Goal: Register for event/course

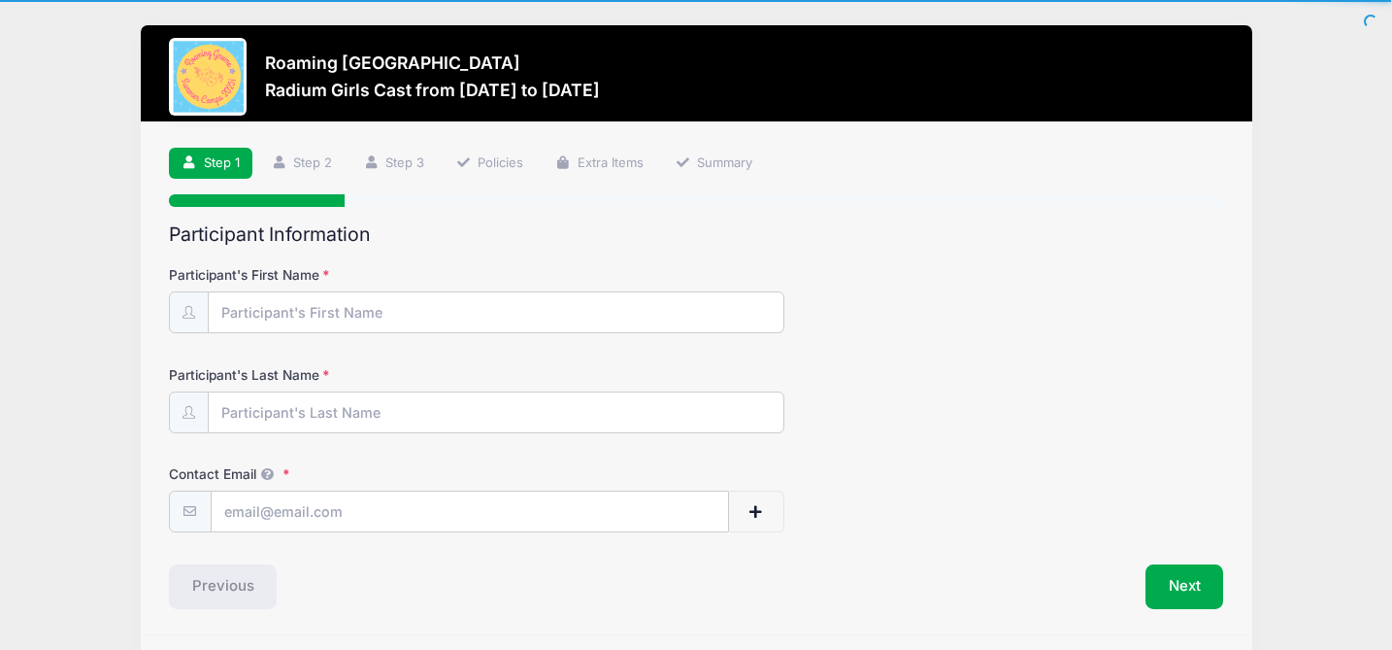
click at [276, 333] on form "Participant's First Name Participant's Last Name Contact Email Contact Email # …" at bounding box center [696, 398] width 1055 height 267
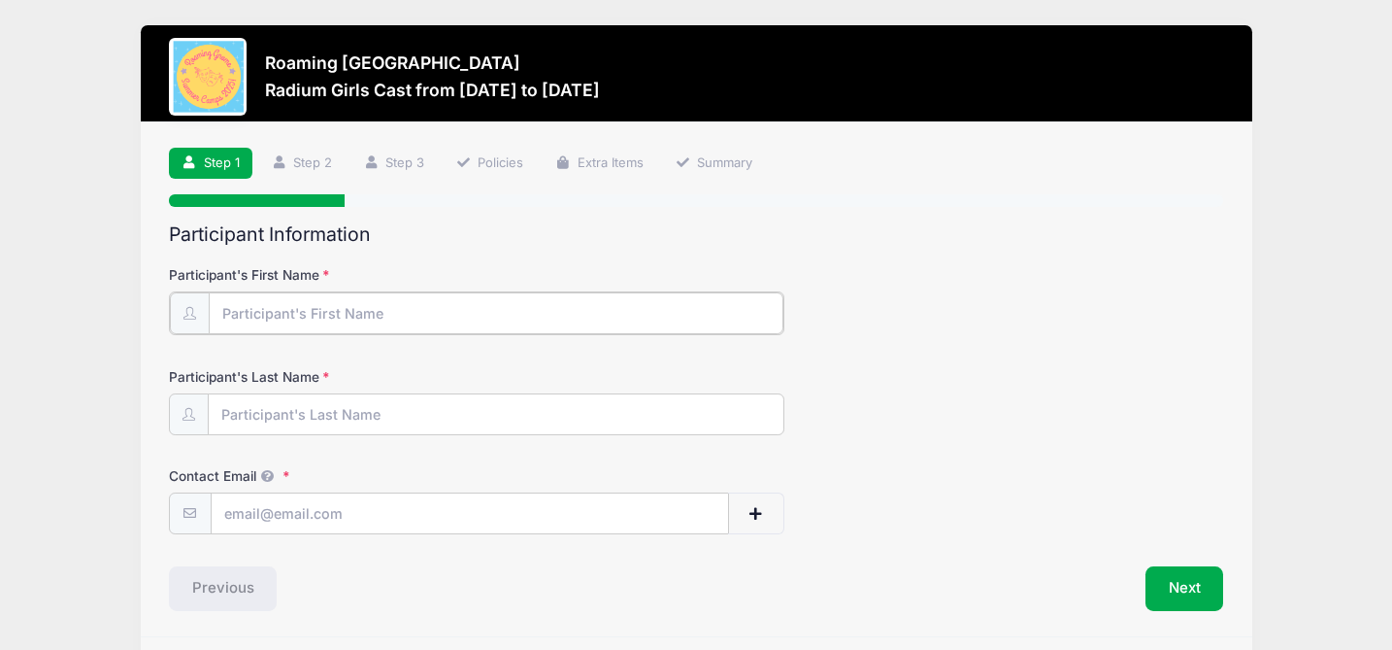
click at [284, 317] on input "Participant's First Name" at bounding box center [496, 313] width 575 height 42
type input "[PERSON_NAME]"
type input "[PERSON_NAME][EMAIL_ADDRESS][DOMAIN_NAME]"
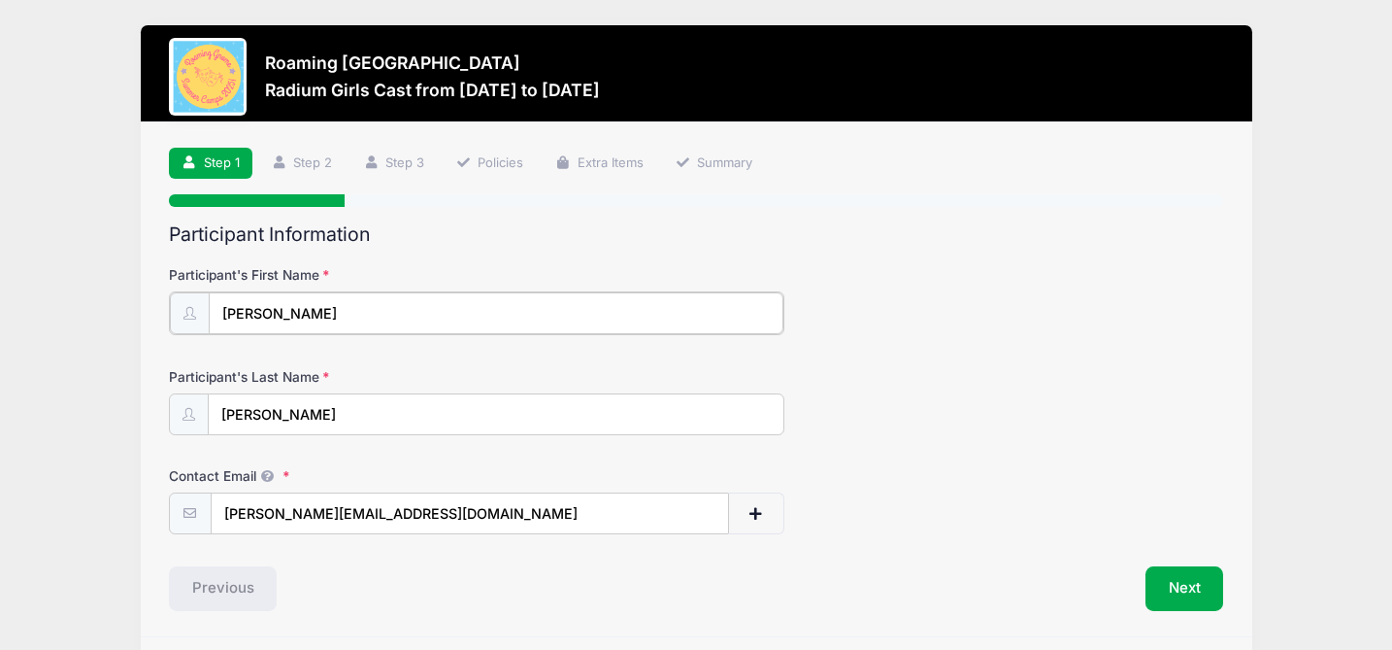
scroll to position [62, 0]
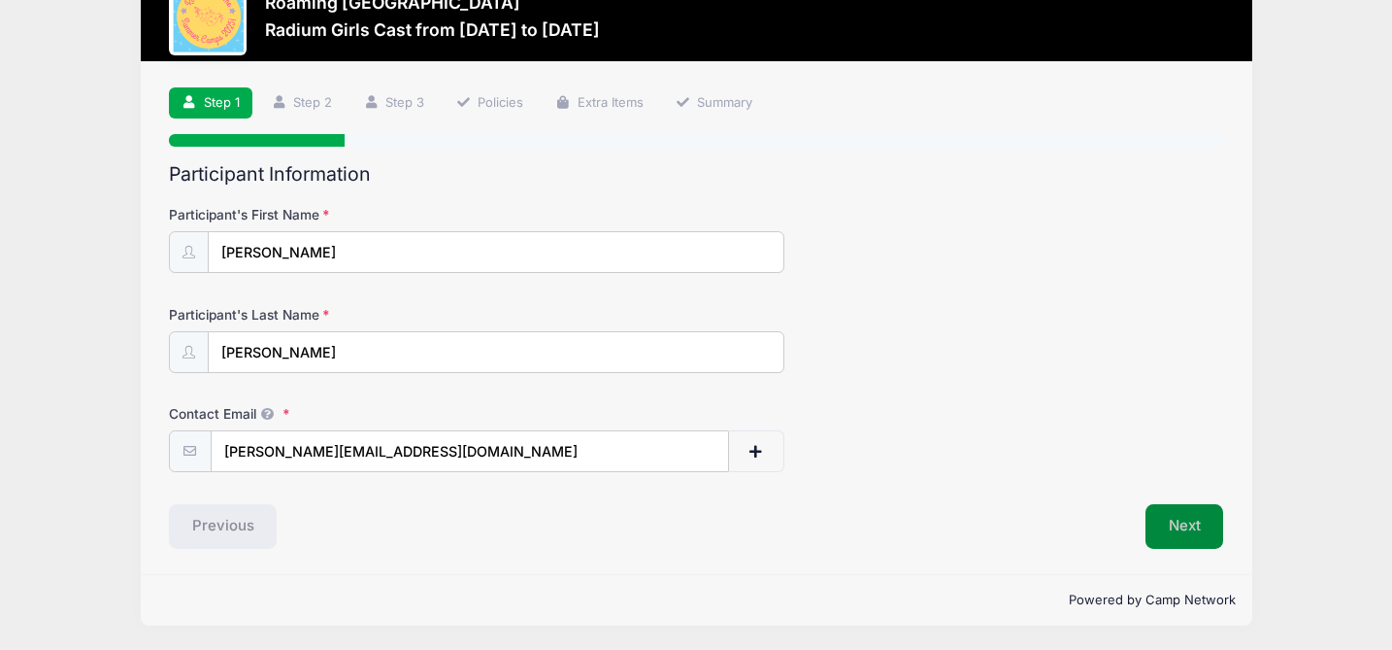
click at [1206, 531] on button "Next" at bounding box center [1185, 526] width 79 height 45
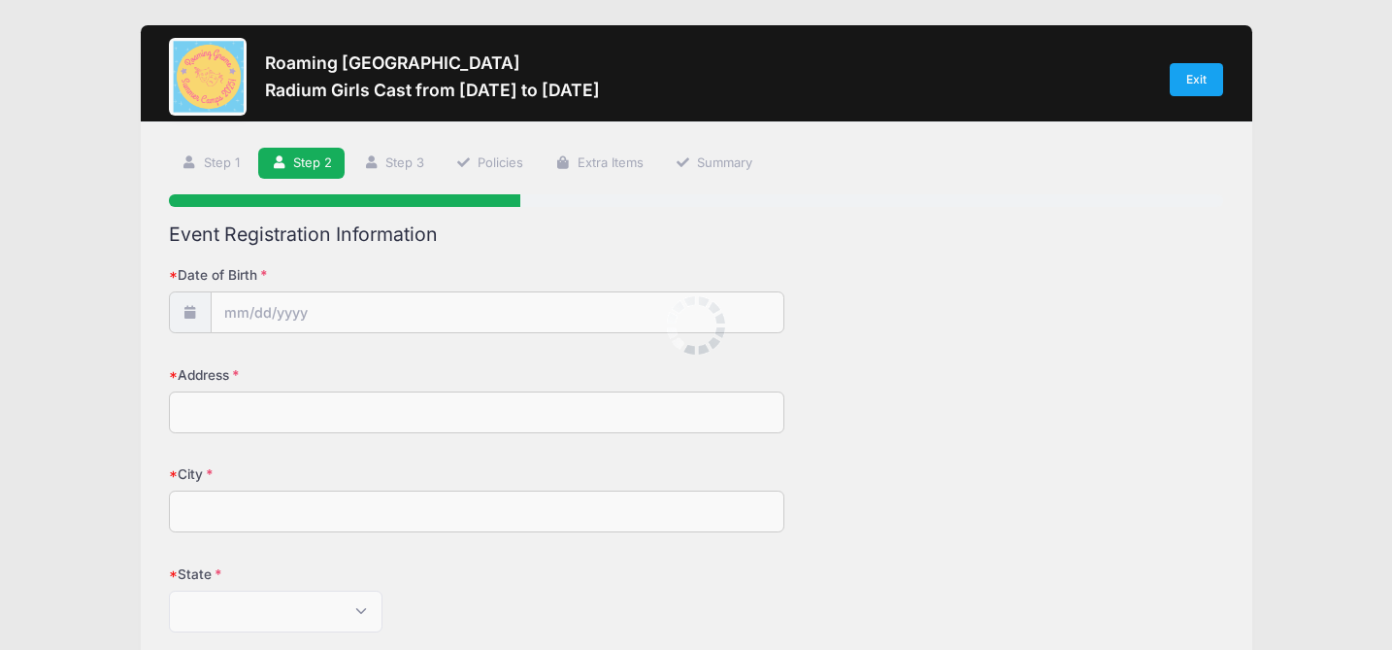
scroll to position [0, 0]
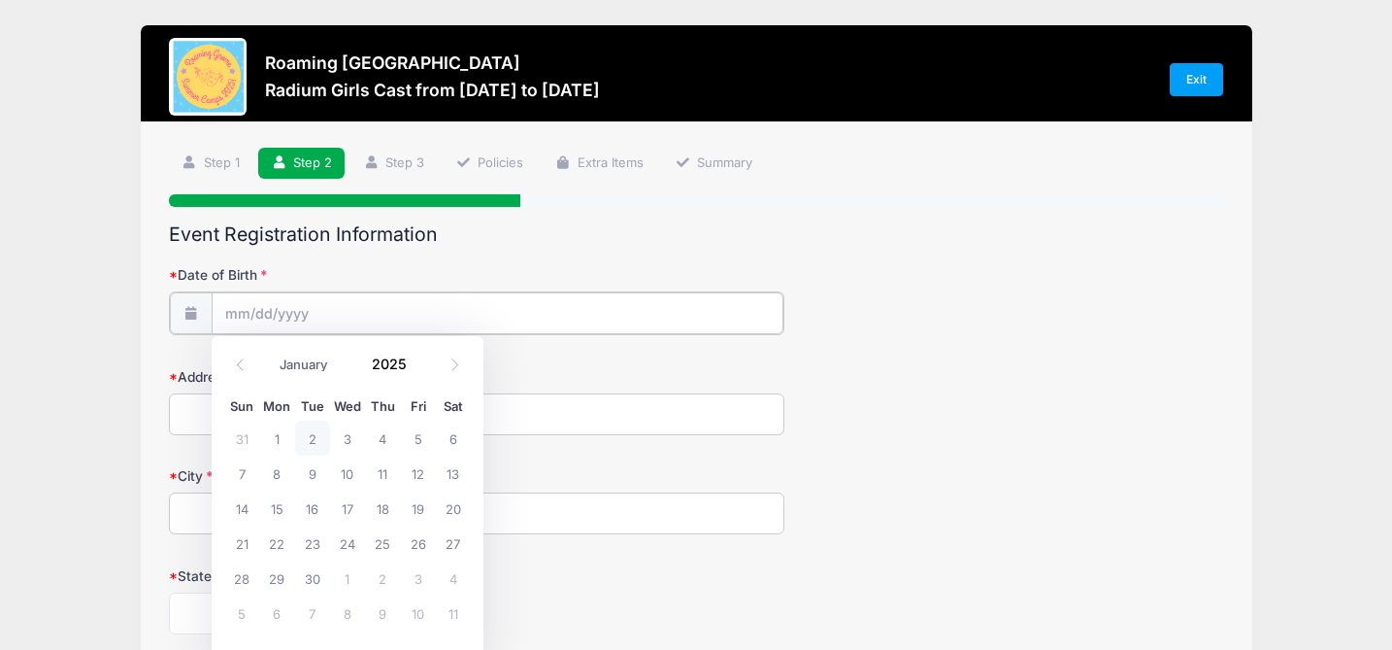
click at [503, 322] on input "Date of Birth" at bounding box center [498, 313] width 572 height 42
click at [414, 312] on input "Date of Birth" at bounding box center [498, 313] width 572 height 42
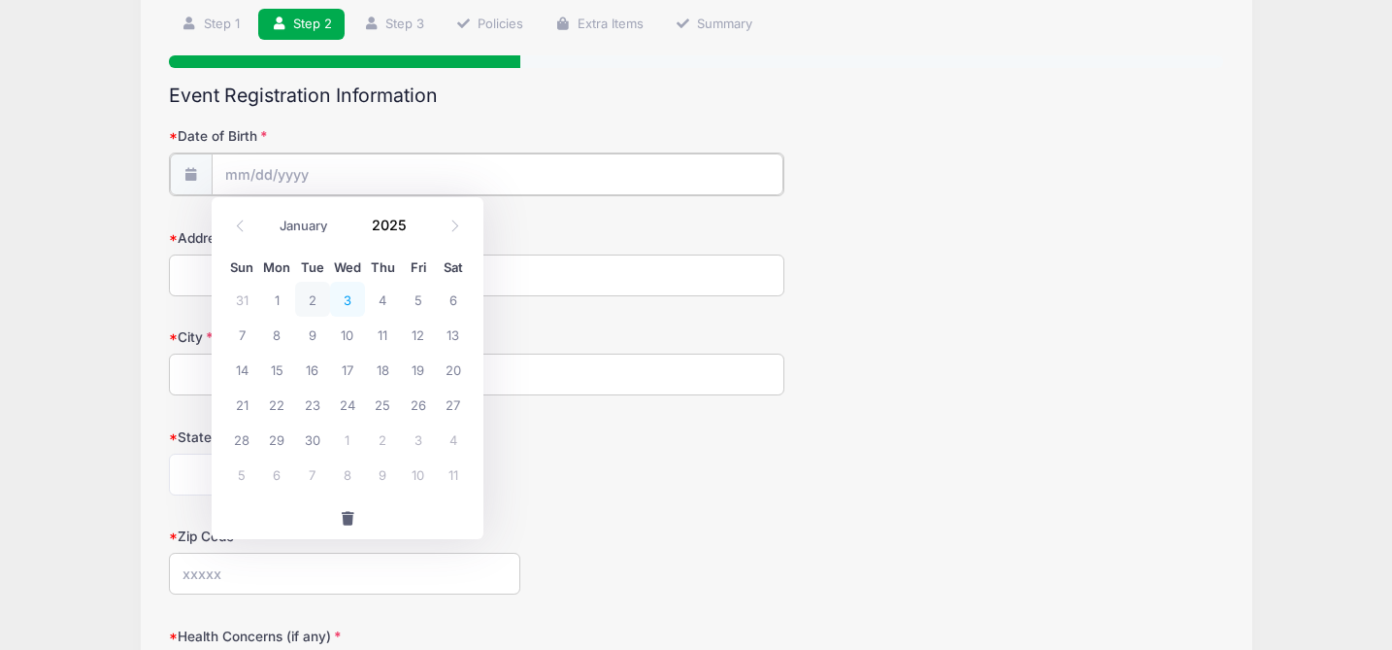
scroll to position [166, 0]
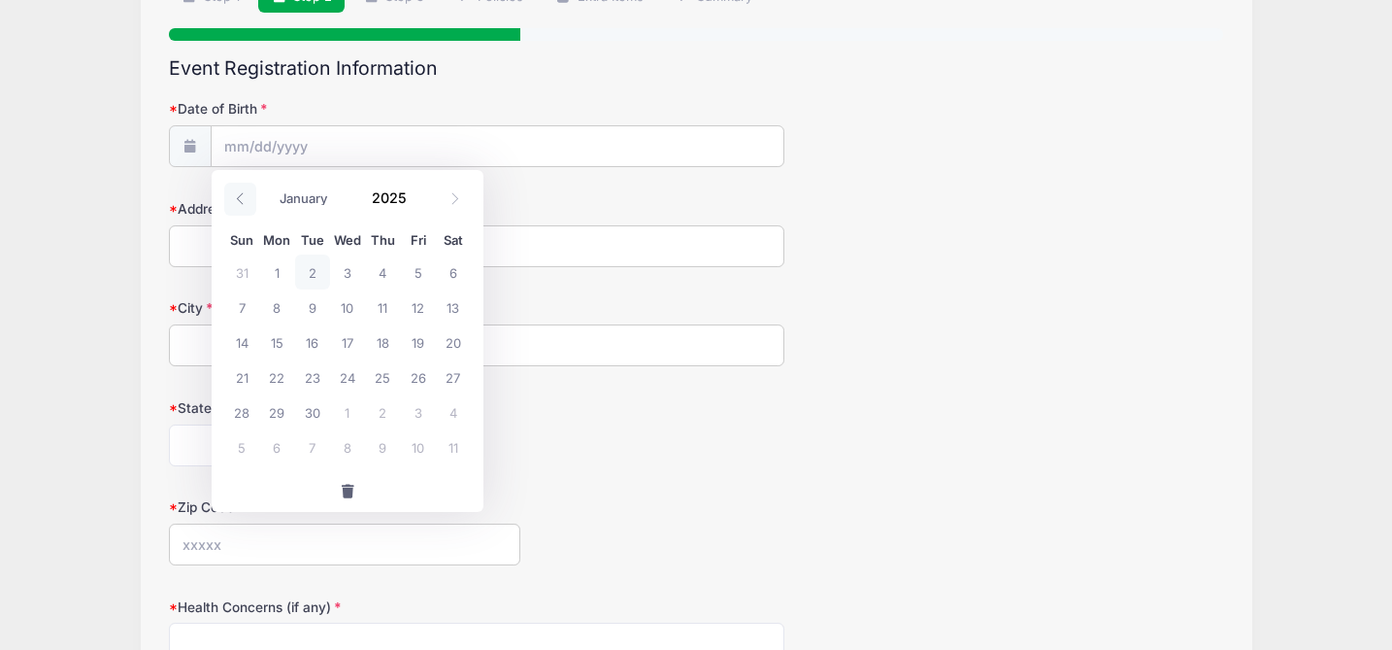
click at [244, 201] on icon at bounding box center [240, 198] width 13 height 13
select select "7"
click at [245, 153] on input "Date of Birth" at bounding box center [498, 147] width 572 height 42
click at [424, 276] on span "1" at bounding box center [417, 271] width 35 height 35
type input "[DATE]"
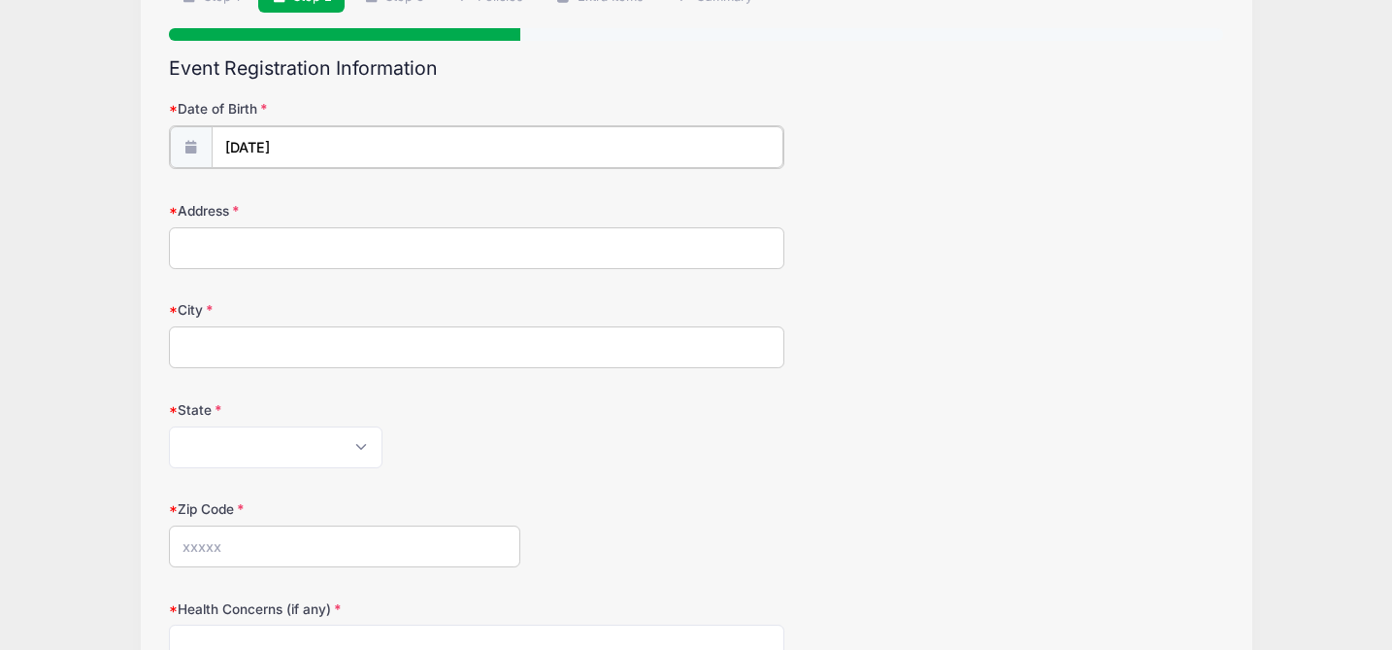
click at [243, 149] on input "[DATE]" at bounding box center [498, 147] width 572 height 42
click at [278, 148] on input "[DATE]" at bounding box center [498, 147] width 572 height 42
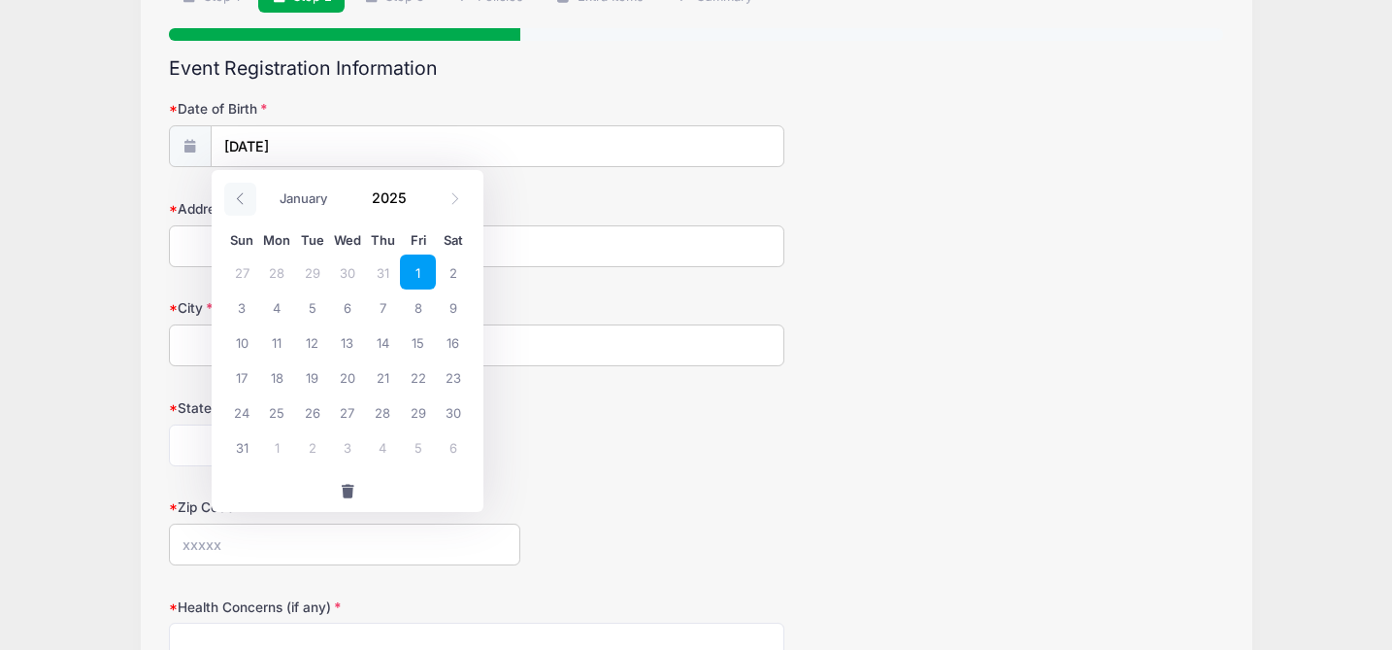
click at [236, 192] on icon at bounding box center [240, 198] width 13 height 13
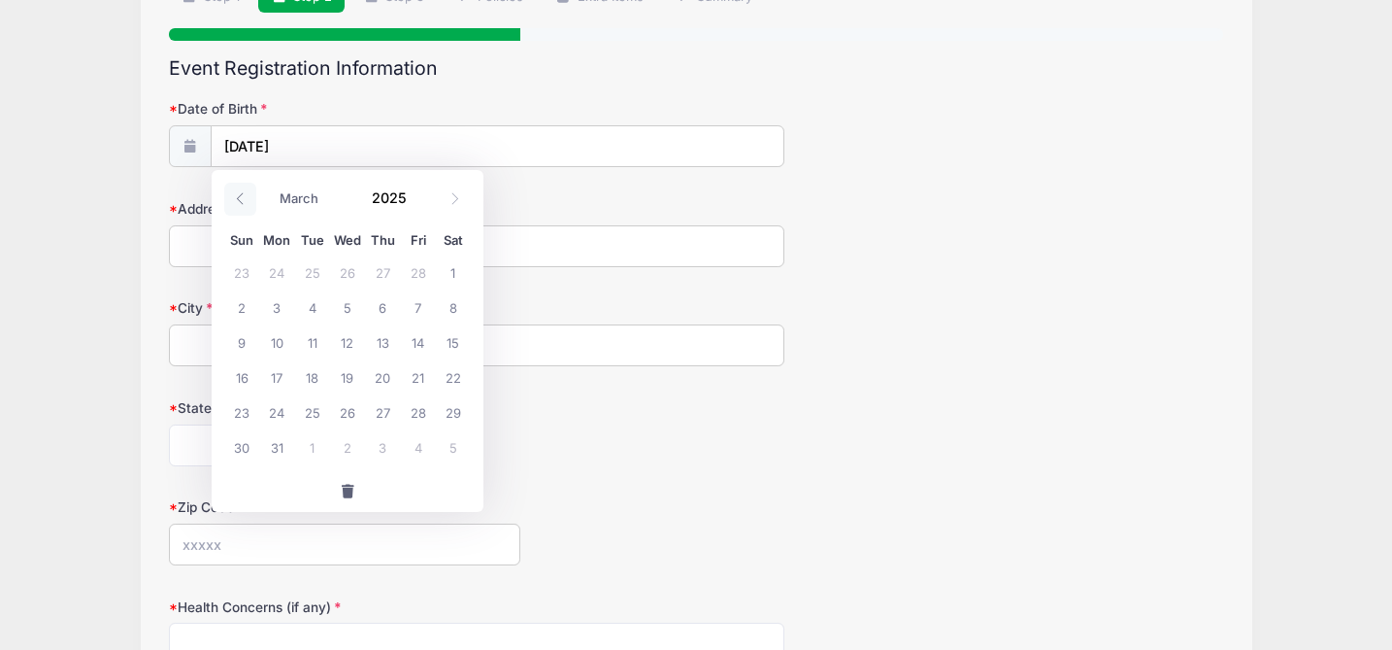
click at [236, 192] on icon at bounding box center [240, 198] width 13 height 13
select select "0"
click at [314, 150] on input "[DATE]" at bounding box center [498, 147] width 572 height 42
click at [239, 189] on span at bounding box center [240, 199] width 32 height 33
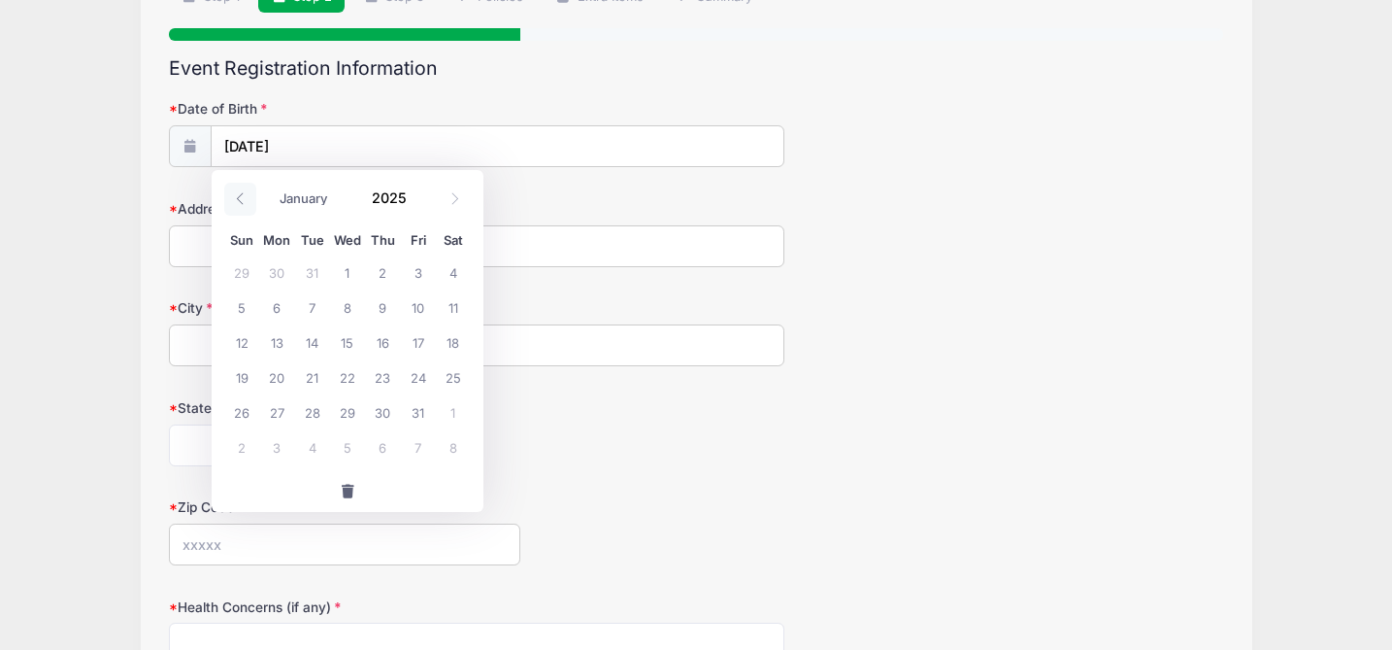
type input "2024"
click at [239, 189] on span at bounding box center [240, 199] width 32 height 33
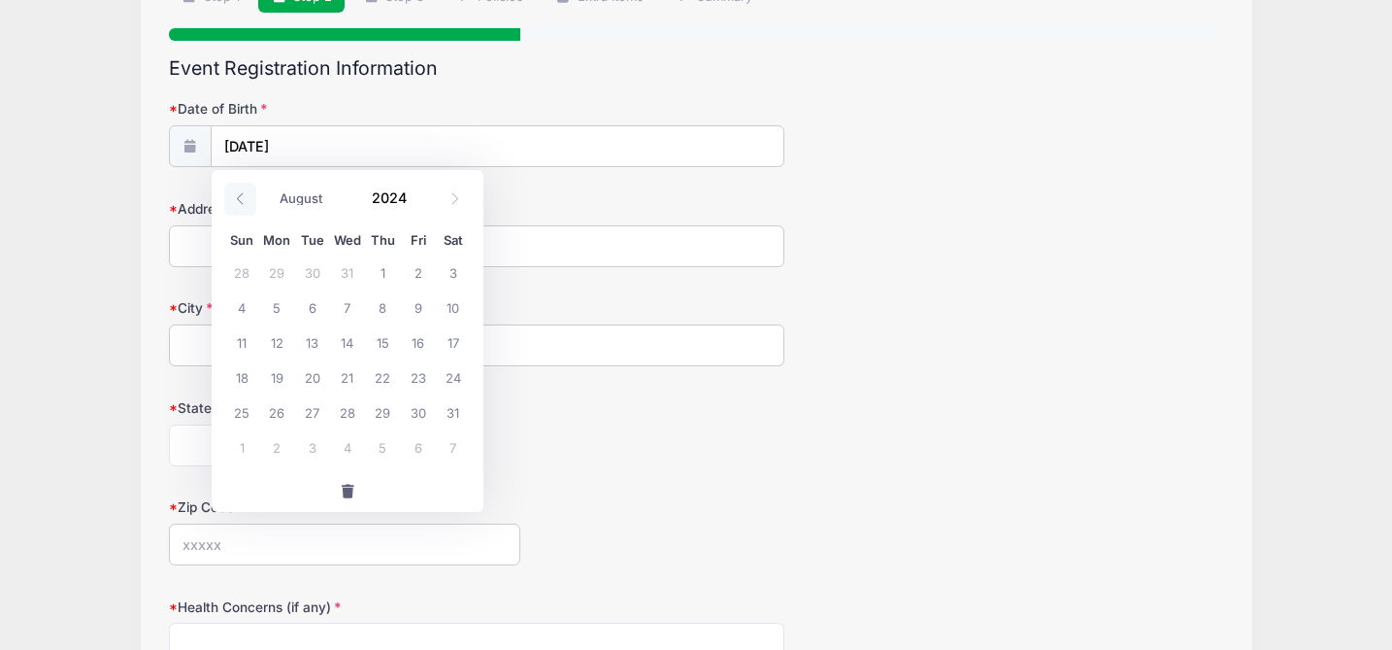
click at [239, 189] on span at bounding box center [240, 199] width 32 height 33
click at [240, 189] on span at bounding box center [240, 199] width 32 height 33
click at [238, 188] on span at bounding box center [240, 199] width 32 height 33
select select "3"
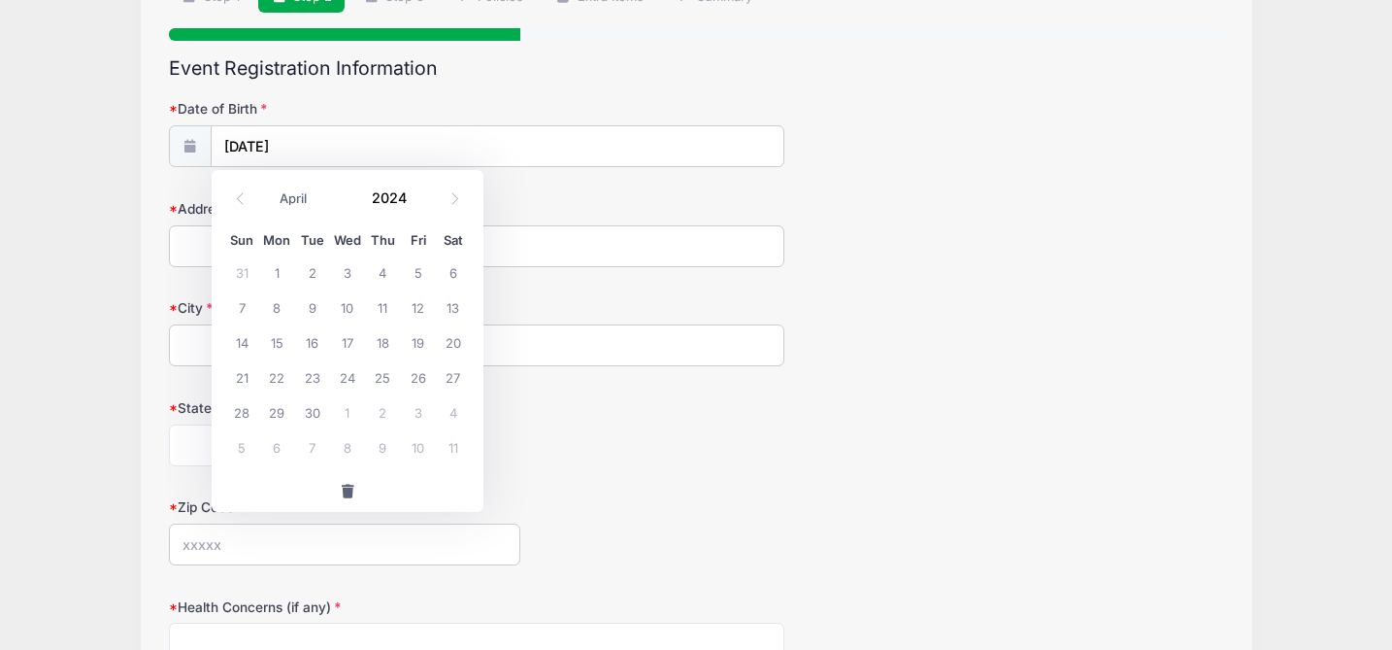
click at [352, 484] on span "button" at bounding box center [347, 491] width 17 height 14
click at [277, 145] on input "Date of Birth" at bounding box center [498, 147] width 572 height 42
click at [354, 118] on div "Date of Birth" at bounding box center [696, 133] width 1055 height 68
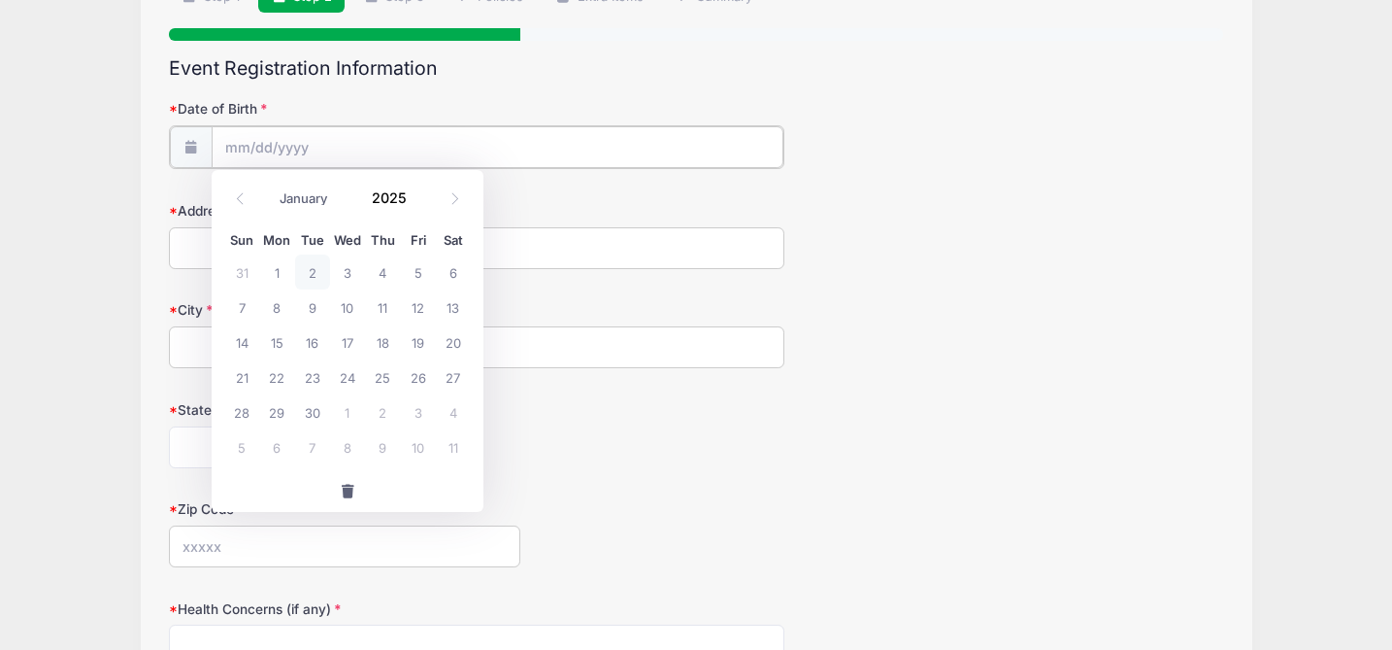
click at [341, 163] on input "Date of Birth" at bounding box center [498, 147] width 572 height 42
click at [242, 203] on icon at bounding box center [240, 198] width 13 height 13
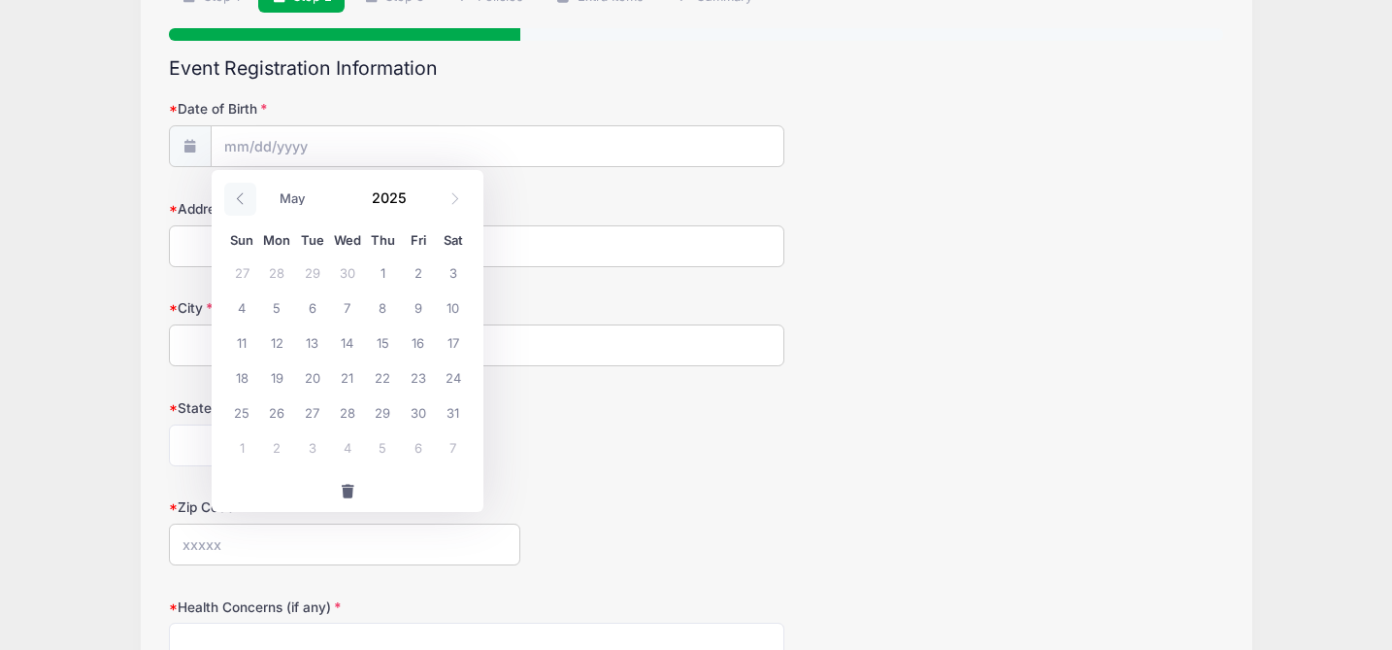
click at [242, 203] on icon at bounding box center [240, 198] width 13 height 13
select select "0"
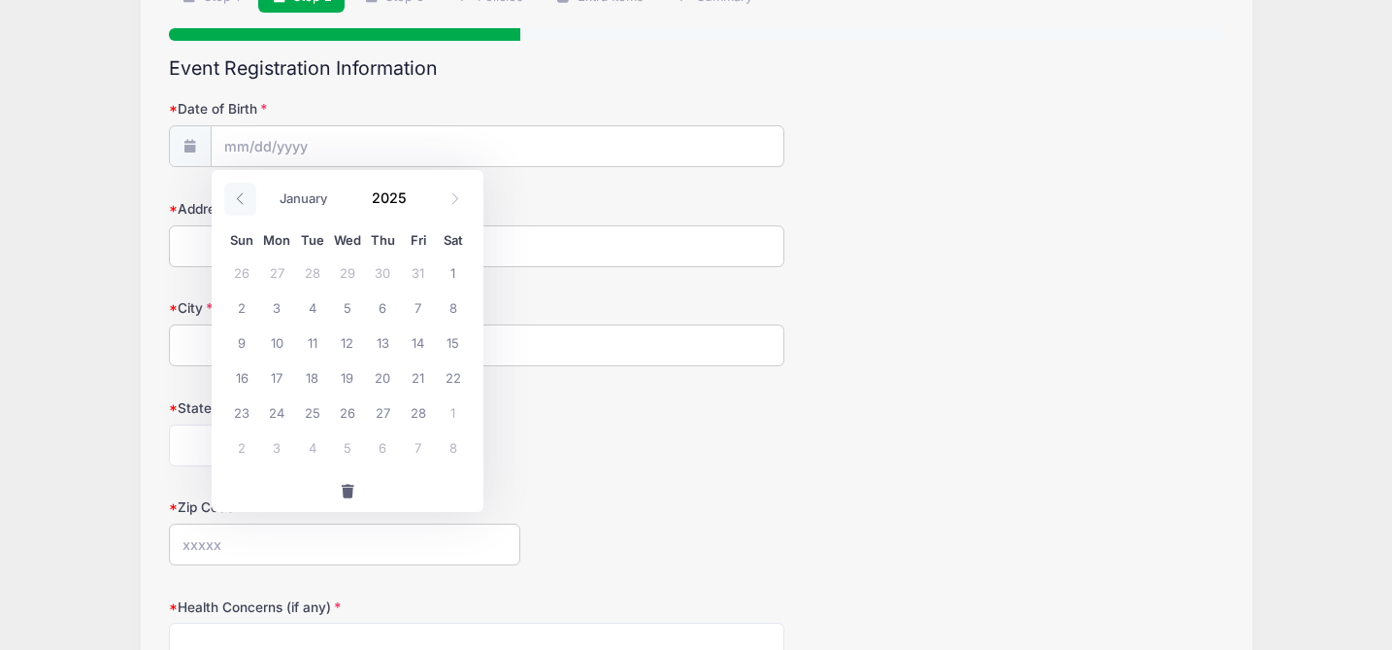
click at [242, 203] on icon at bounding box center [240, 198] width 13 height 13
type input "2024"
click at [242, 203] on icon at bounding box center [240, 198] width 13 height 13
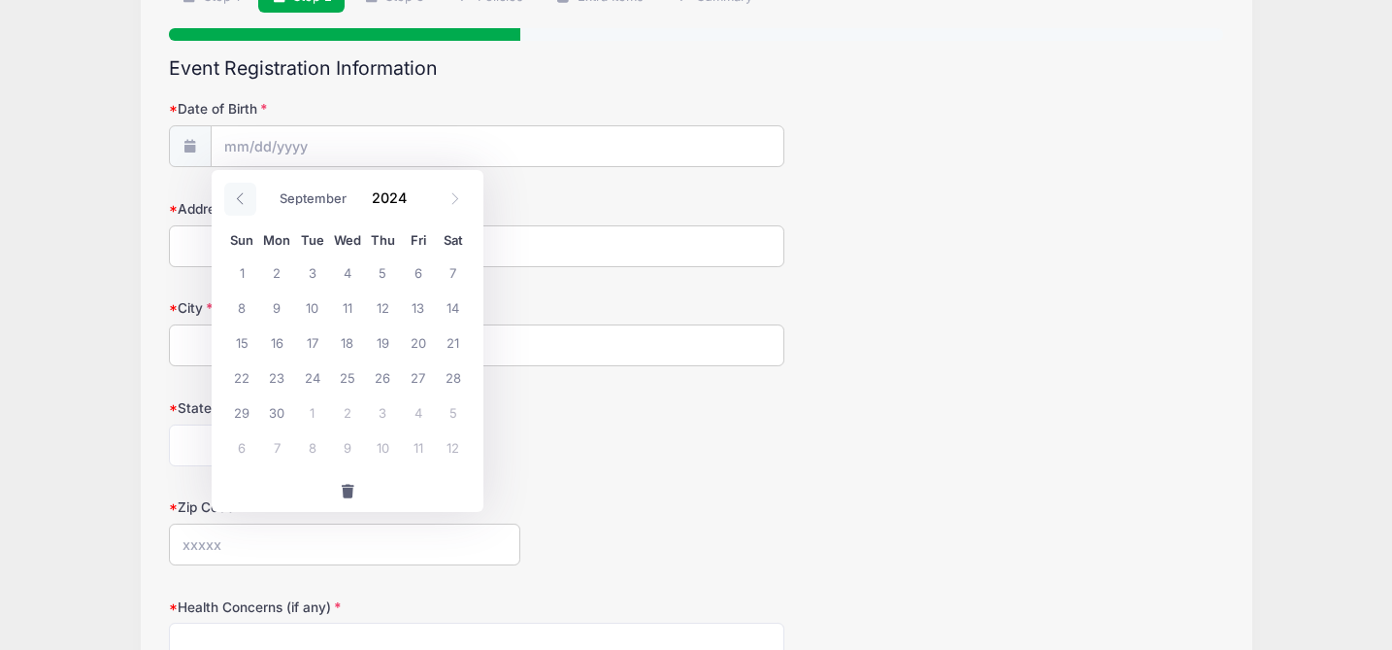
click at [242, 203] on icon at bounding box center [240, 198] width 13 height 13
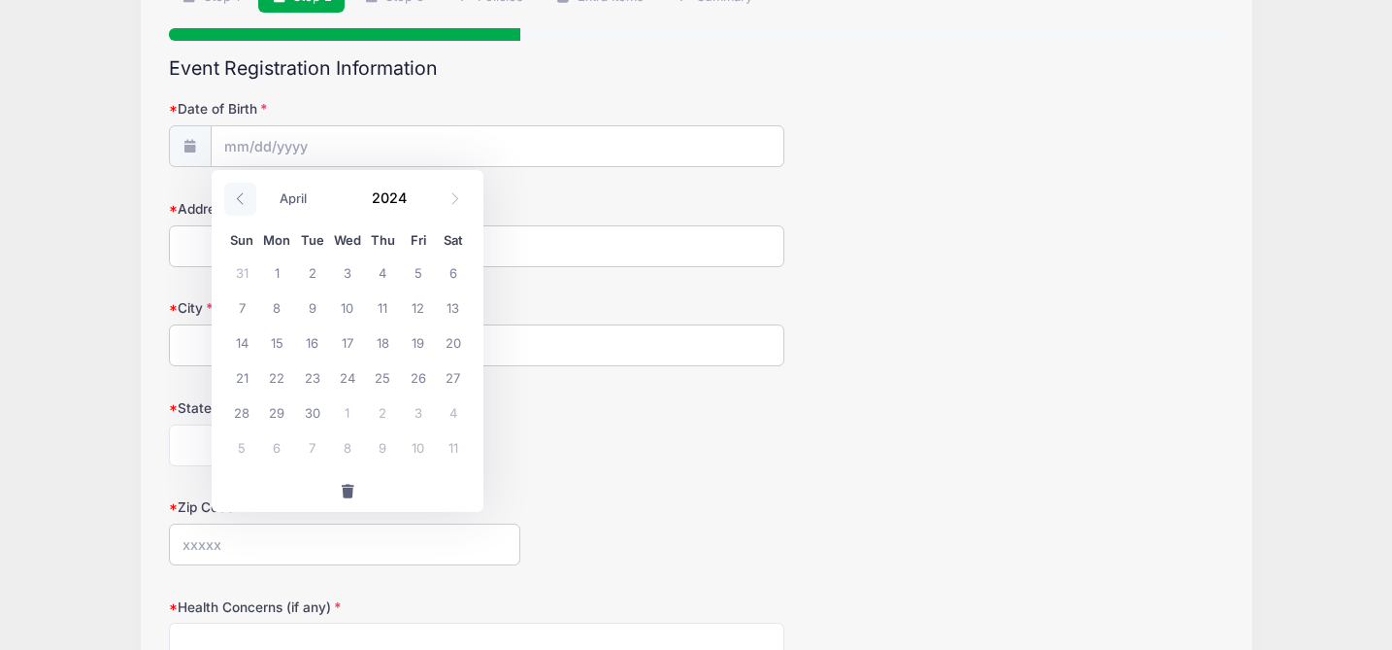
click at [242, 203] on icon at bounding box center [240, 198] width 13 height 13
select select "0"
click at [242, 203] on icon at bounding box center [240, 198] width 13 height 13
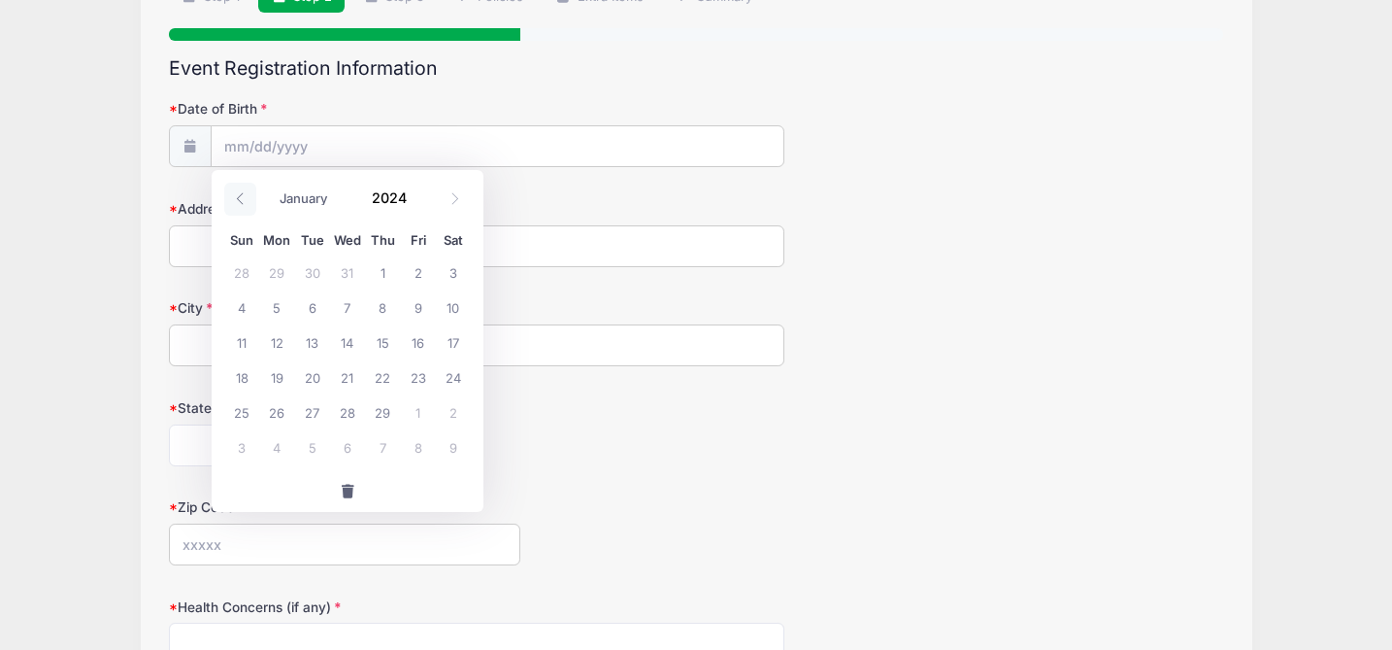
type input "2023"
click at [242, 203] on icon at bounding box center [240, 198] width 13 height 13
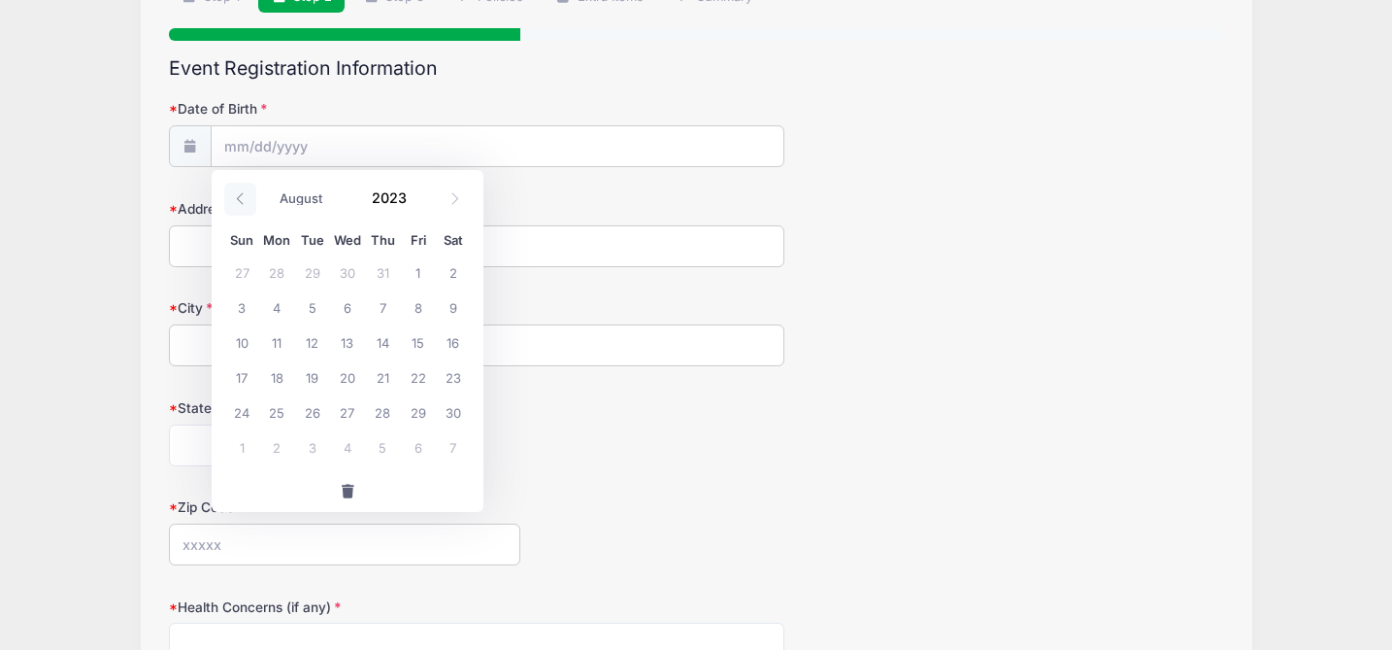
click at [242, 203] on icon at bounding box center [240, 198] width 13 height 13
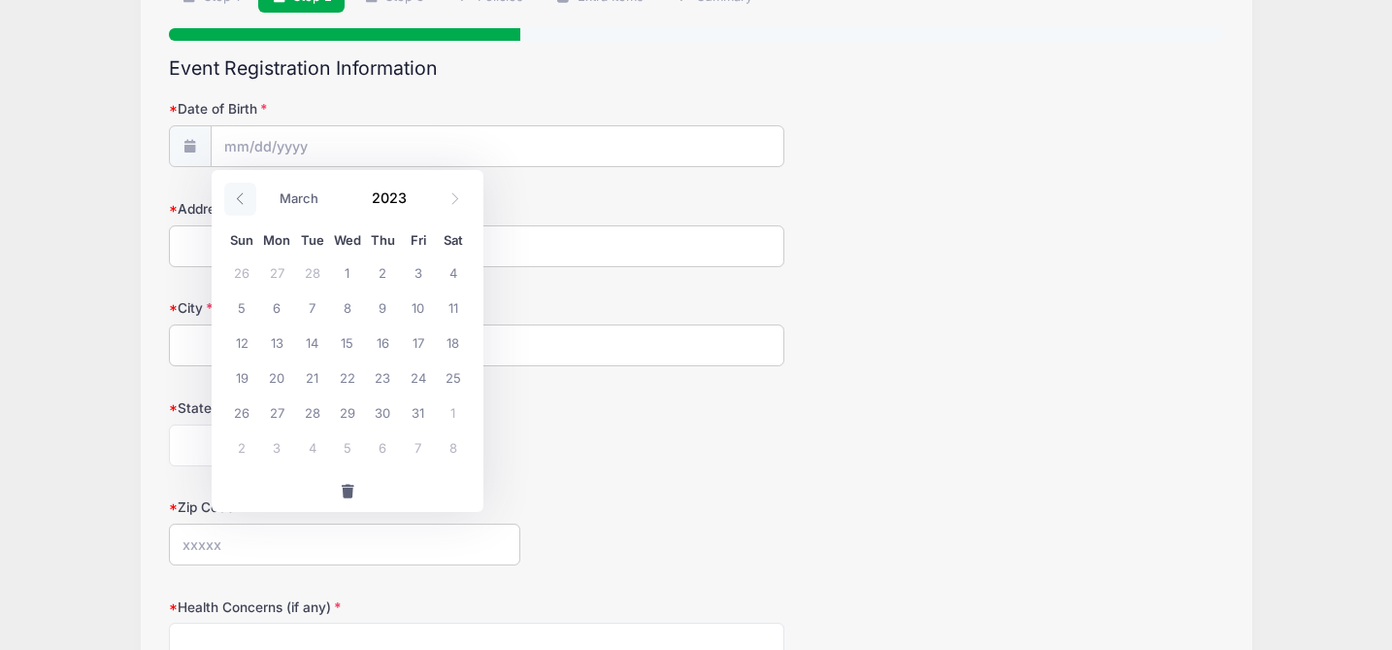
click at [242, 203] on icon at bounding box center [240, 198] width 13 height 13
select select "0"
click at [242, 203] on icon at bounding box center [240, 198] width 13 height 13
type input "2022"
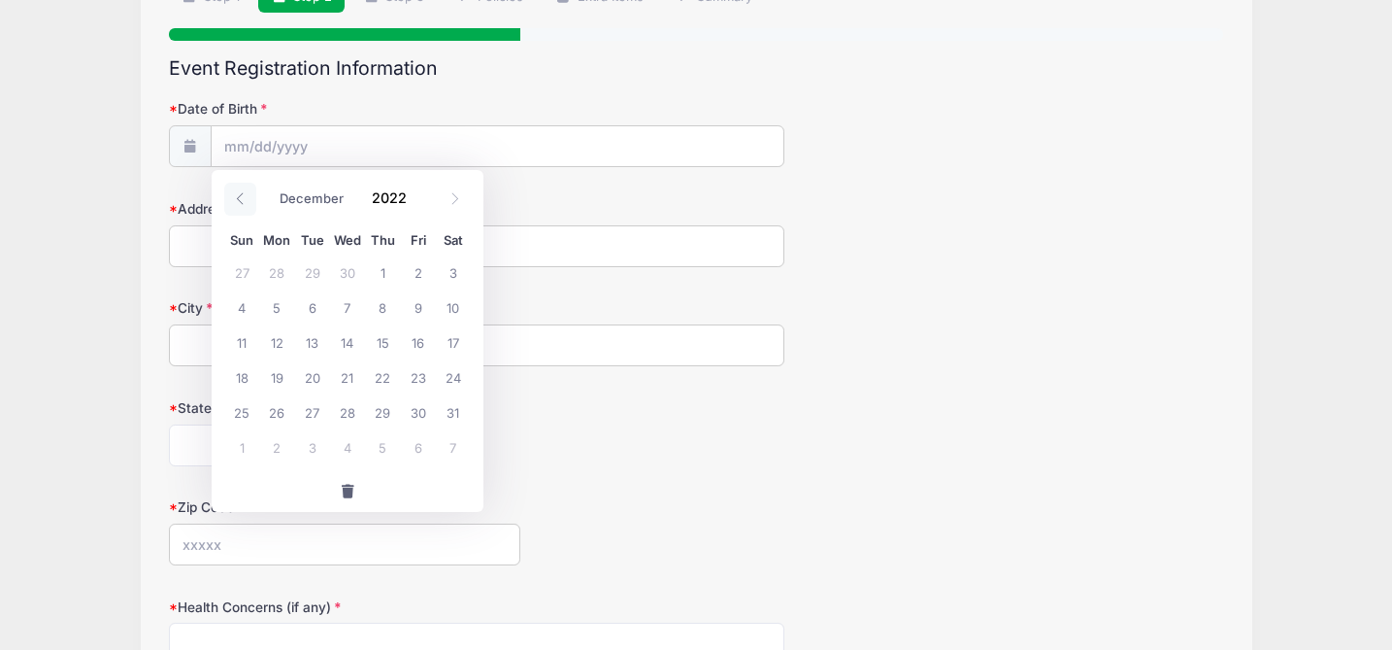
click at [242, 203] on icon at bounding box center [240, 198] width 13 height 13
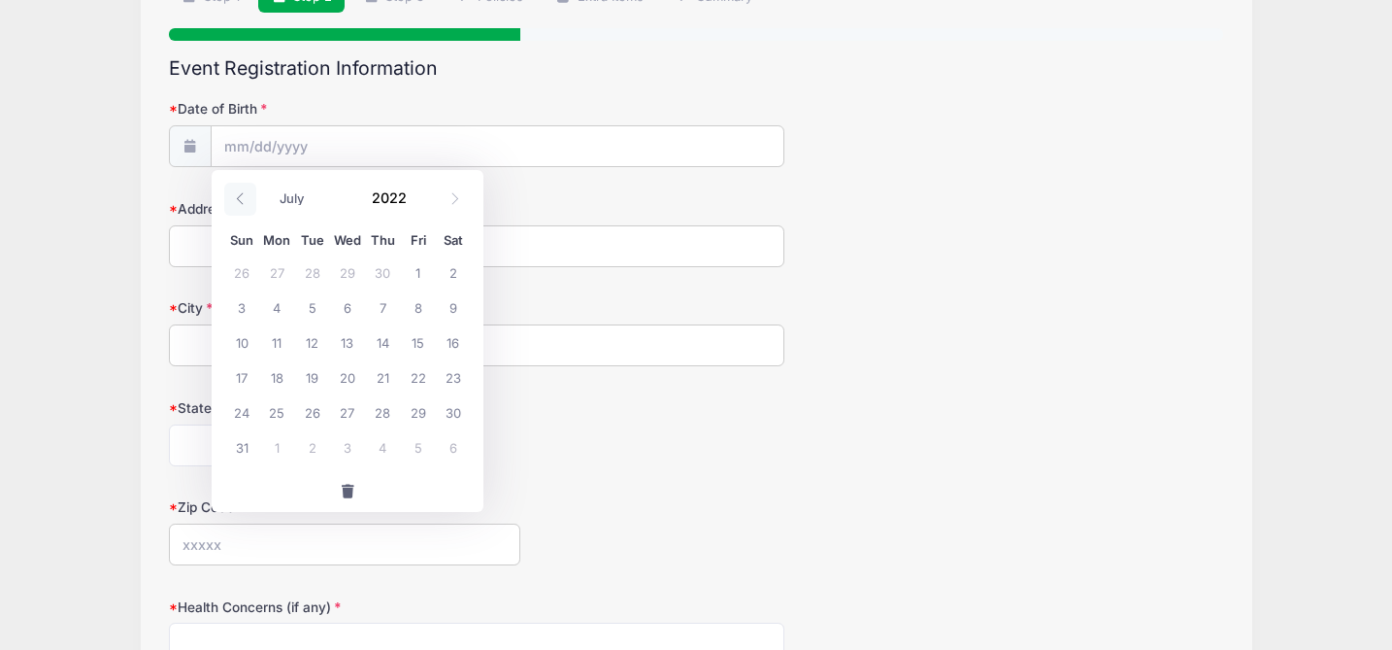
click at [242, 203] on icon at bounding box center [240, 198] width 13 height 13
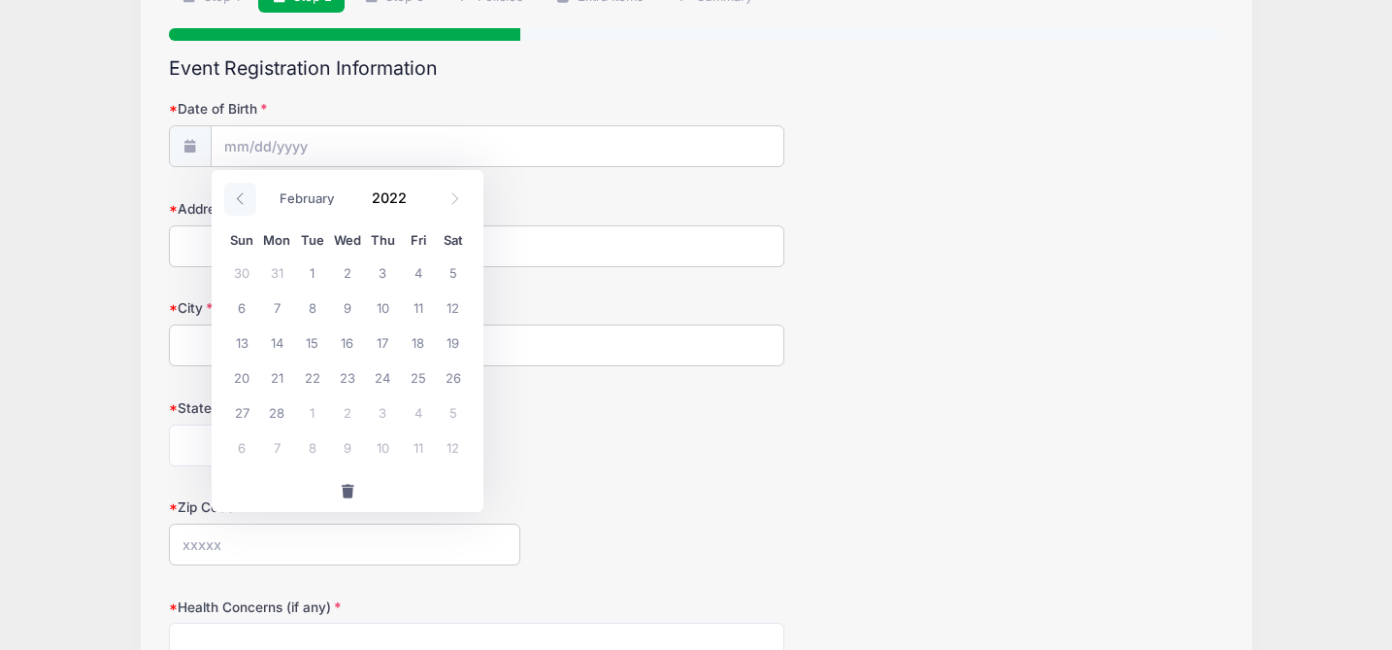
click at [242, 203] on icon at bounding box center [240, 198] width 13 height 13
select select "0"
click at [242, 203] on icon at bounding box center [240, 198] width 13 height 13
type input "2021"
click at [242, 203] on icon at bounding box center [240, 198] width 13 height 13
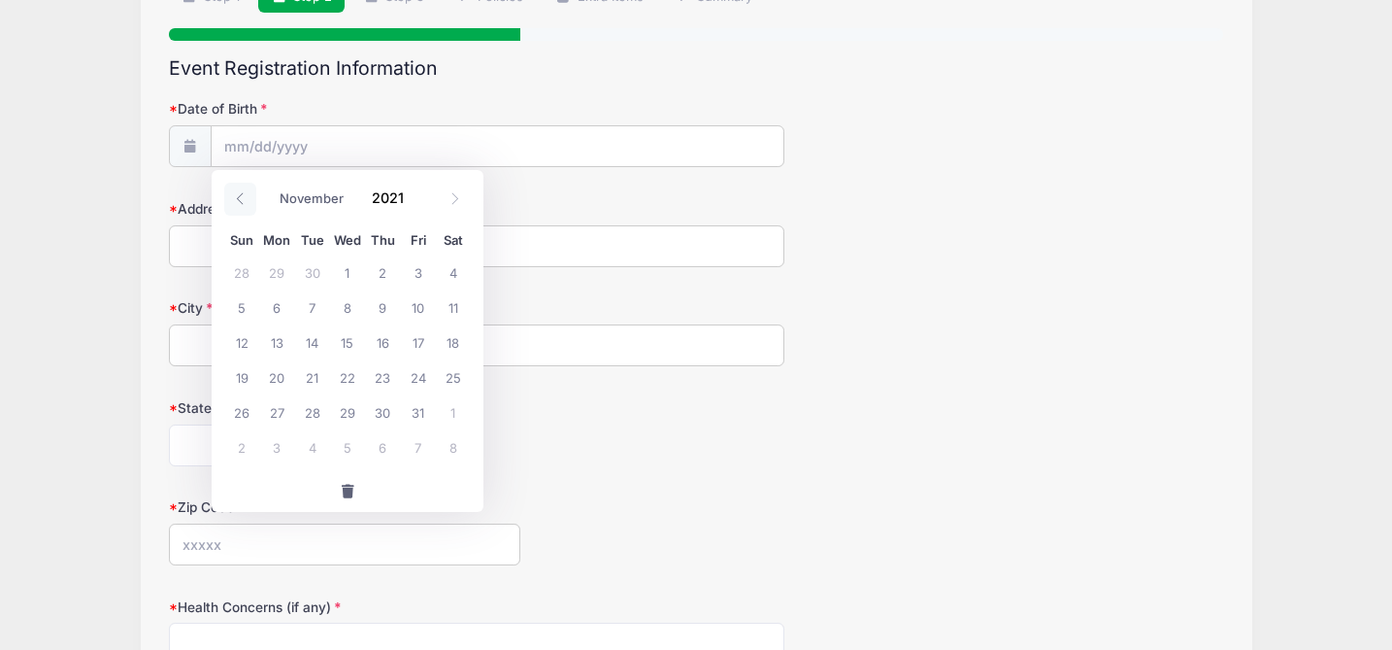
click at [242, 203] on icon at bounding box center [240, 198] width 13 height 13
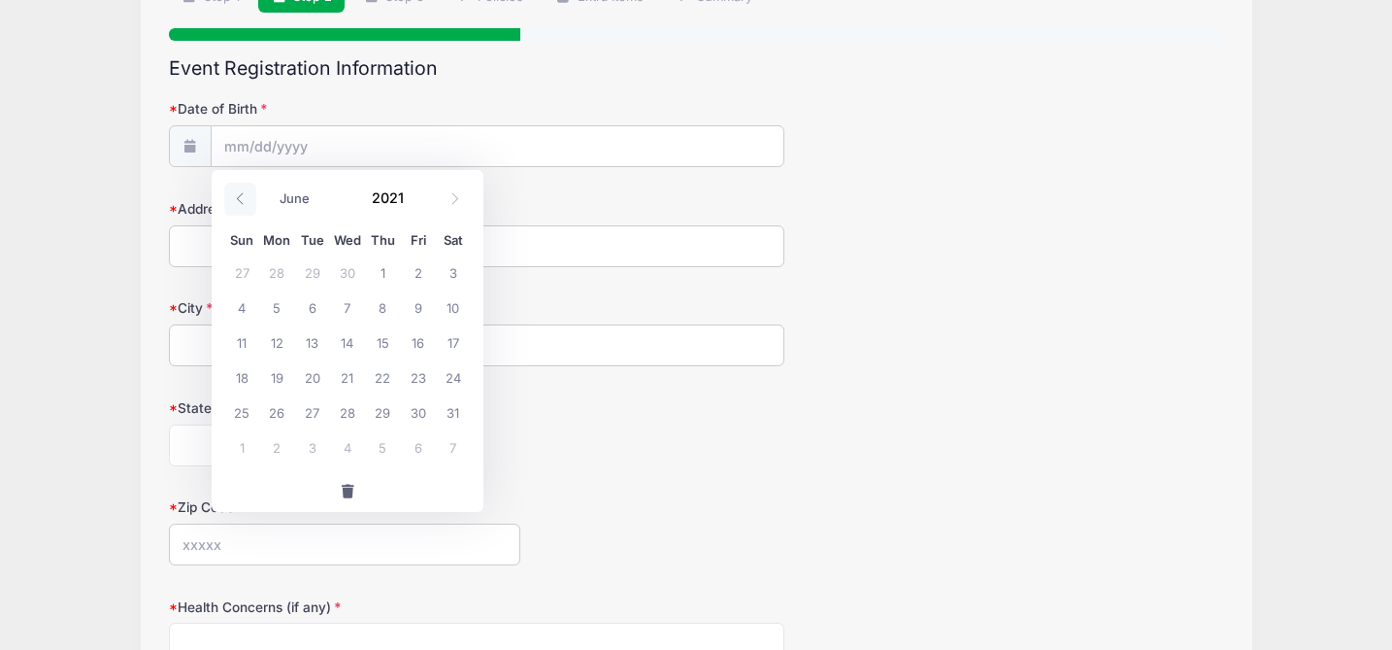
click at [242, 203] on icon at bounding box center [240, 198] width 13 height 13
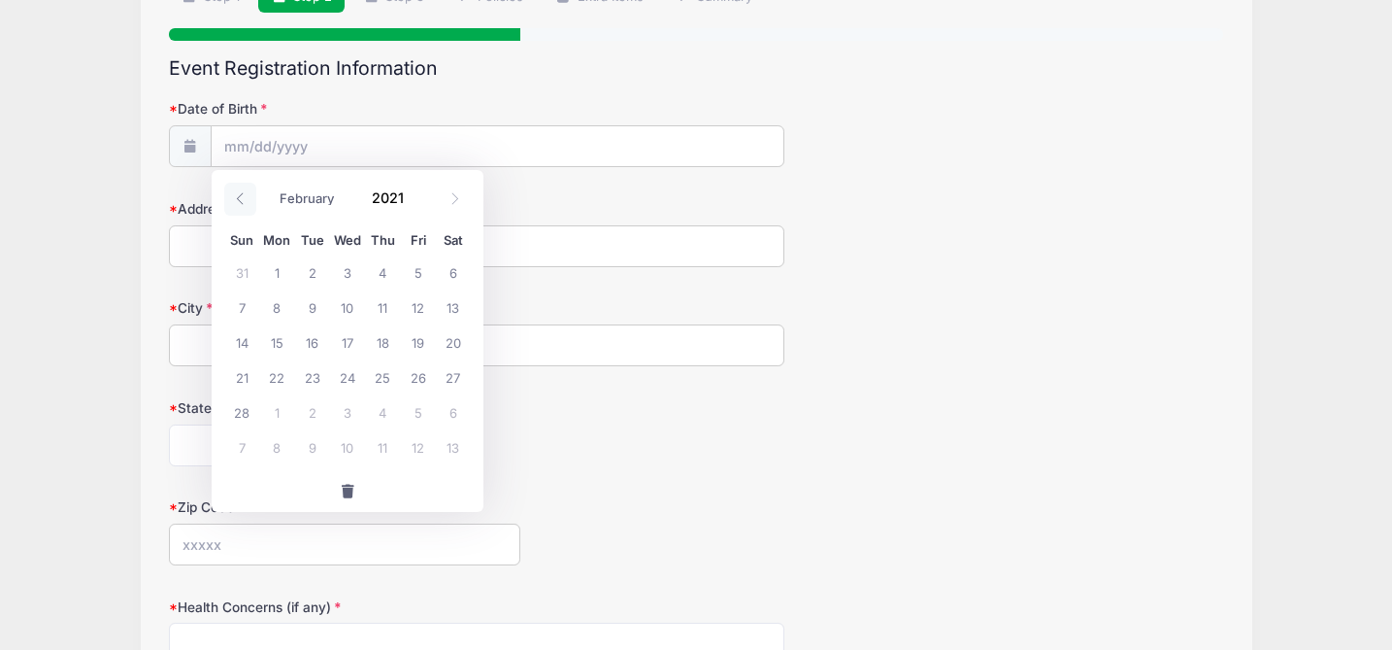
select select "0"
click at [242, 203] on icon at bounding box center [240, 198] width 13 height 13
type input "2020"
click at [242, 203] on icon at bounding box center [240, 198] width 13 height 13
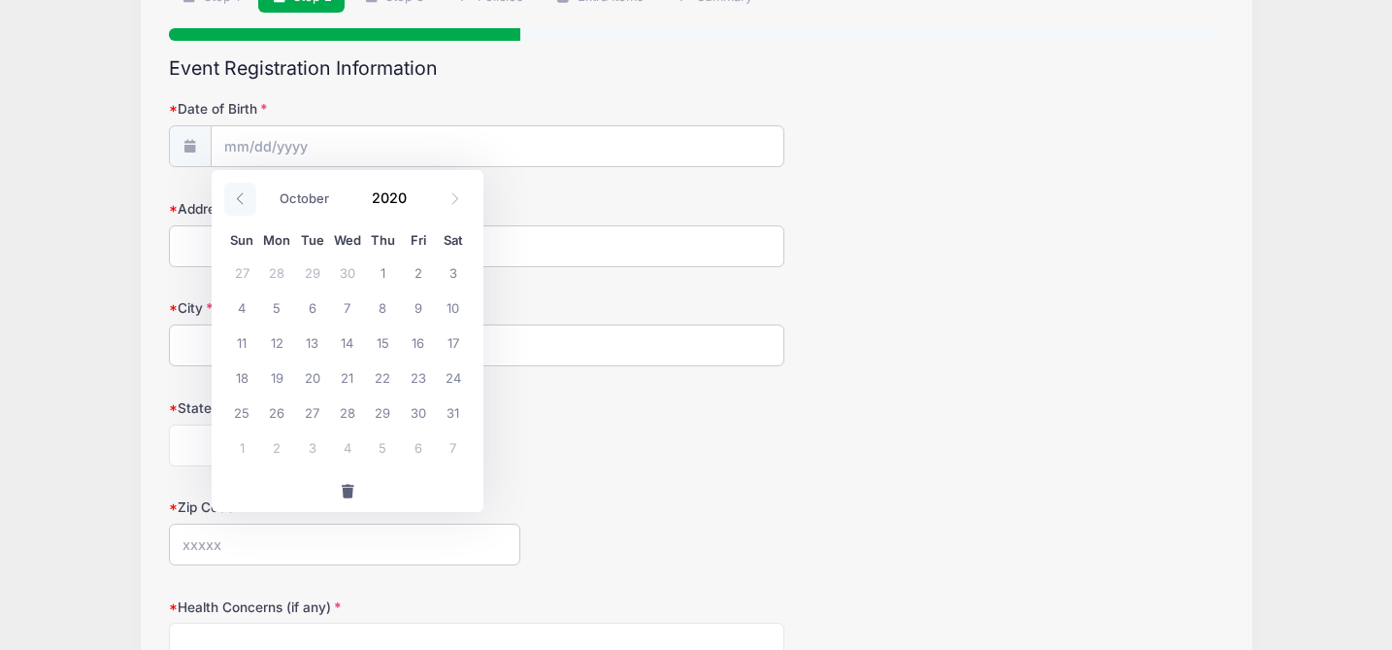
click at [242, 203] on icon at bounding box center [240, 198] width 13 height 13
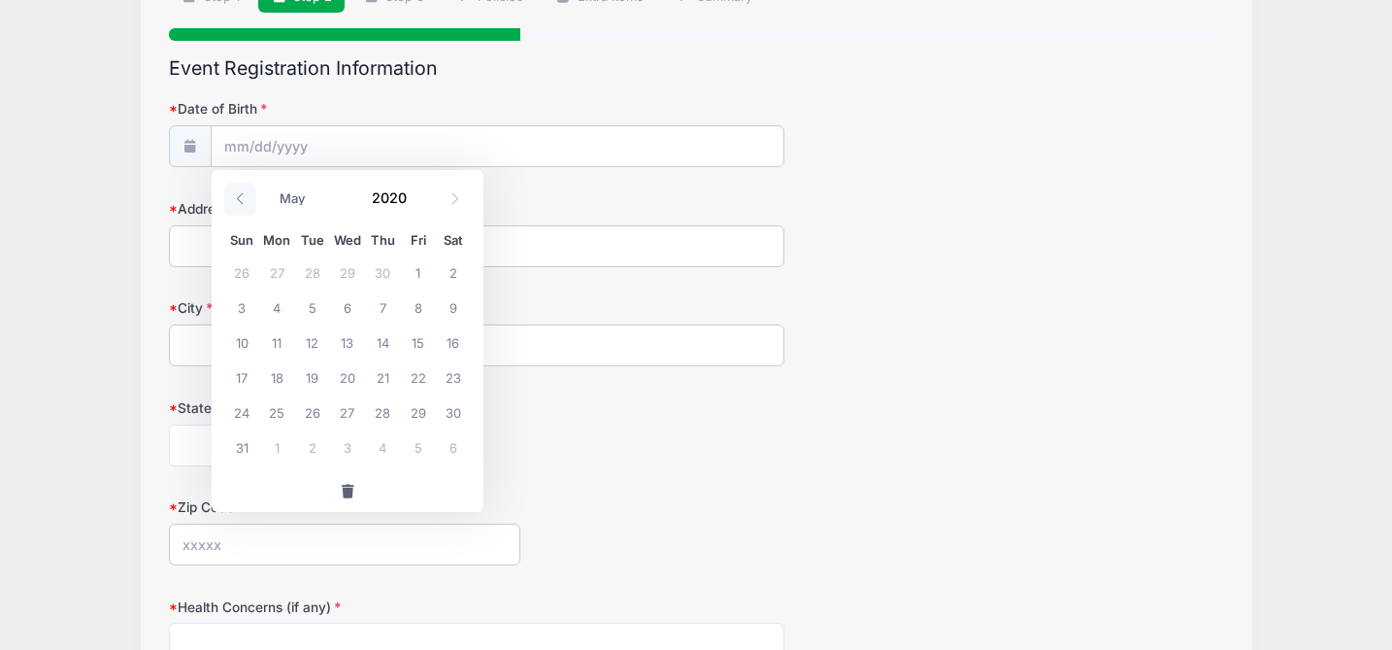
click at [242, 203] on icon at bounding box center [240, 198] width 13 height 13
select select "0"
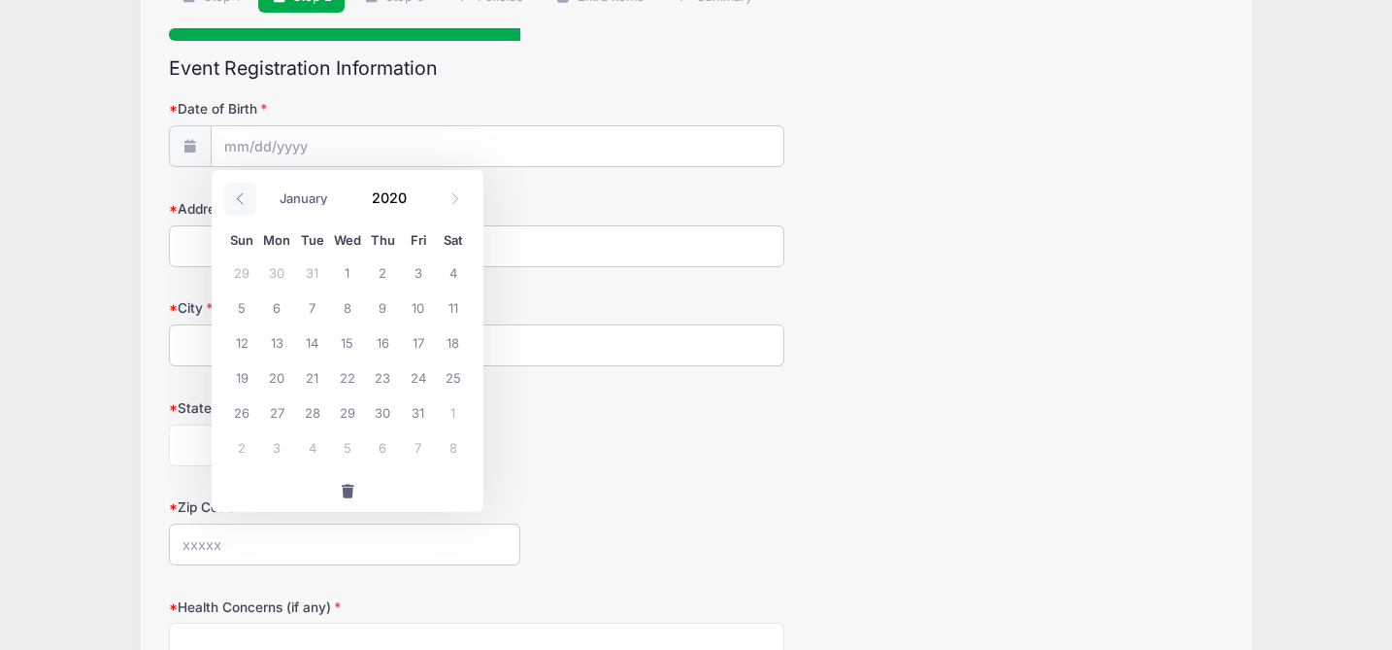
click at [242, 203] on icon at bounding box center [240, 198] width 13 height 13
type input "2019"
click at [242, 203] on icon at bounding box center [240, 198] width 13 height 13
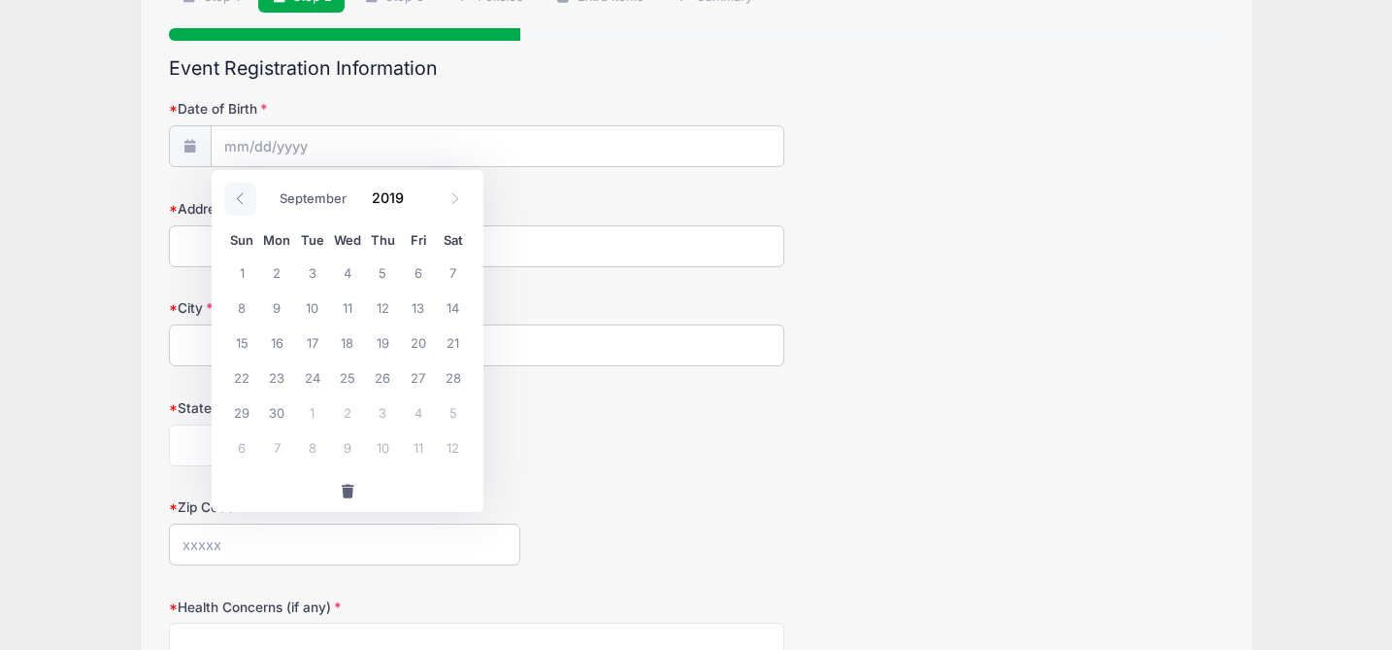
click at [242, 203] on icon at bounding box center [240, 198] width 13 height 13
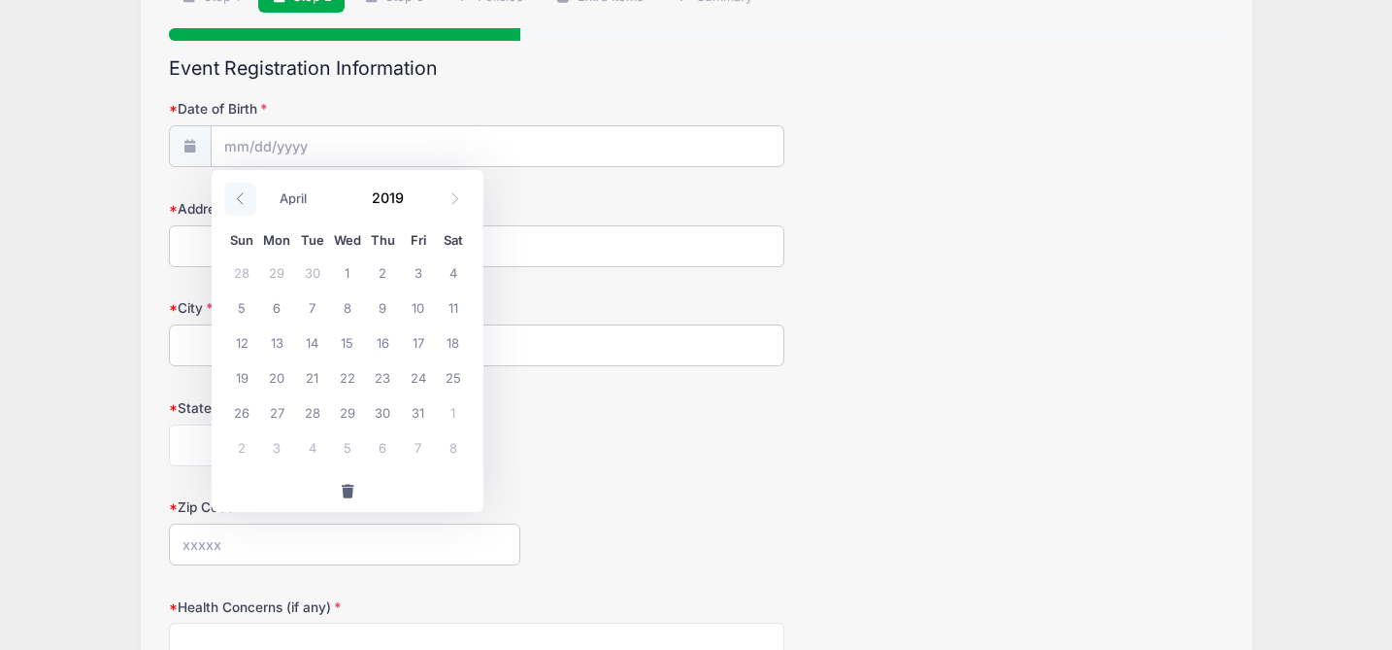
click at [242, 203] on icon at bounding box center [240, 198] width 13 height 13
select select "0"
click at [242, 203] on icon at bounding box center [240, 198] width 13 height 13
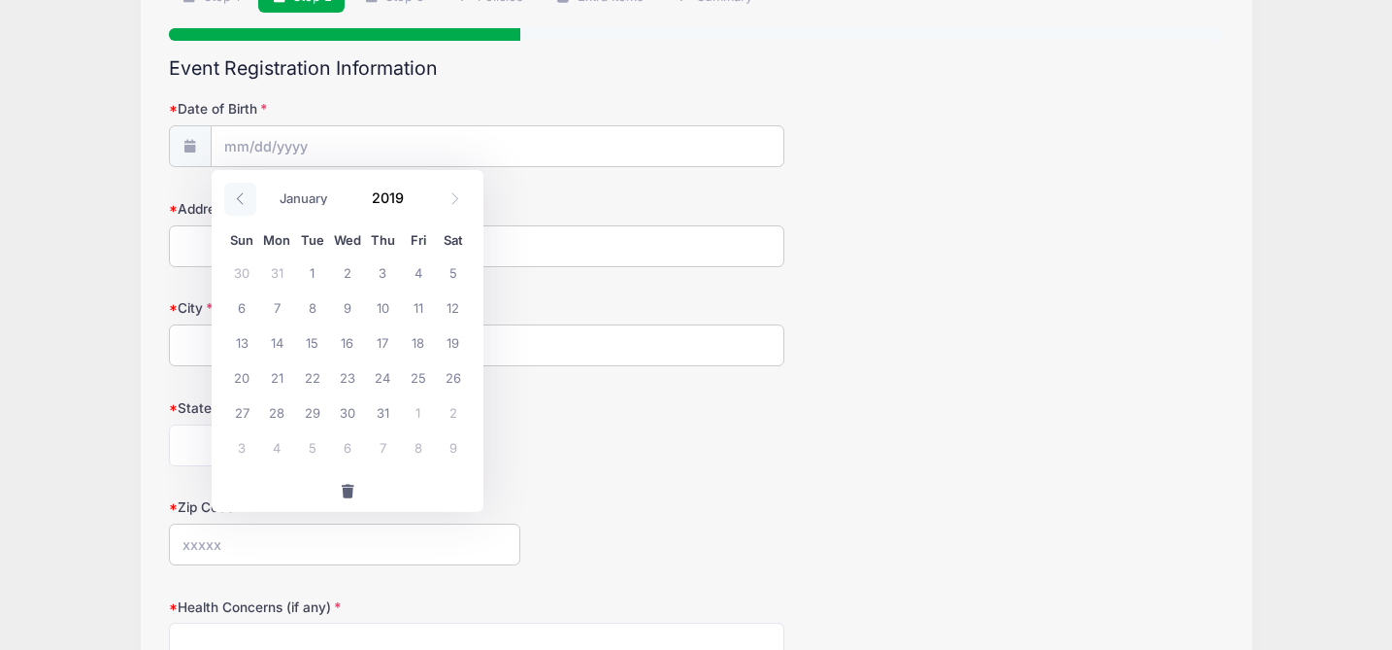
type input "2018"
click at [242, 203] on icon at bounding box center [240, 198] width 13 height 13
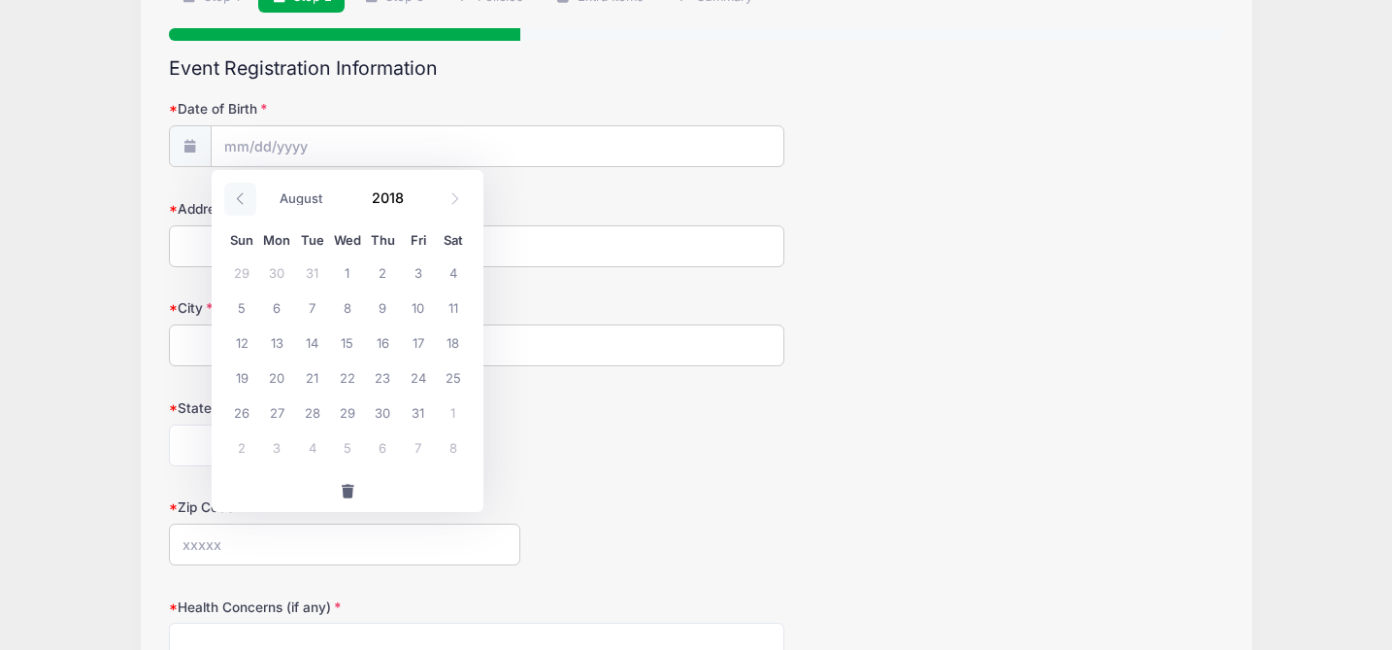
click at [242, 203] on icon at bounding box center [240, 198] width 13 height 13
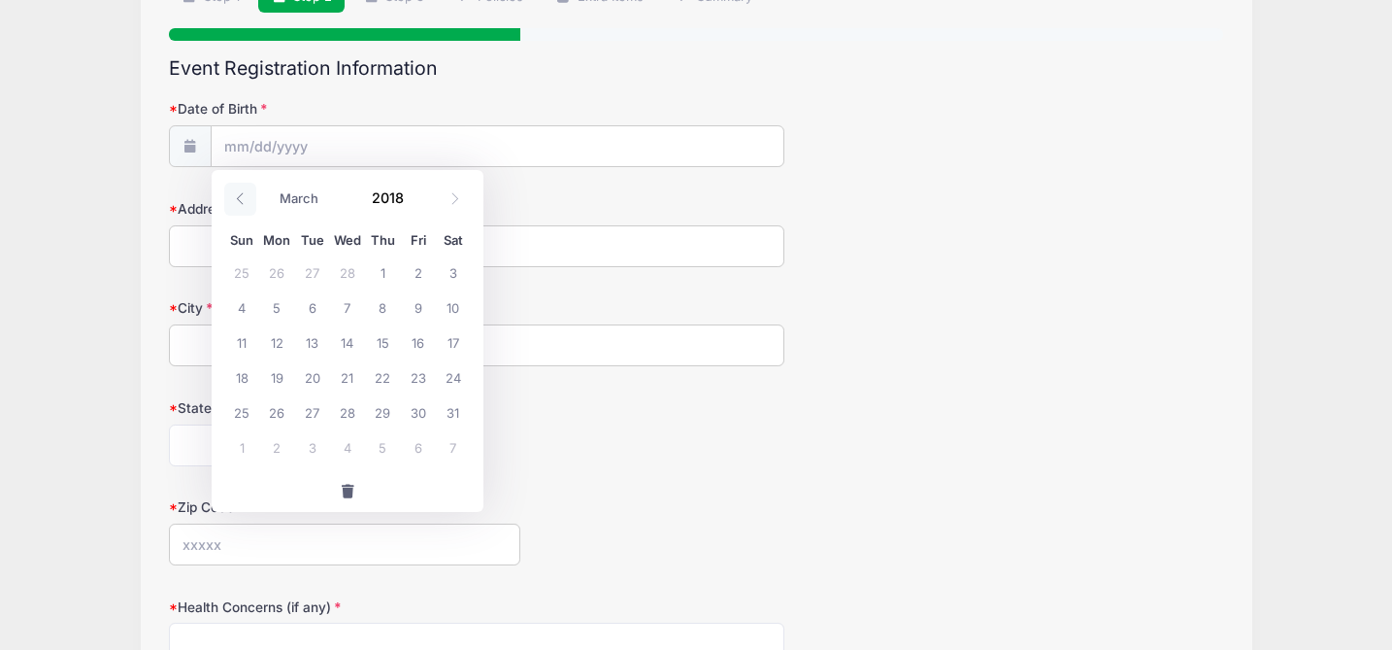
click at [242, 203] on icon at bounding box center [240, 198] width 13 height 13
select select "0"
click at [242, 203] on icon at bounding box center [240, 198] width 13 height 13
type input "2017"
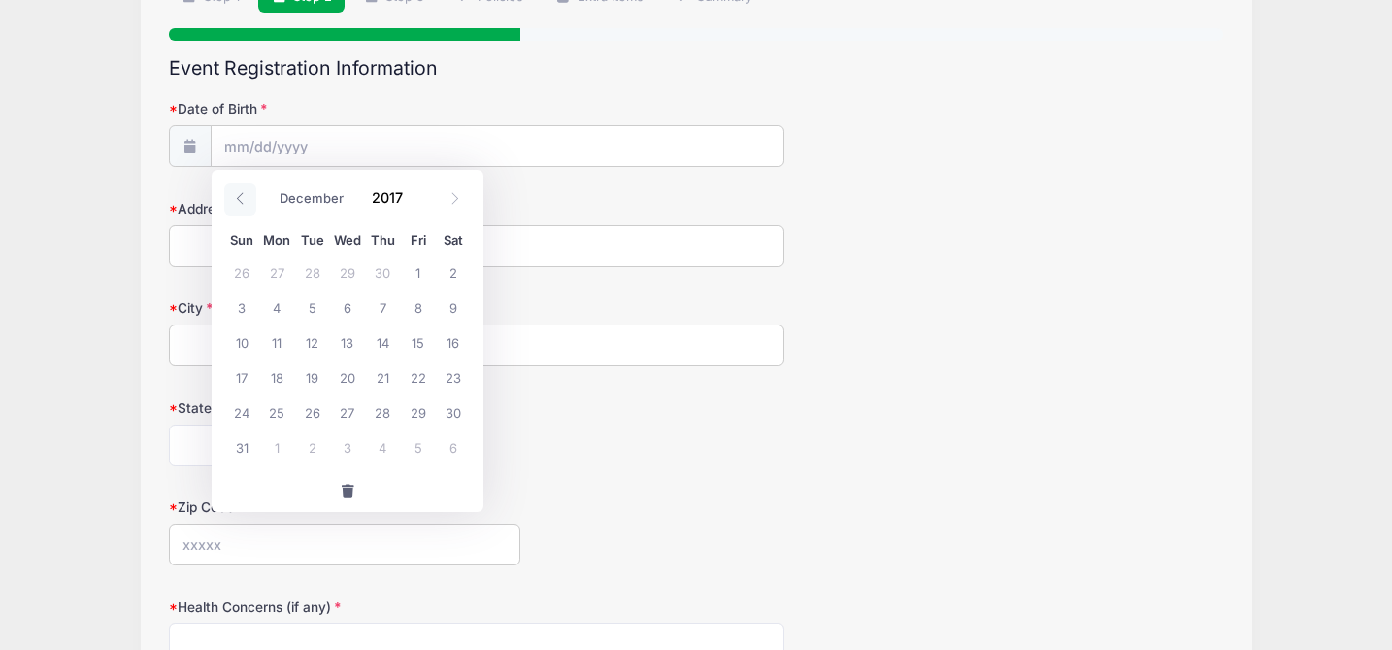
click at [242, 203] on icon at bounding box center [240, 198] width 13 height 13
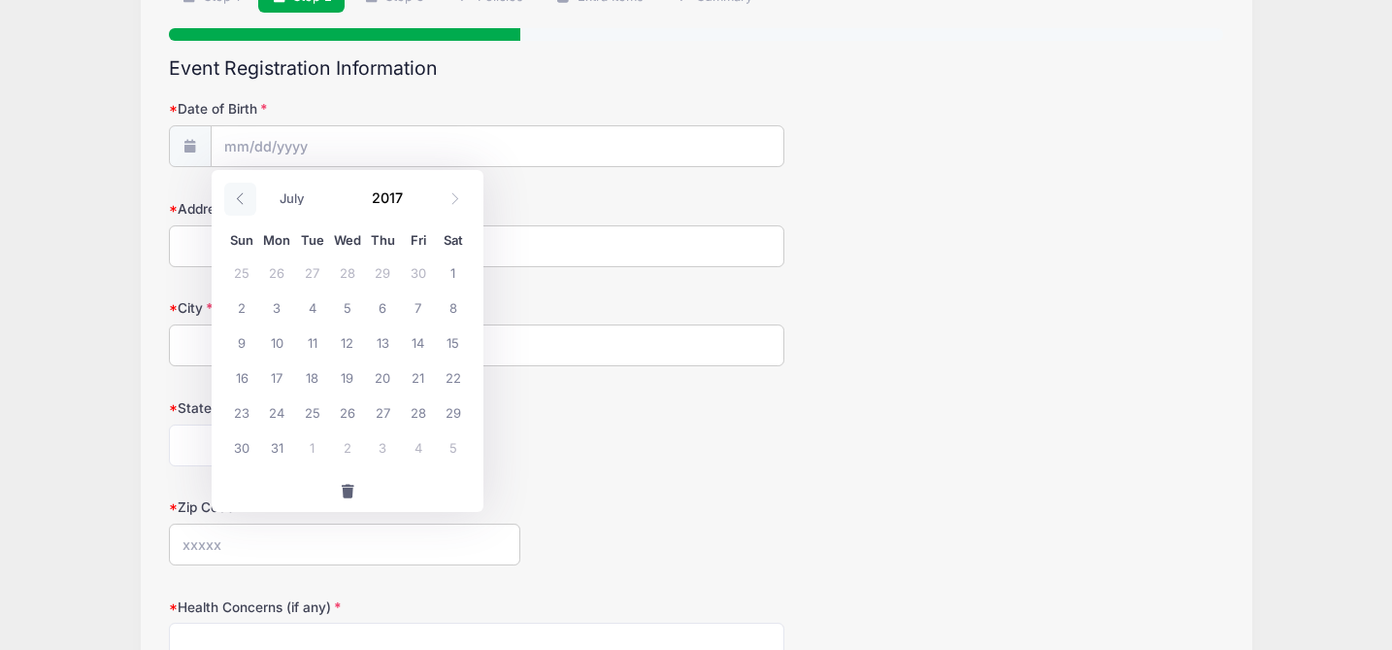
click at [242, 203] on icon at bounding box center [240, 198] width 13 height 13
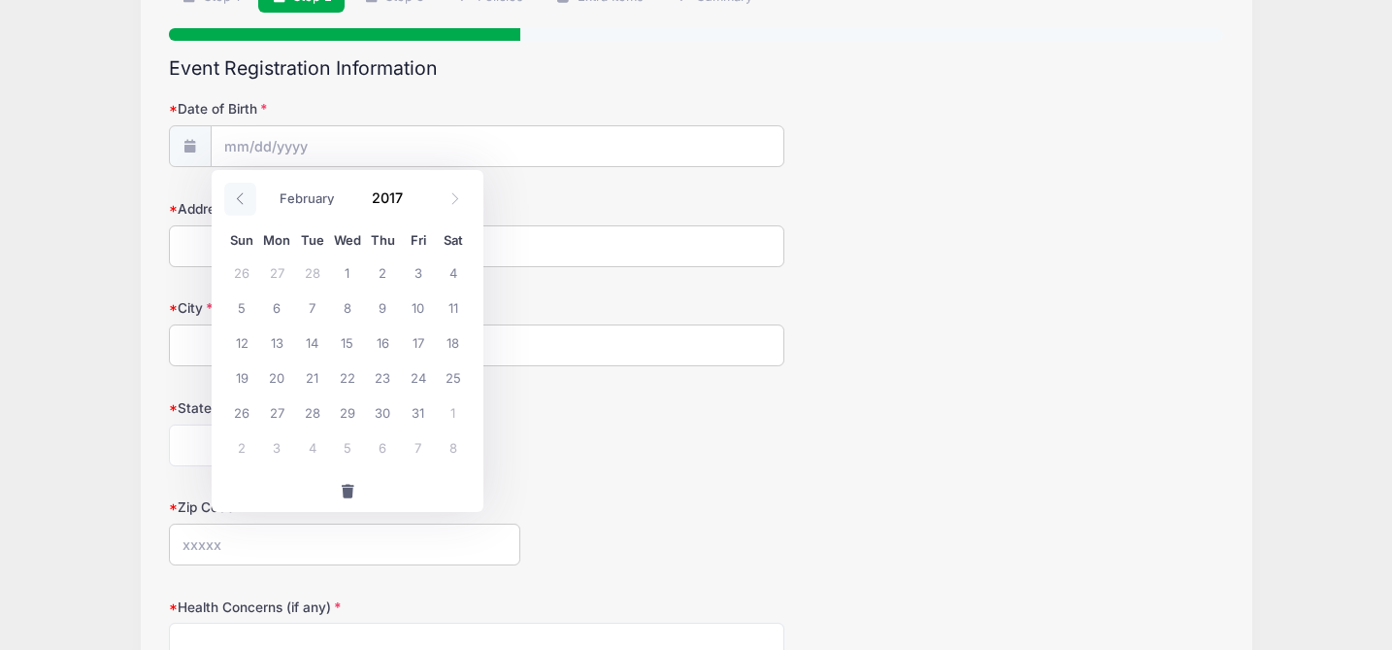
click at [242, 203] on icon at bounding box center [240, 198] width 13 height 13
select select "0"
click at [242, 203] on icon at bounding box center [240, 198] width 13 height 13
type input "2016"
click at [242, 203] on icon at bounding box center [240, 198] width 13 height 13
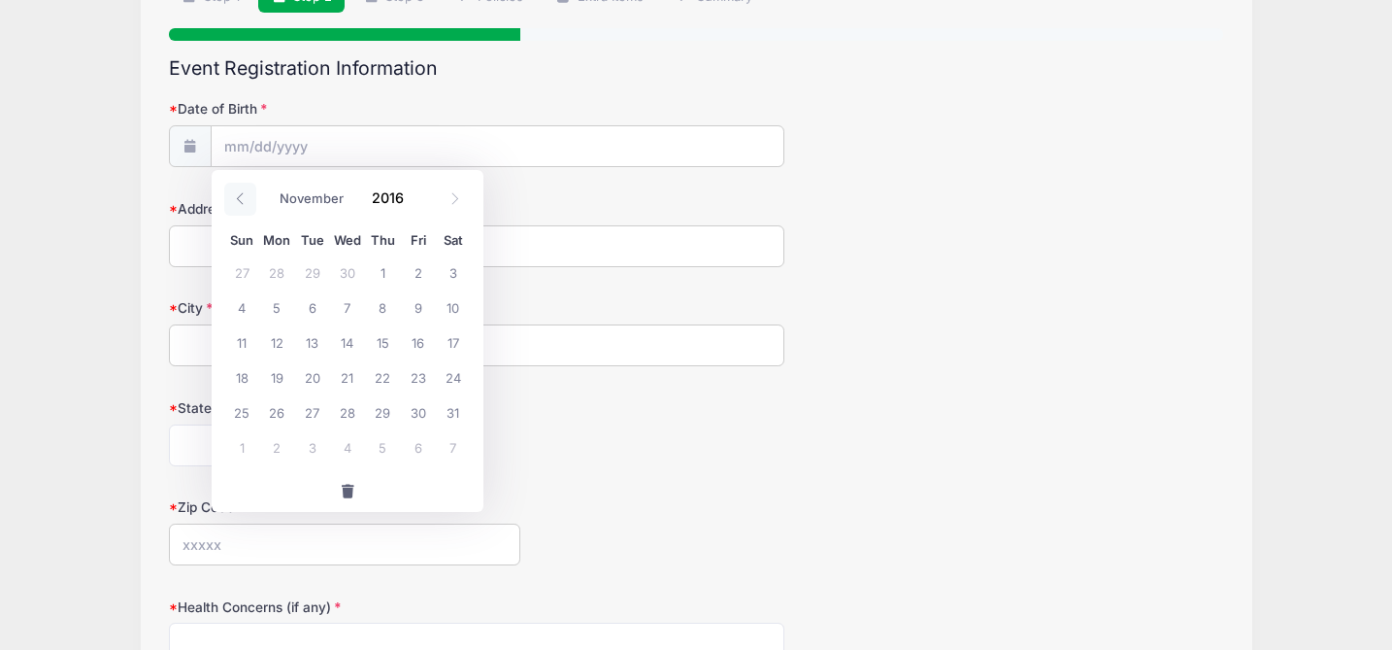
click at [242, 203] on icon at bounding box center [240, 198] width 13 height 13
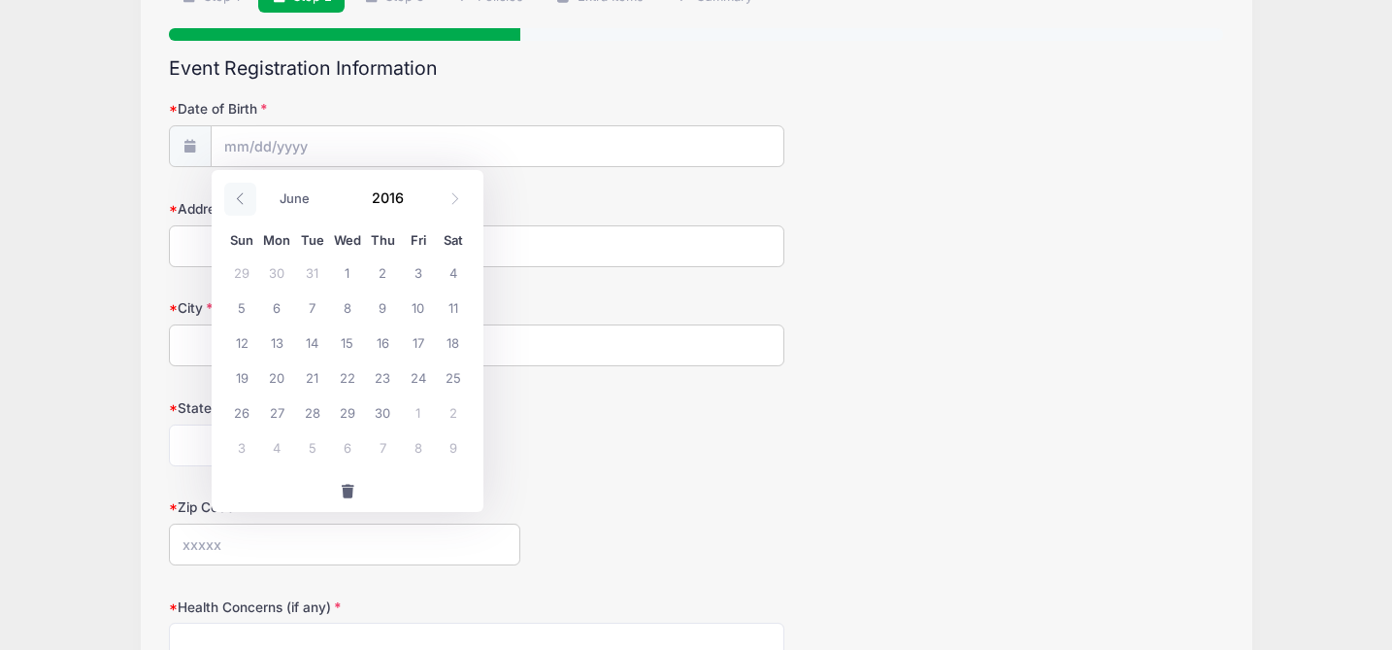
click at [242, 203] on icon at bounding box center [240, 198] width 13 height 13
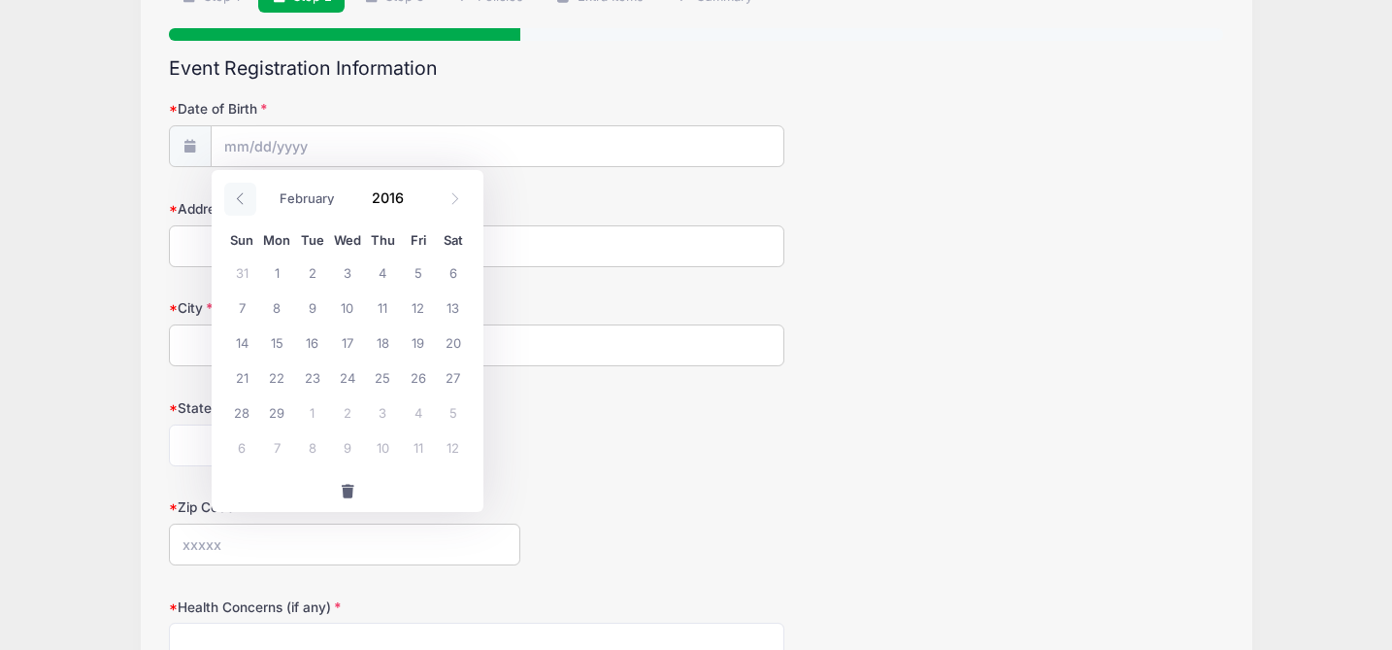
select select "0"
click at [242, 203] on icon at bounding box center [240, 198] width 13 height 13
type input "2015"
click at [242, 203] on icon at bounding box center [240, 198] width 13 height 13
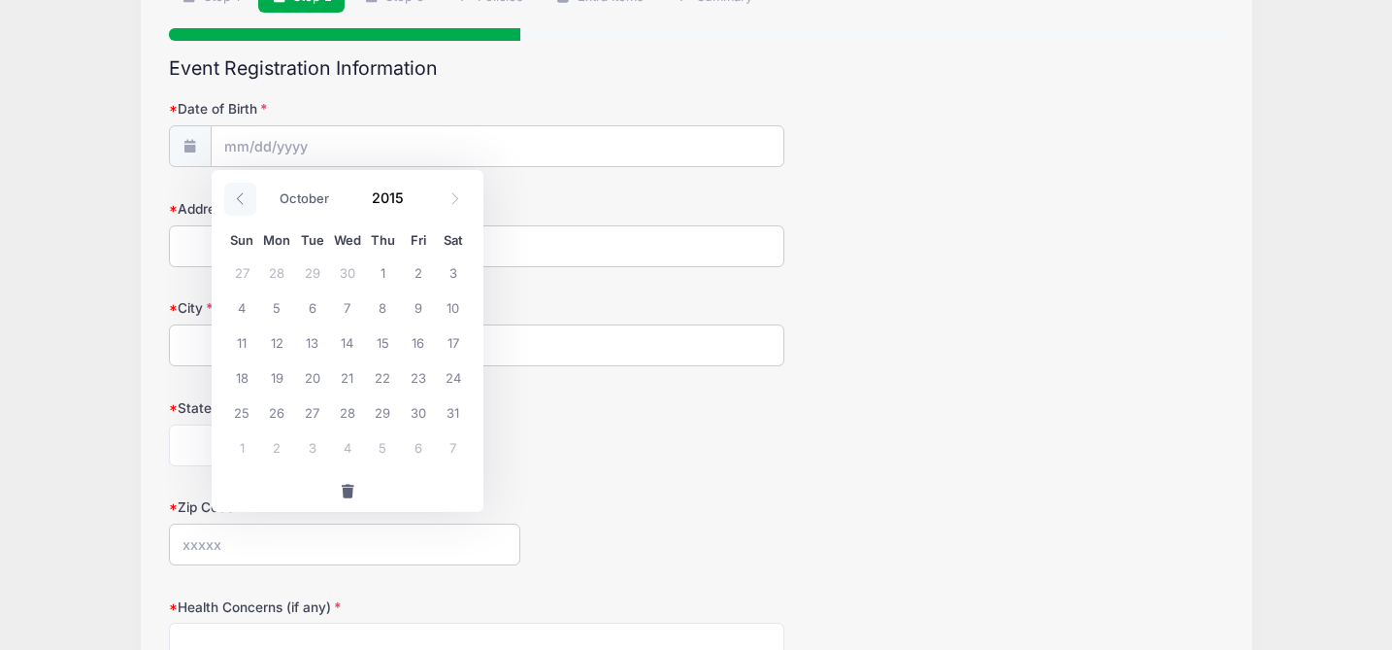
click at [242, 203] on icon at bounding box center [240, 198] width 13 height 13
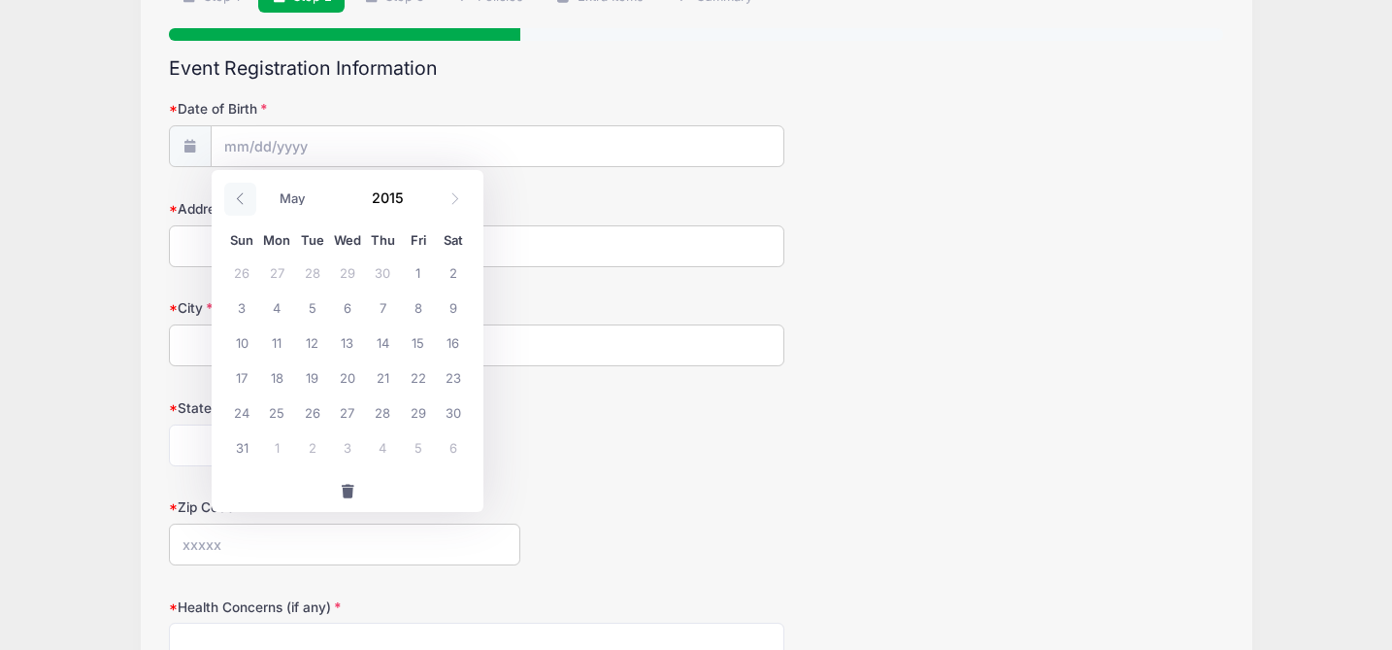
click at [242, 203] on icon at bounding box center [240, 198] width 13 height 13
select select "0"
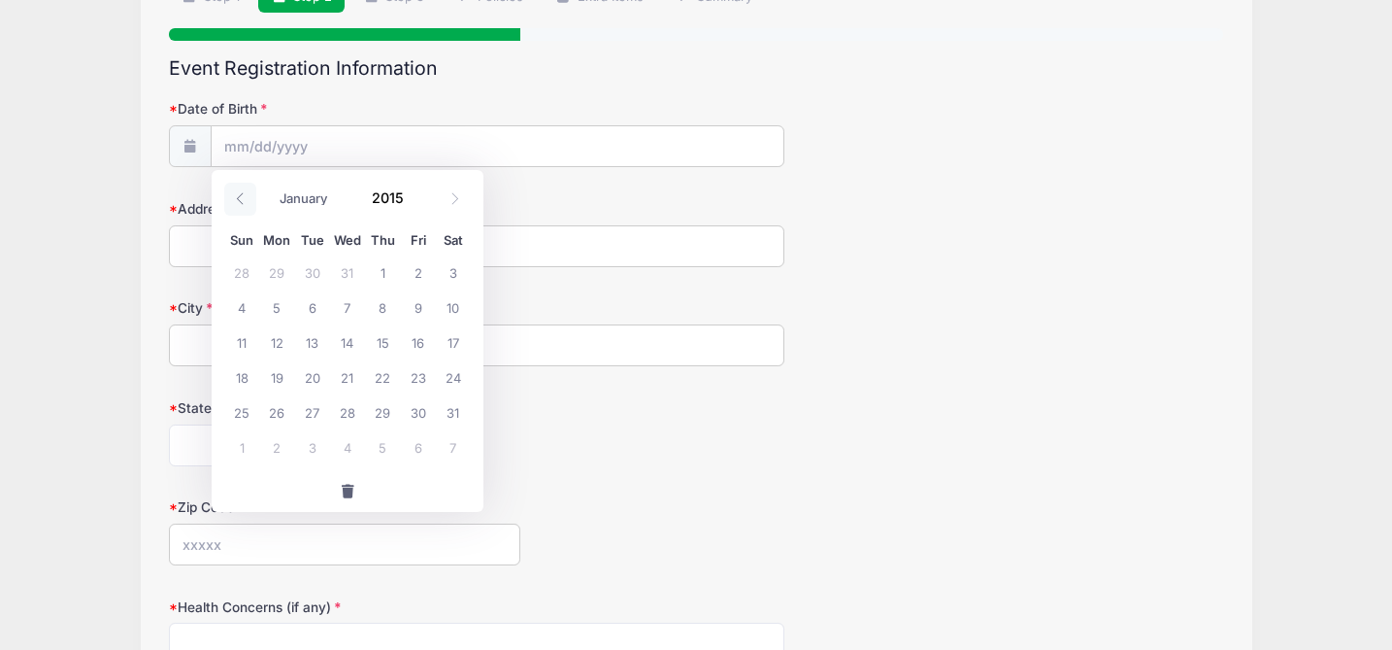
click at [242, 203] on icon at bounding box center [240, 198] width 13 height 13
type input "2014"
click at [242, 203] on icon at bounding box center [240, 198] width 13 height 13
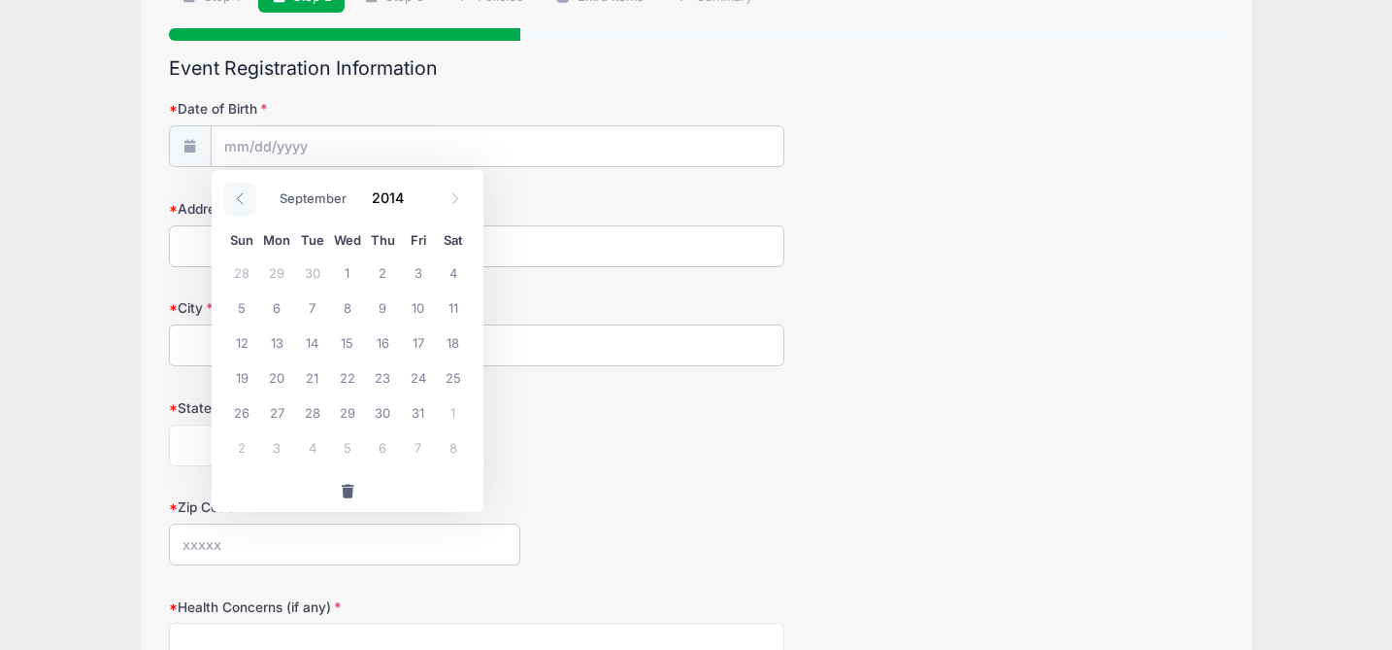
click at [242, 203] on icon at bounding box center [240, 198] width 13 height 13
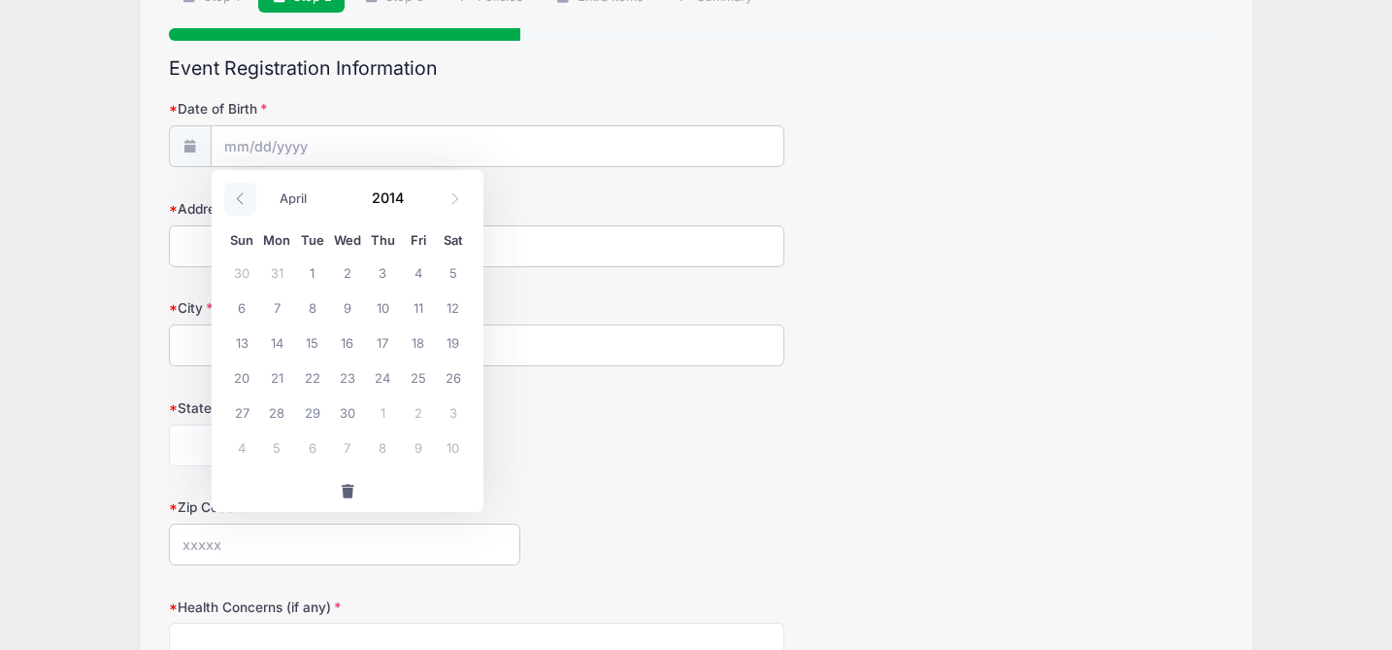
click at [242, 203] on icon at bounding box center [240, 198] width 13 height 13
select select "0"
click at [242, 203] on icon at bounding box center [240, 198] width 13 height 13
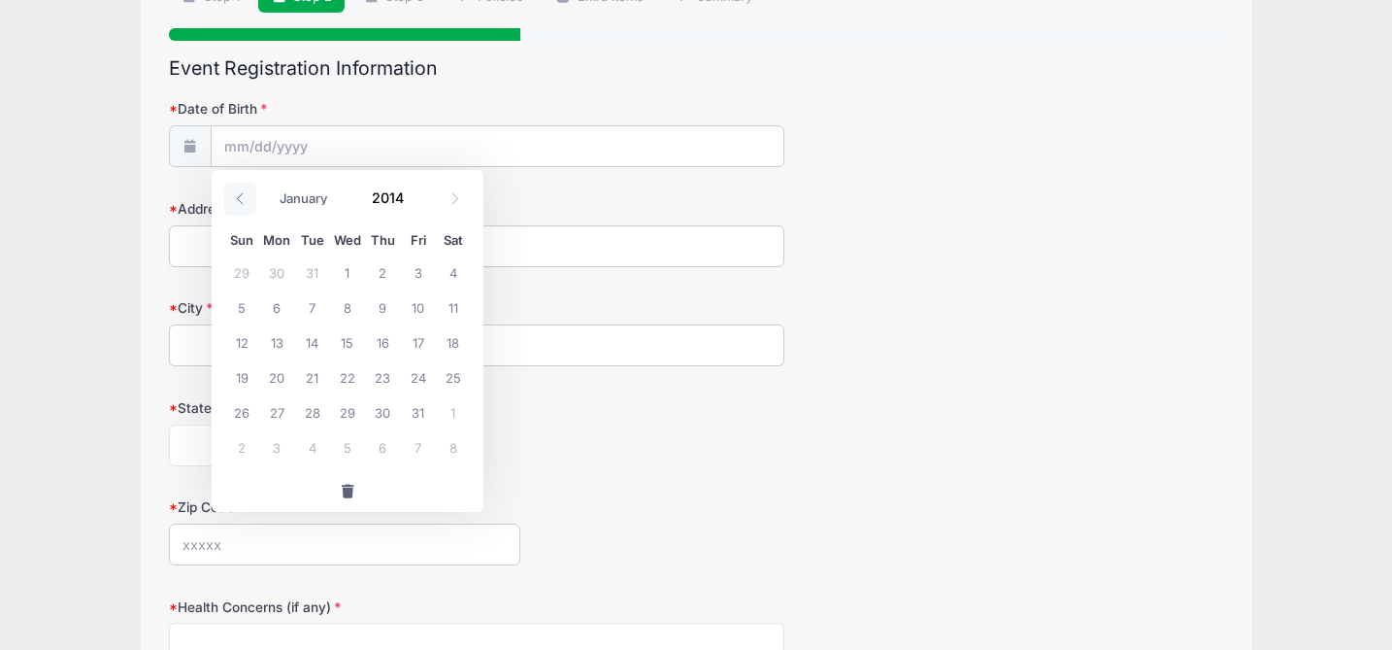
type input "2013"
click at [242, 203] on icon at bounding box center [240, 198] width 13 height 13
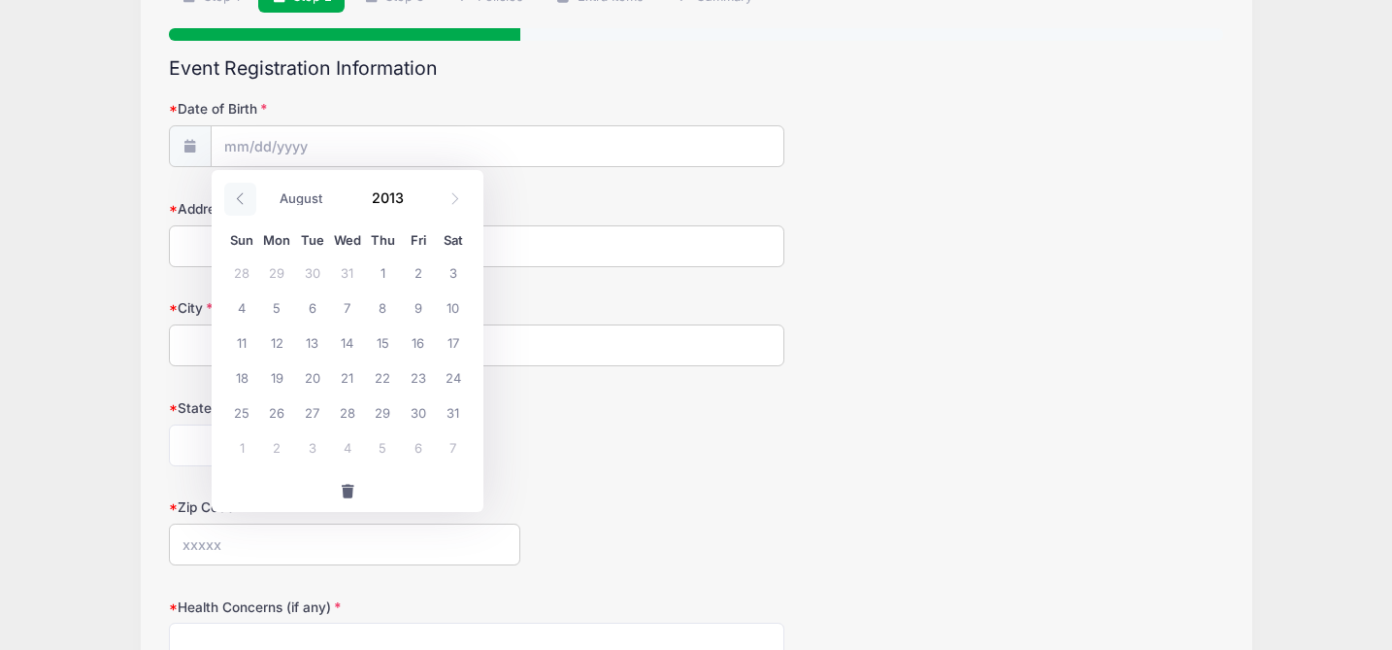
click at [242, 203] on icon at bounding box center [240, 198] width 13 height 13
click at [451, 197] on icon at bounding box center [455, 198] width 13 height 13
select select "6"
click at [420, 338] on span "19" at bounding box center [417, 341] width 35 height 35
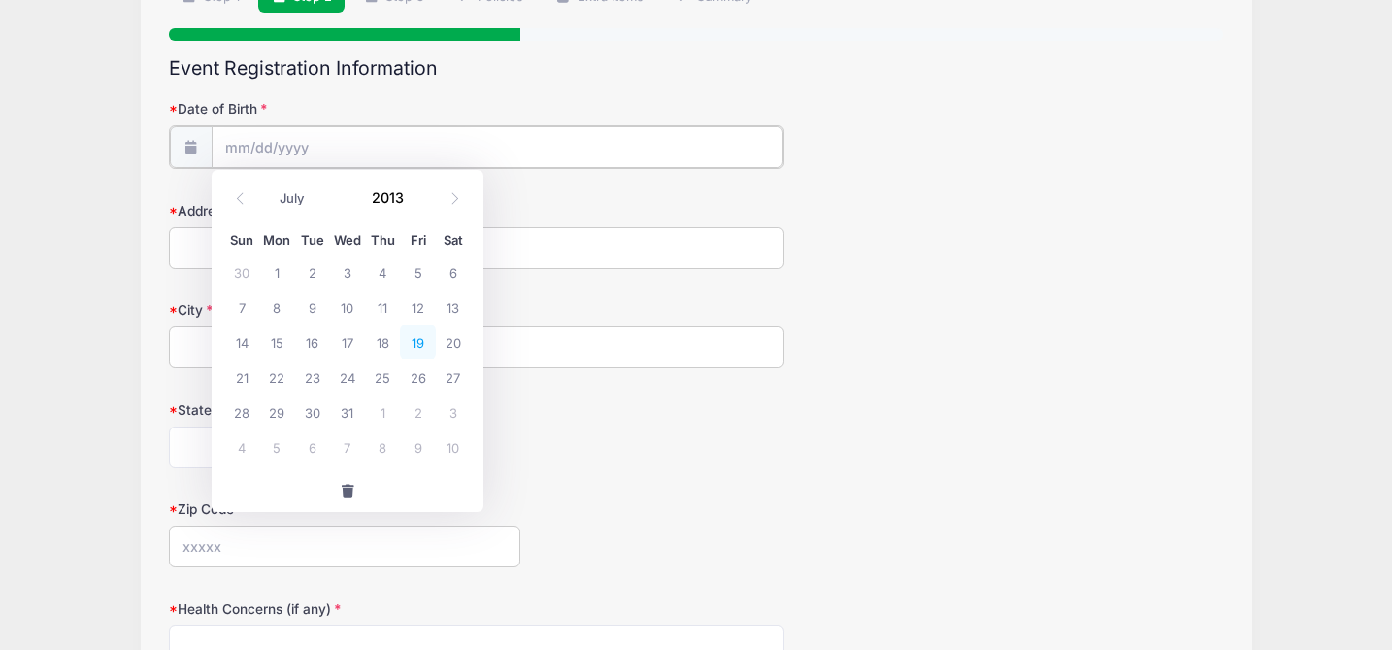
type input "[DATE]"
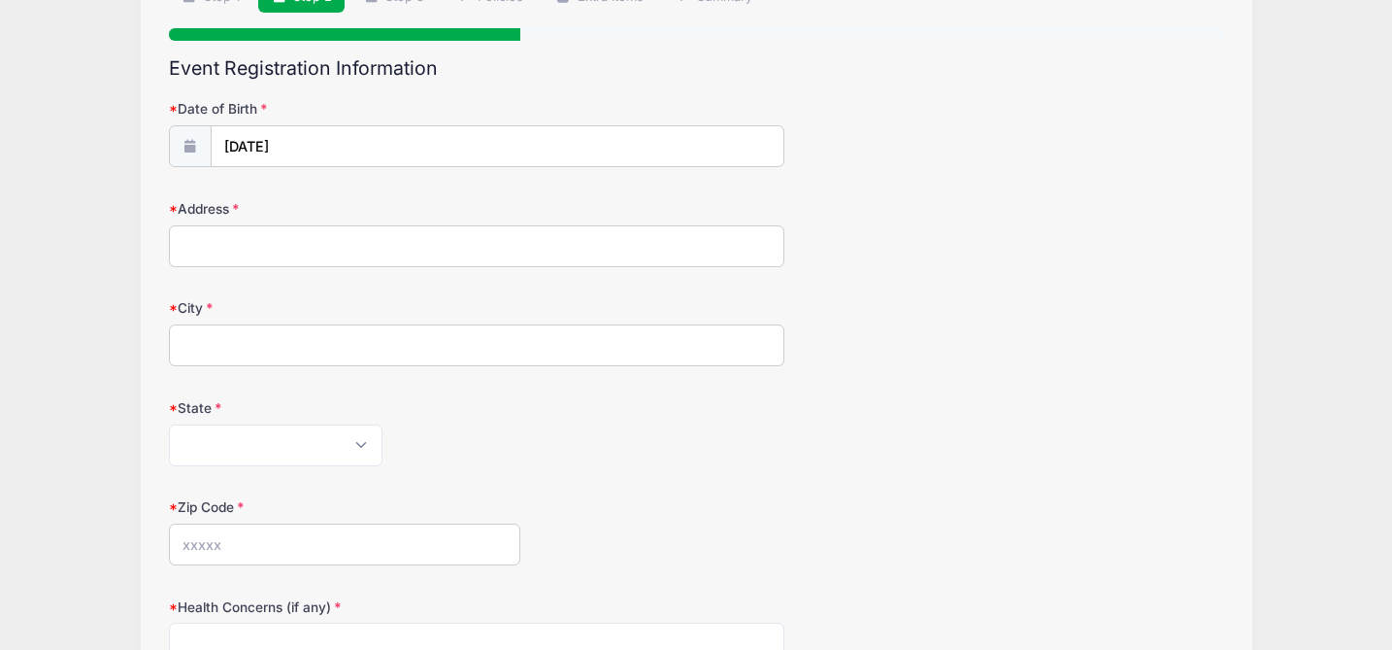
click at [394, 254] on input "Address" at bounding box center [477, 246] width 616 height 42
type input "[GEOGRAPHIC_DATA]"
select select "CO"
type input "80206"
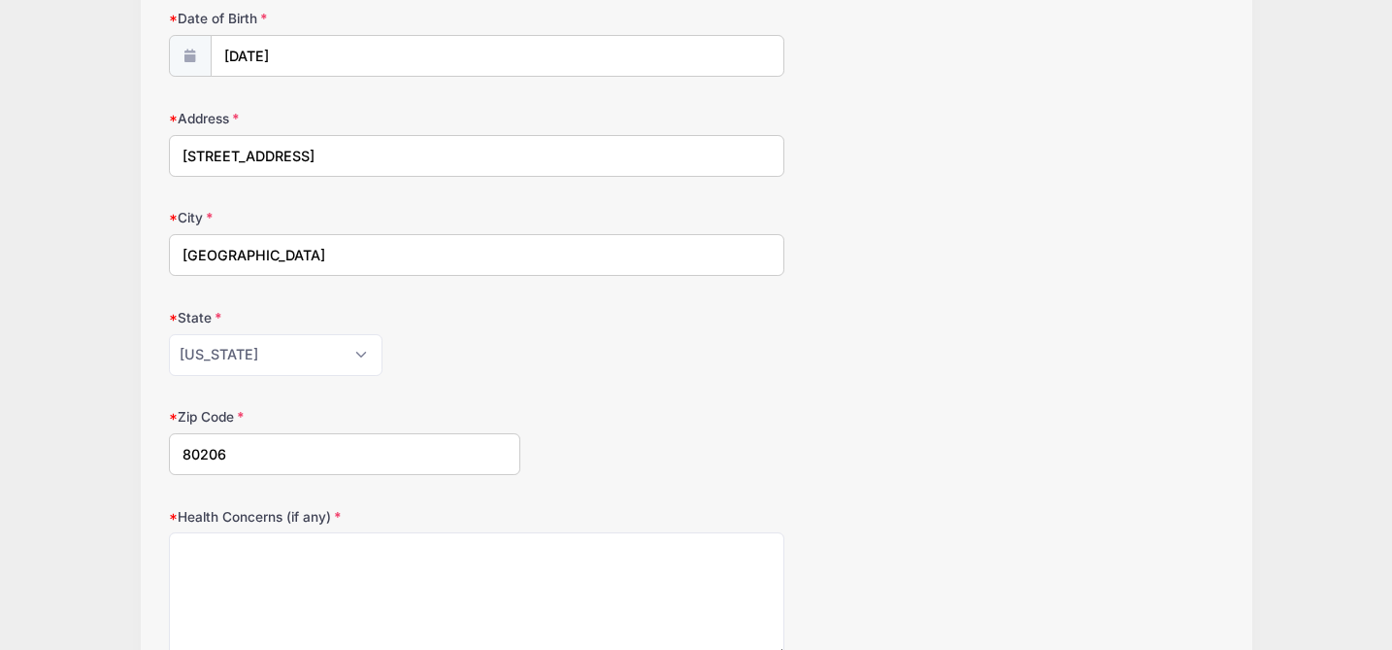
scroll to position [378, 0]
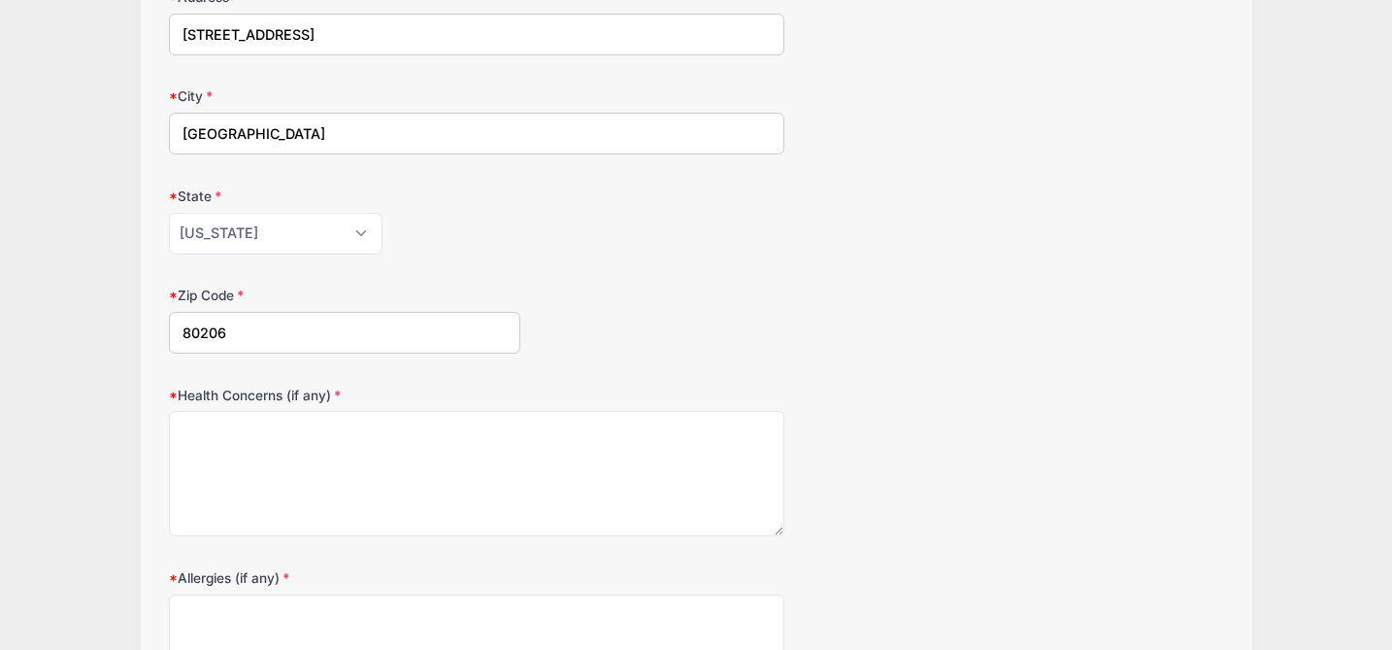
type input "[STREET_ADDRESS]"
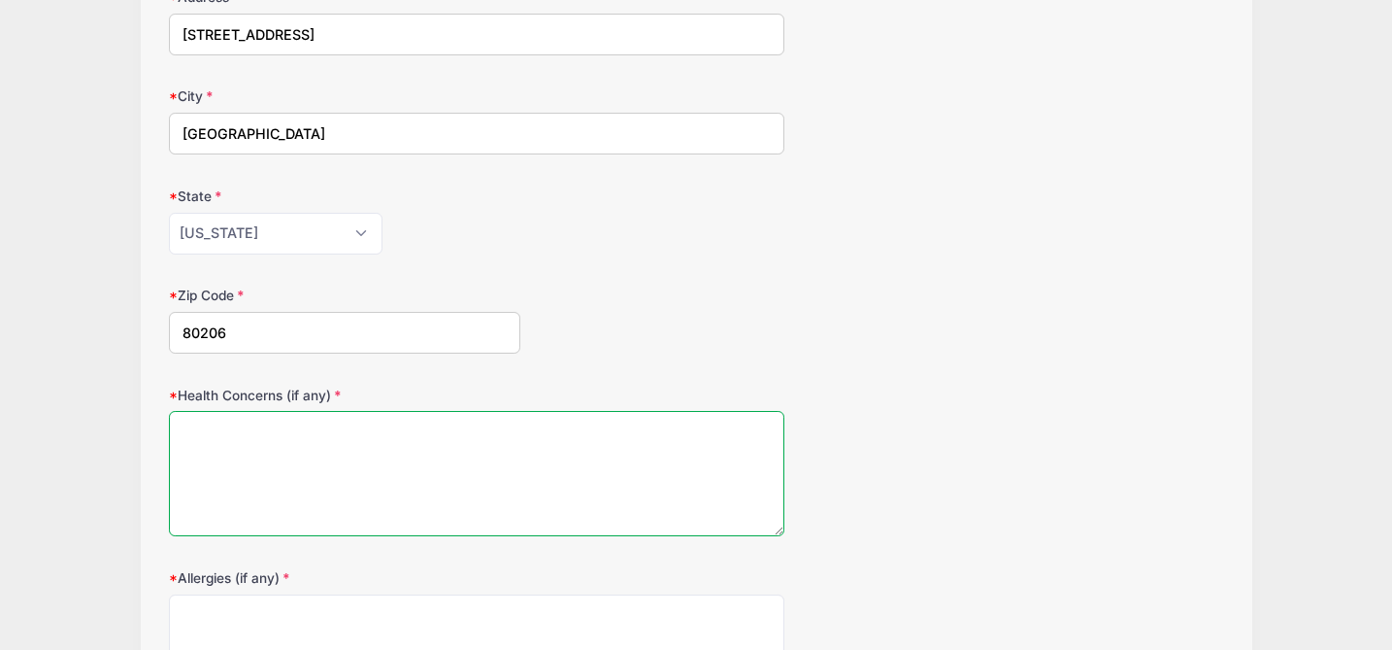
click at [376, 445] on textarea "Health Concerns (if any)" at bounding box center [477, 473] width 616 height 125
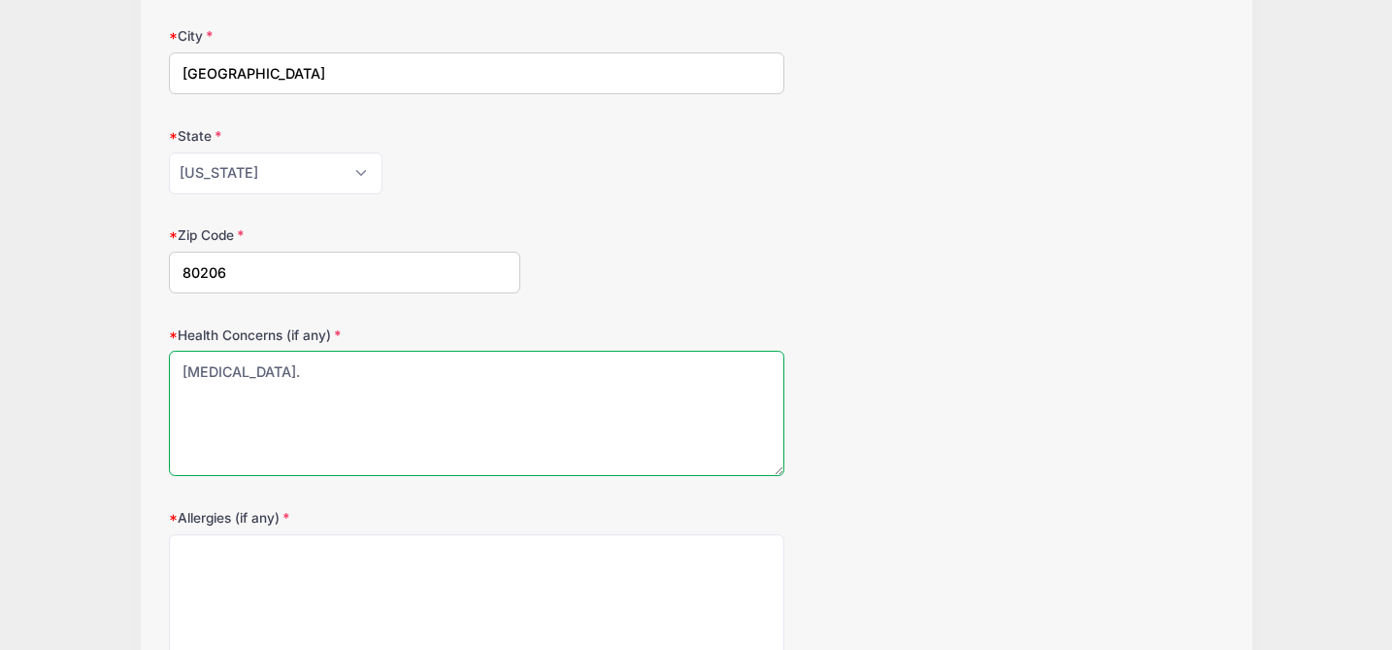
scroll to position [486, 0]
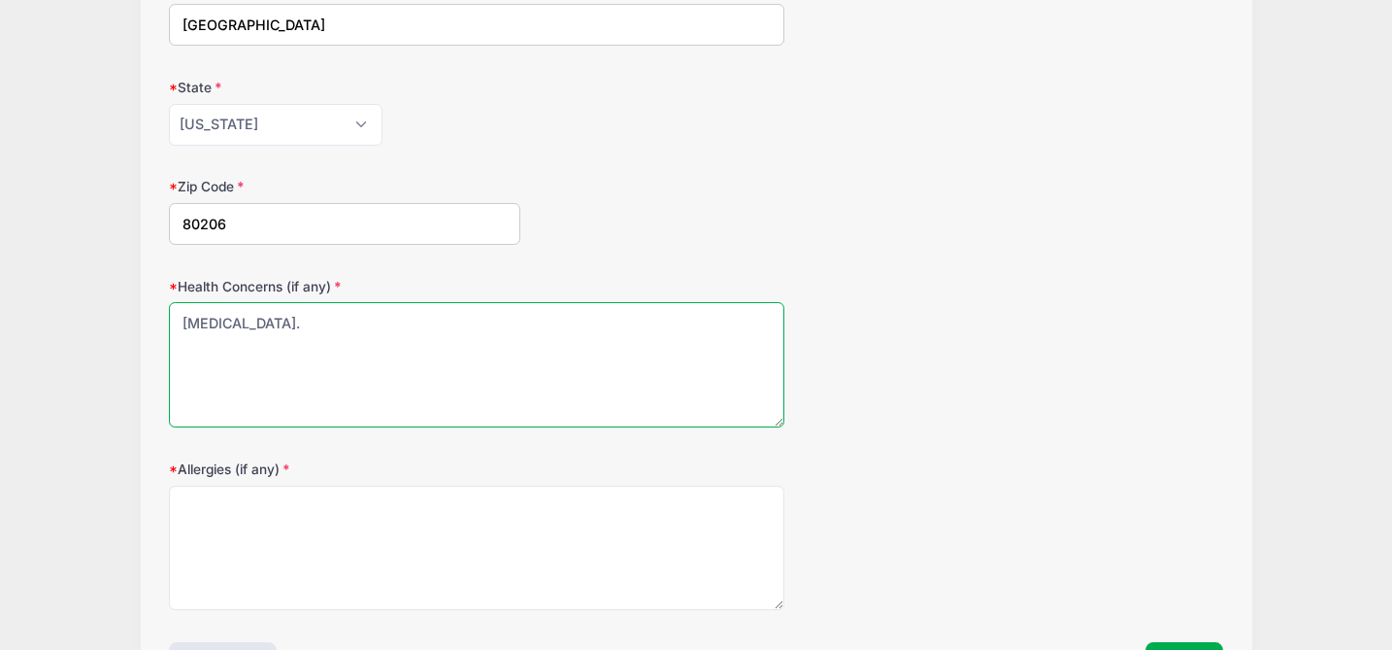
type textarea "[MEDICAL_DATA]."
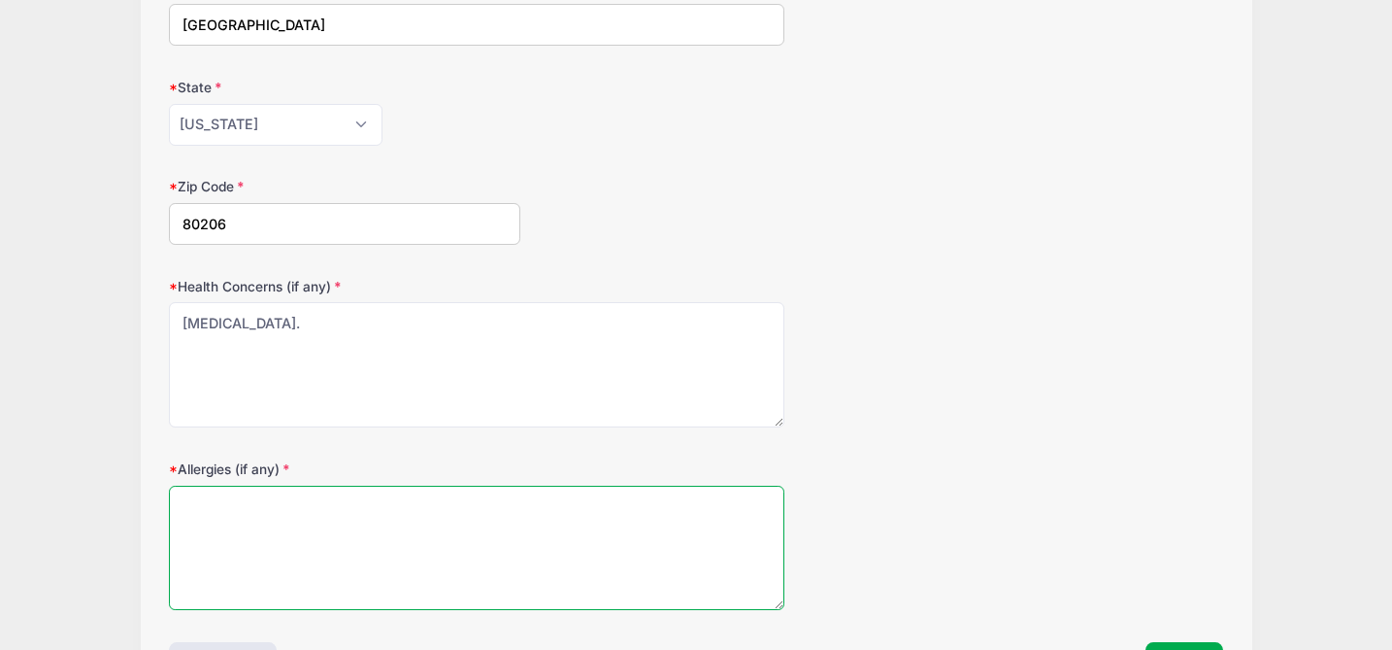
click at [351, 576] on textarea "Allergies (if any)" at bounding box center [477, 547] width 616 height 125
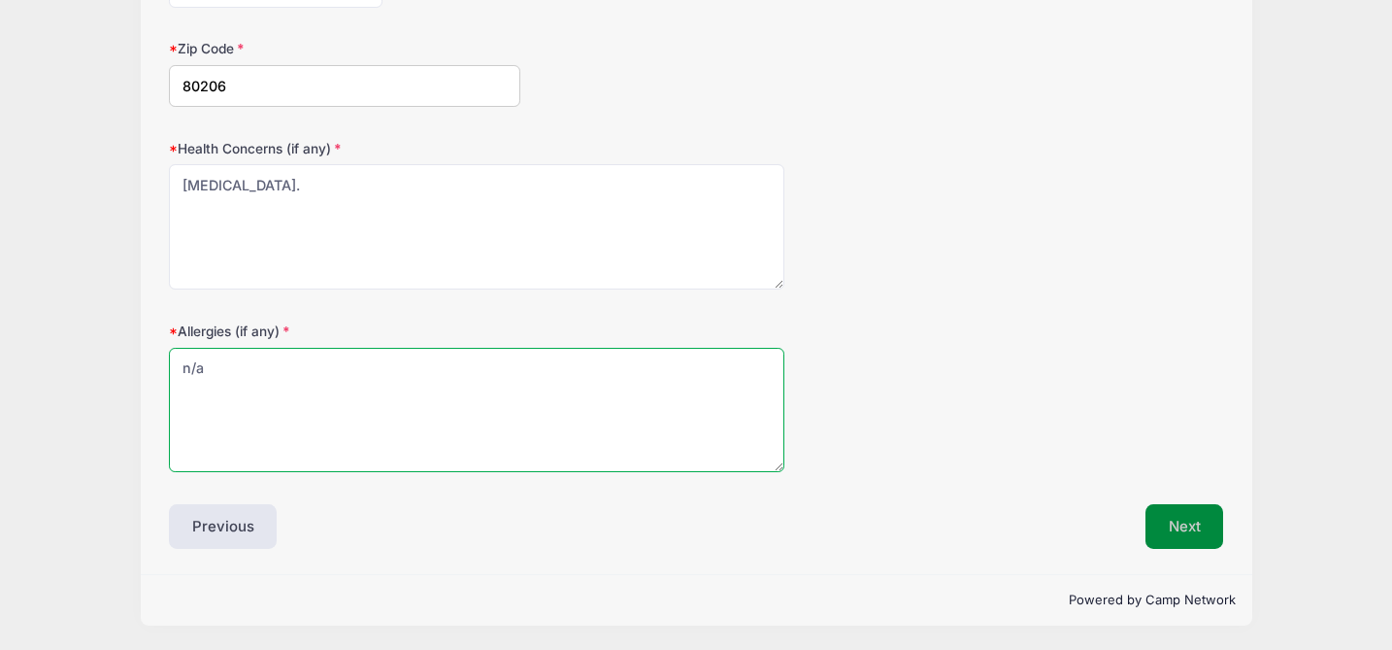
type textarea "n/a"
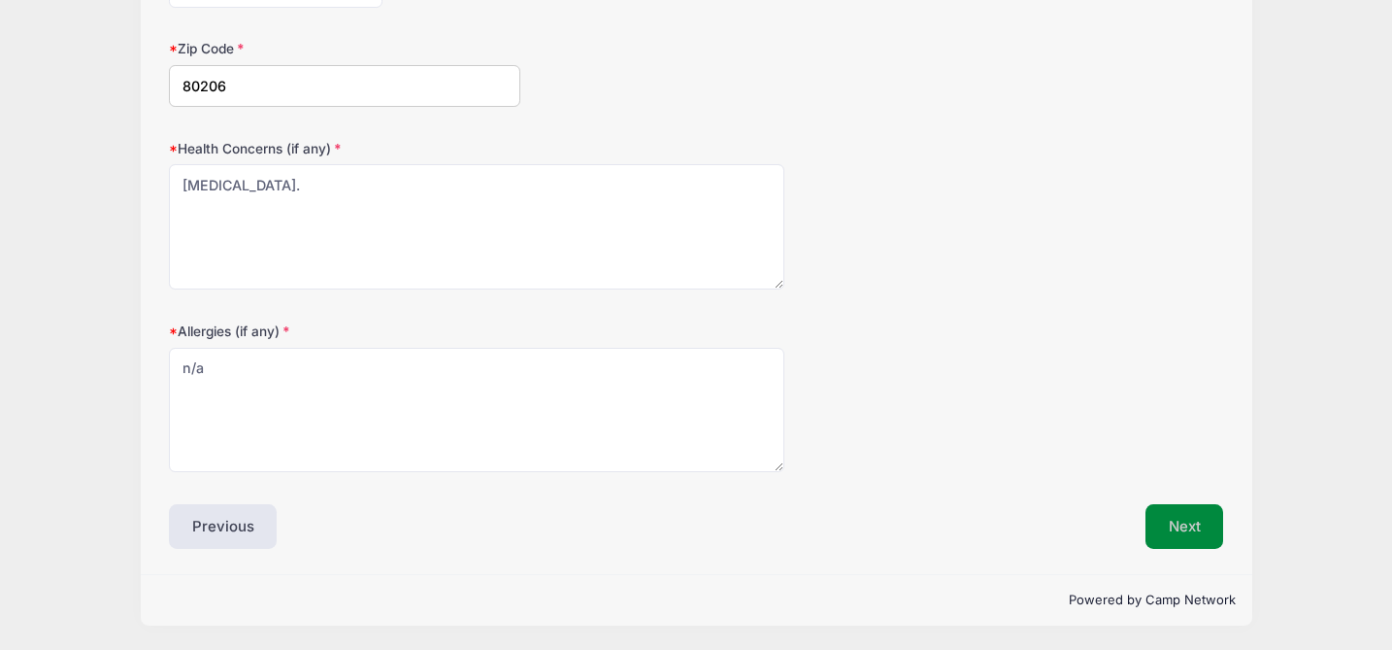
click at [1175, 516] on button "Next" at bounding box center [1185, 526] width 79 height 45
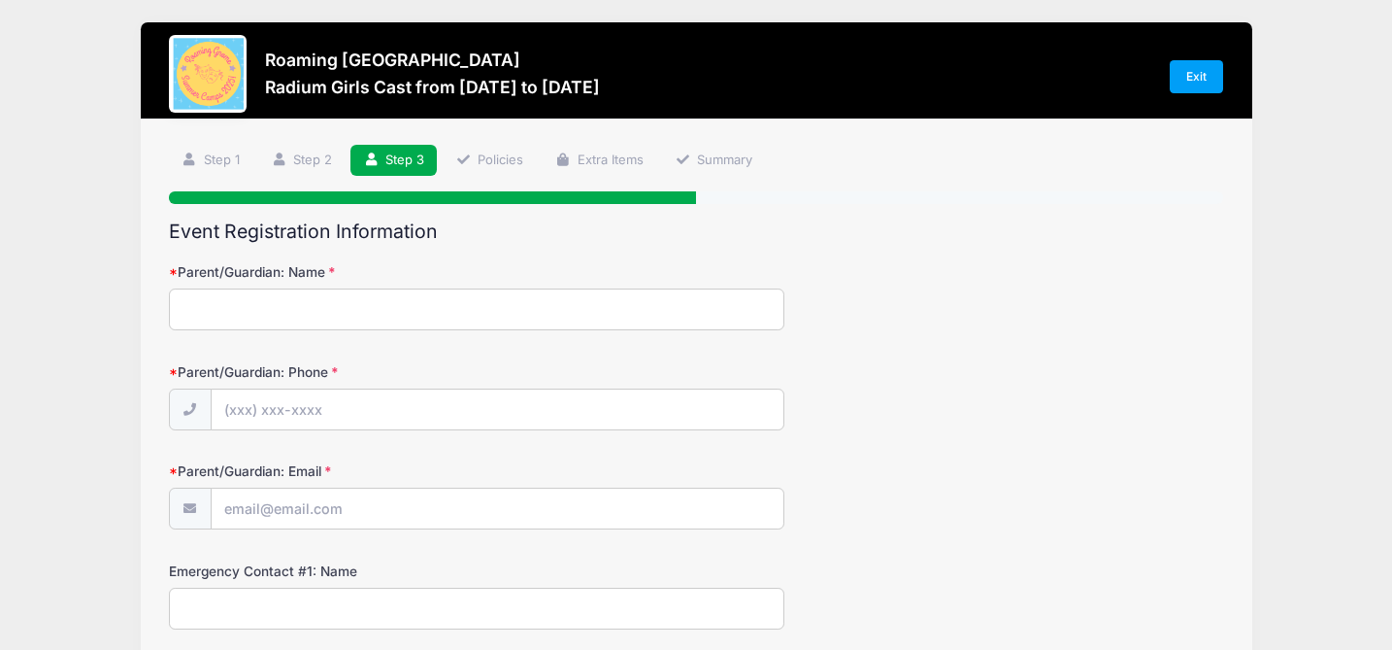
scroll to position [0, 0]
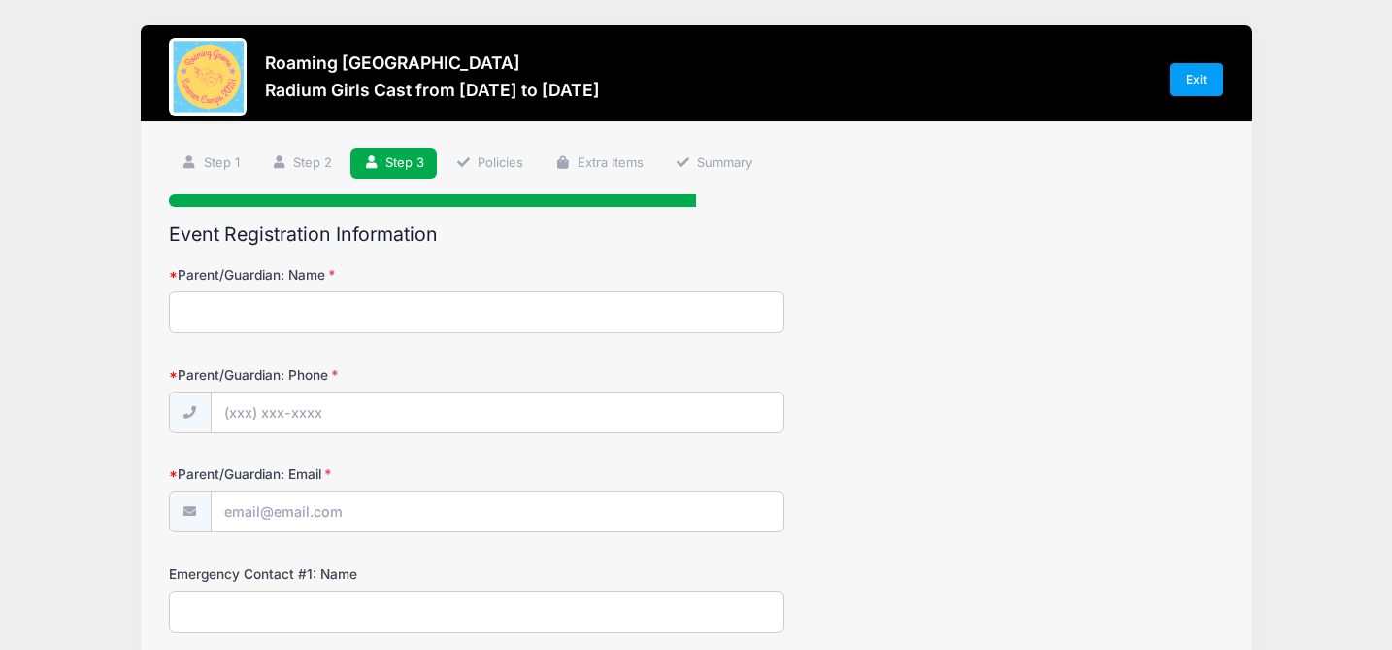
click at [550, 296] on input "Parent/Guardian: Name" at bounding box center [477, 312] width 616 height 42
type input "[PERSON_NAME]"
type input "[PHONE_NUMBER]"
type input "[PERSON_NAME][EMAIL_ADDRESS][DOMAIN_NAME]"
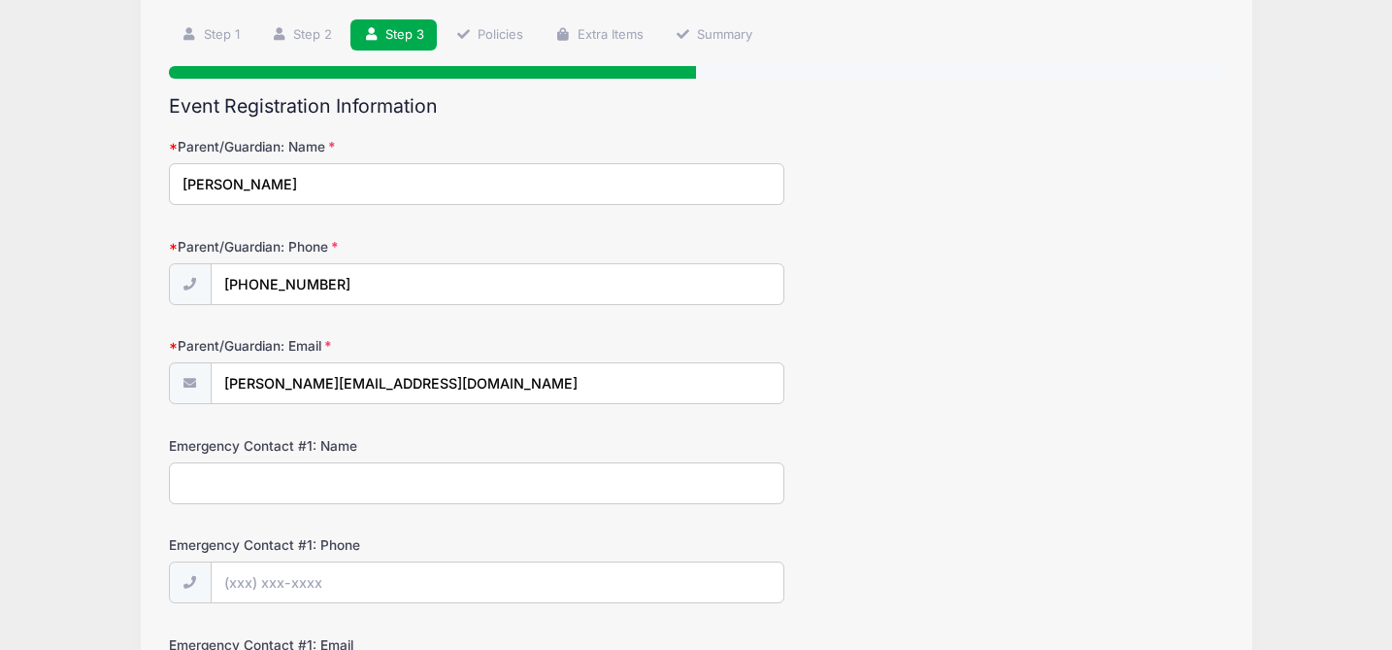
scroll to position [177, 0]
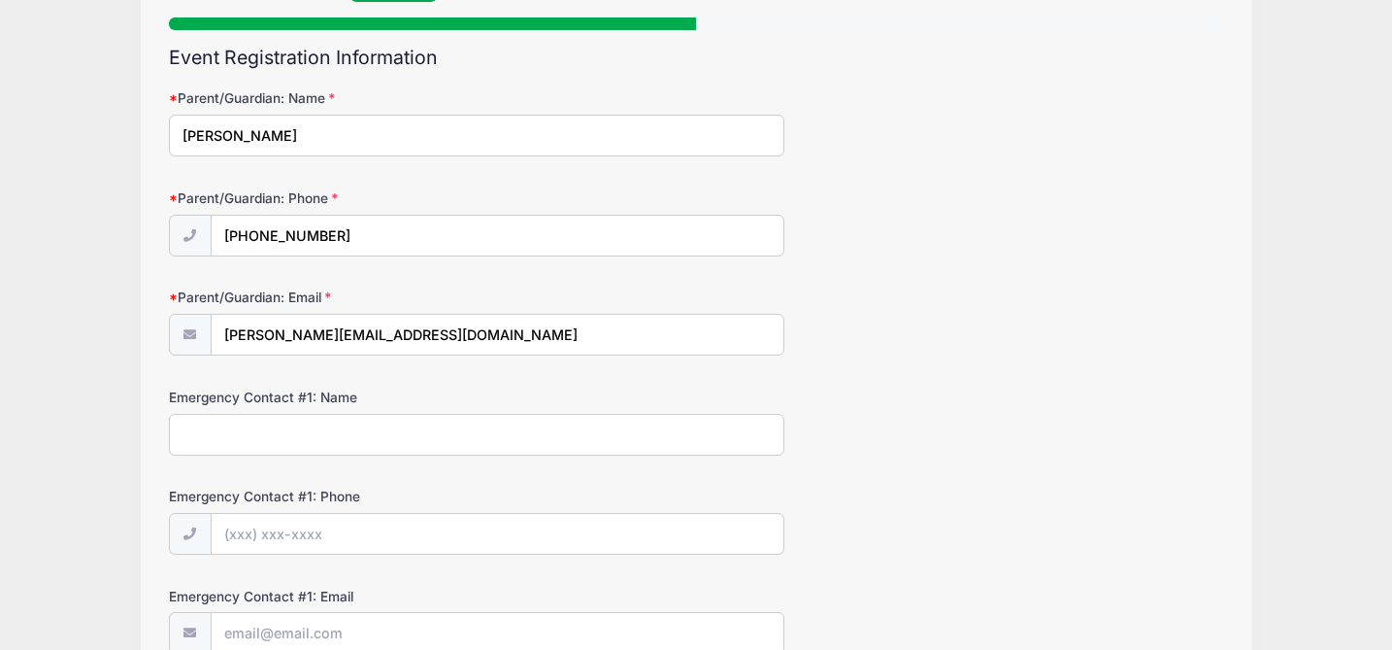
click at [364, 432] on input "Emergency Contact #1: Name" at bounding box center [477, 435] width 616 height 42
type input "[PERSON_NAME]"
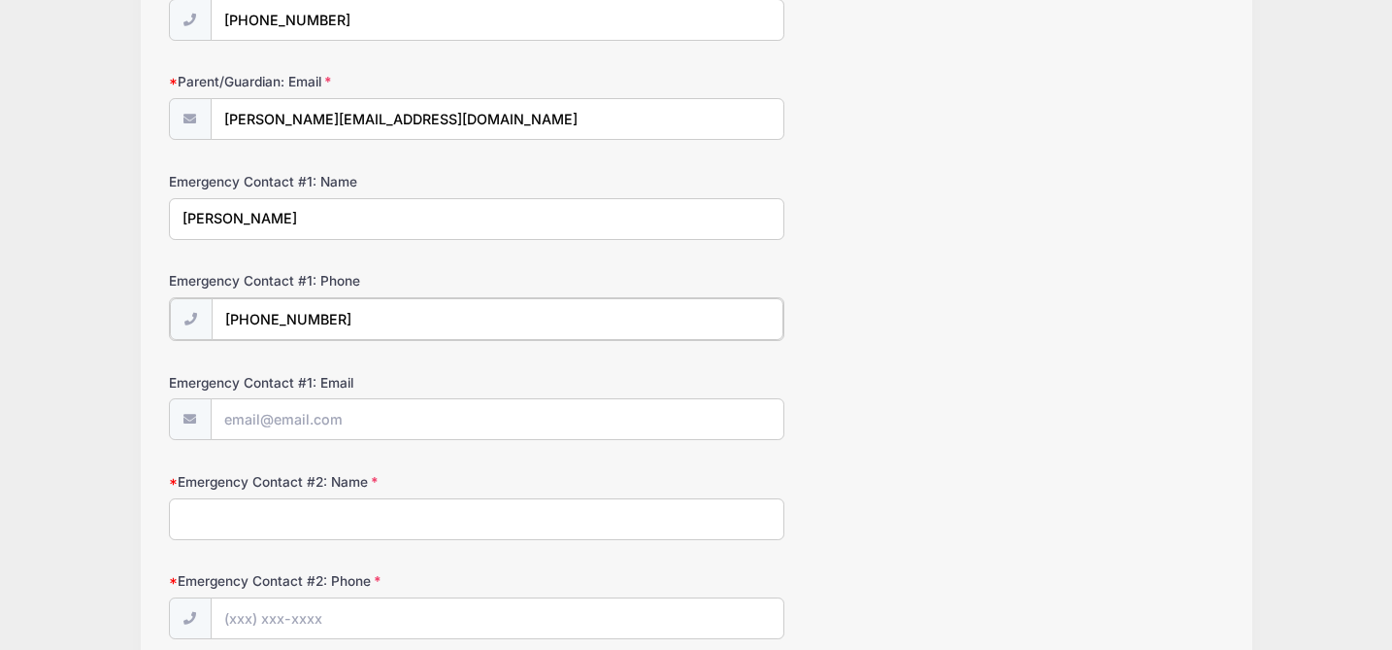
scroll to position [416, 0]
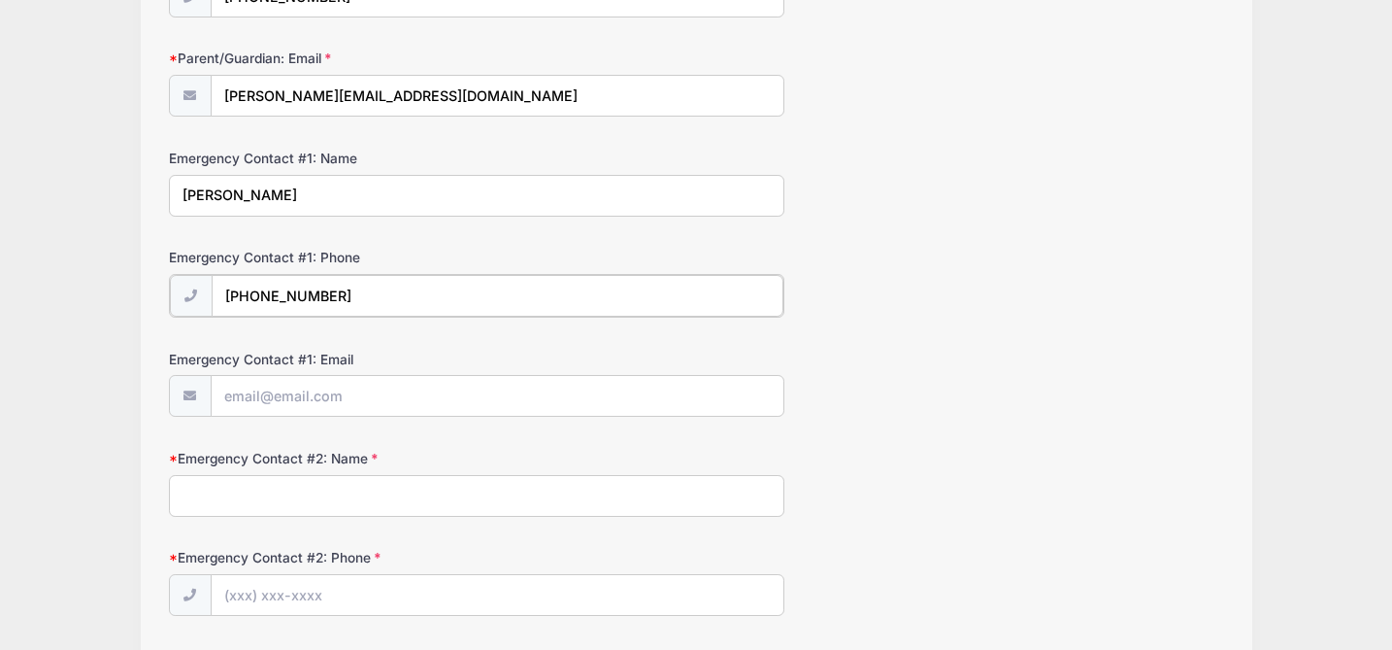
type input "[PHONE_NUMBER]"
click at [365, 402] on input "Emergency Contact #1: Email" at bounding box center [498, 395] width 572 height 42
type input "[EMAIL_ADDRESS][DOMAIN_NAME]"
click at [394, 498] on input "Emergency Contact #2: Name" at bounding box center [477, 494] width 616 height 42
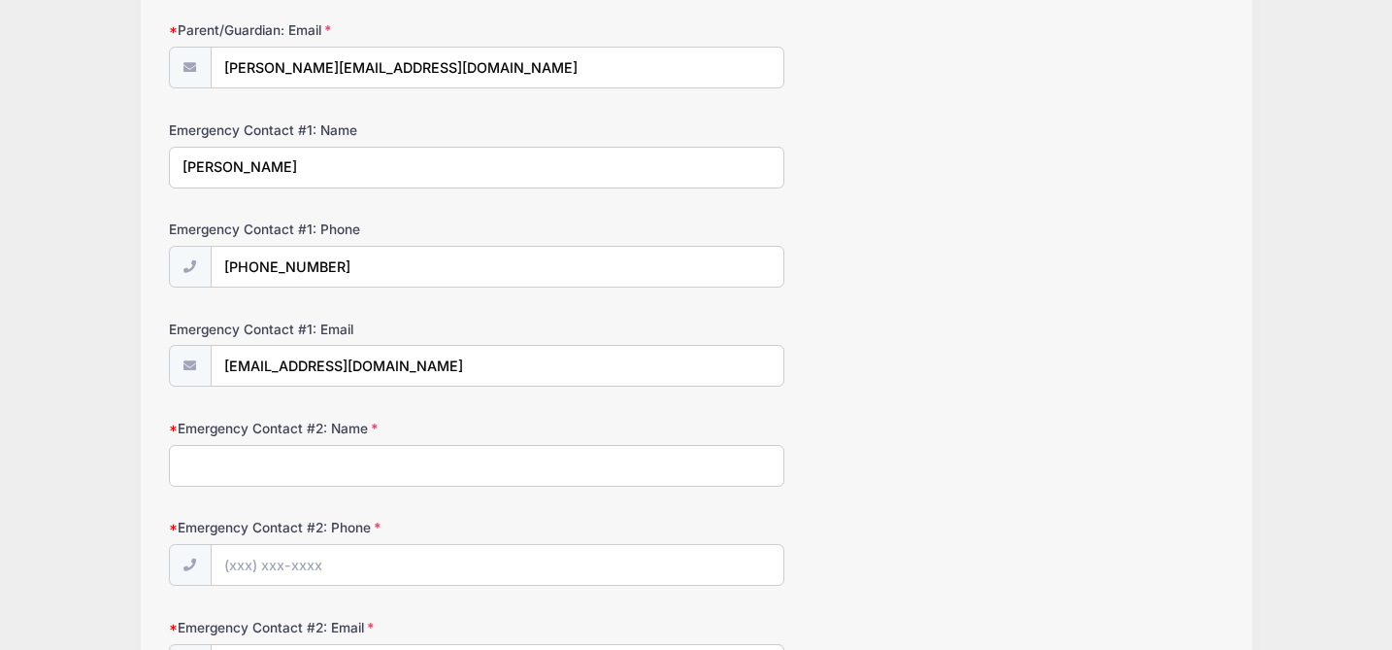
scroll to position [406, 0]
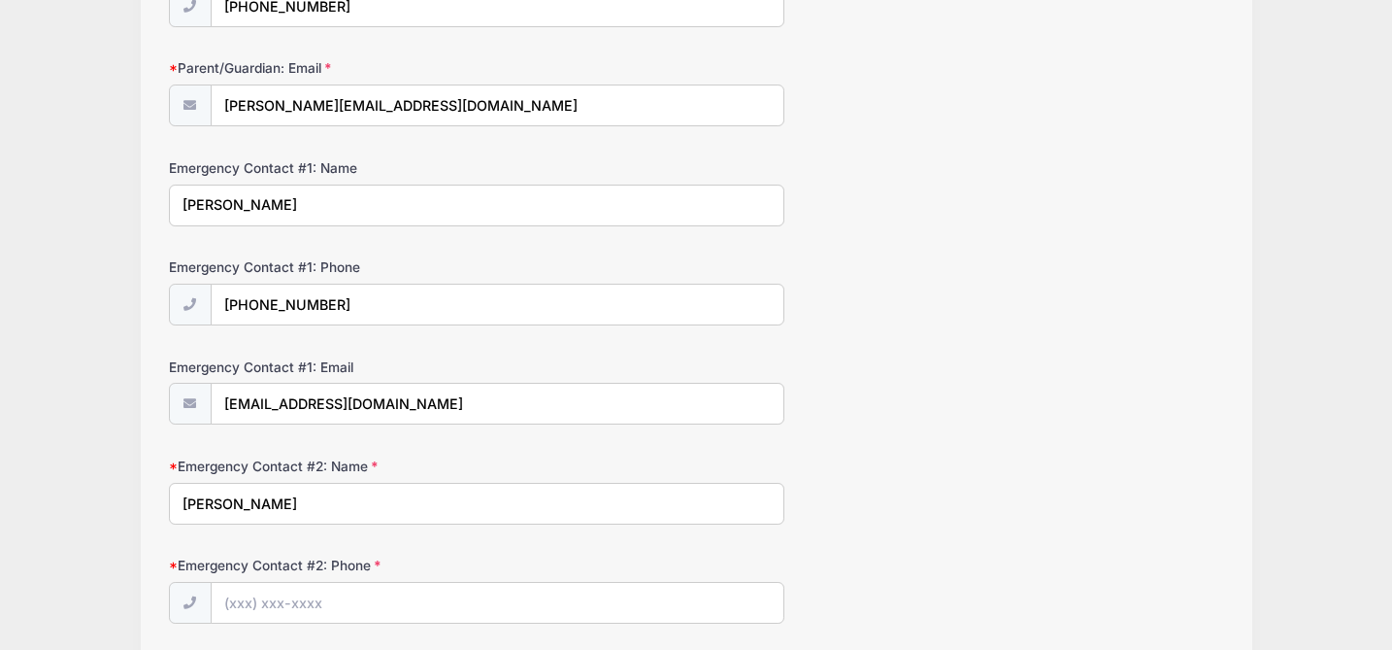
type input "[PERSON_NAME]"
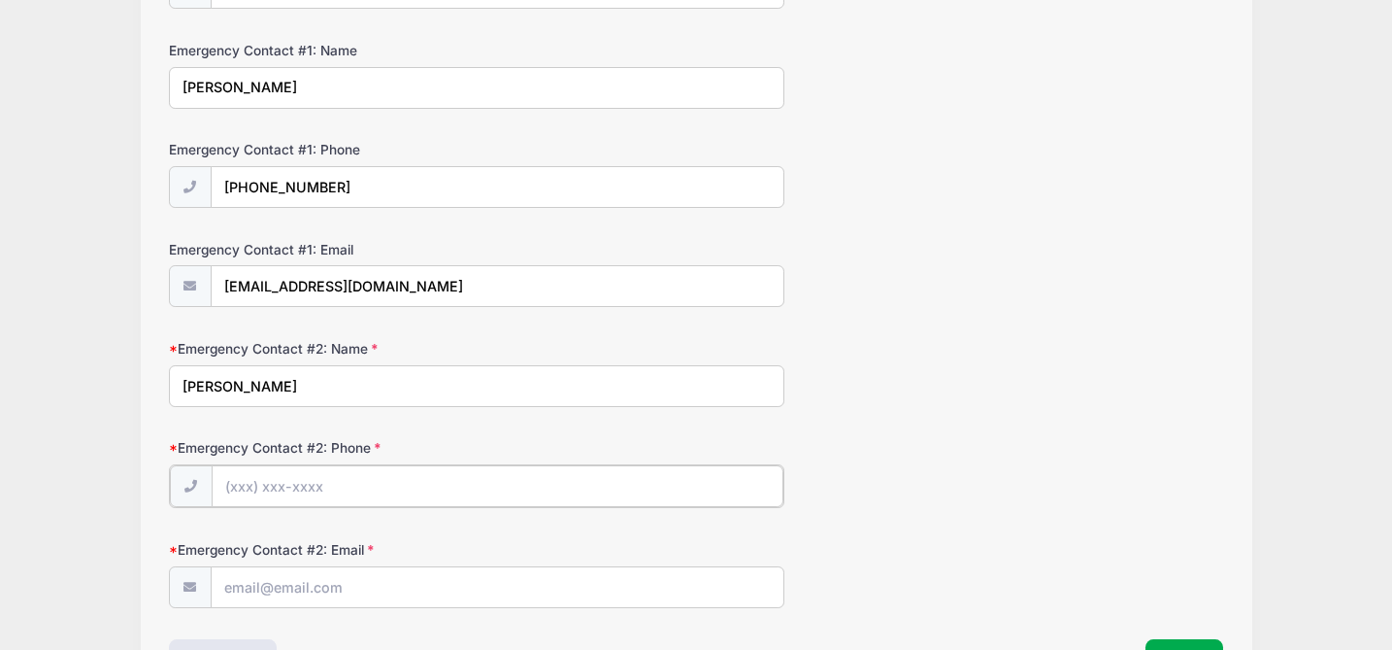
scroll to position [603, 0]
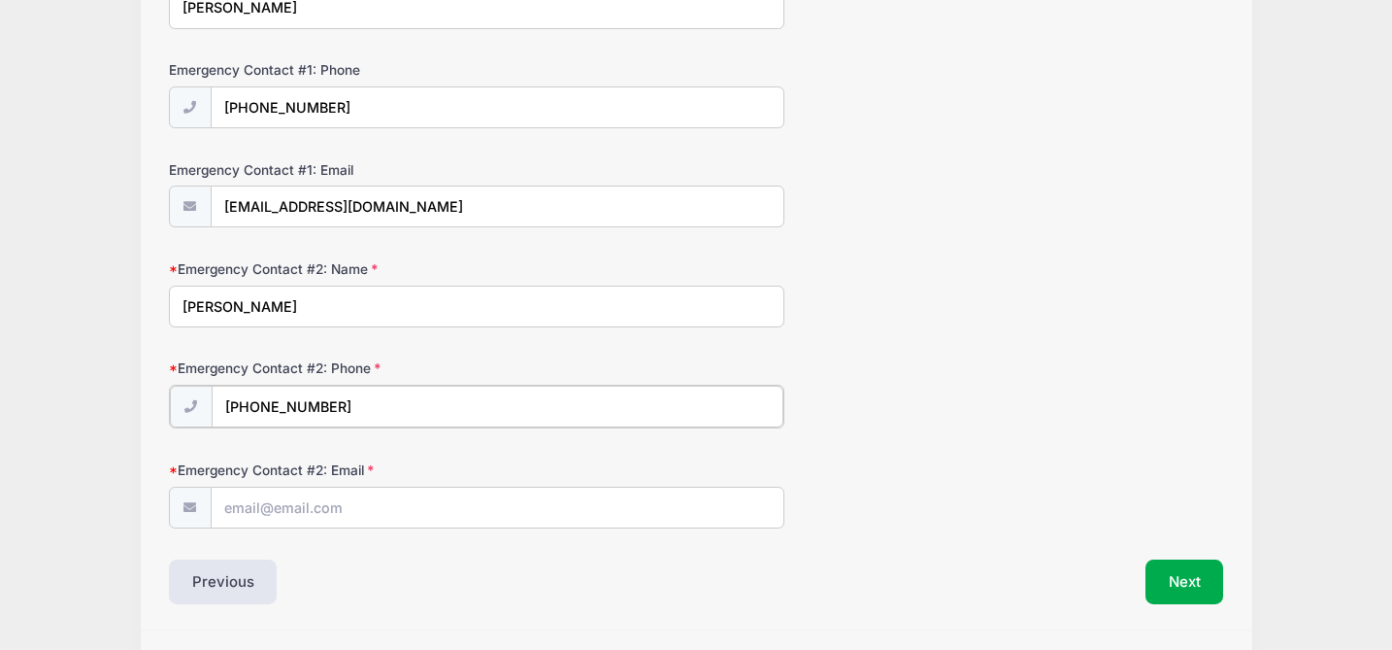
type input "[PHONE_NUMBER]"
type input "n/a"
click at [1195, 573] on button "Next" at bounding box center [1185, 579] width 79 height 45
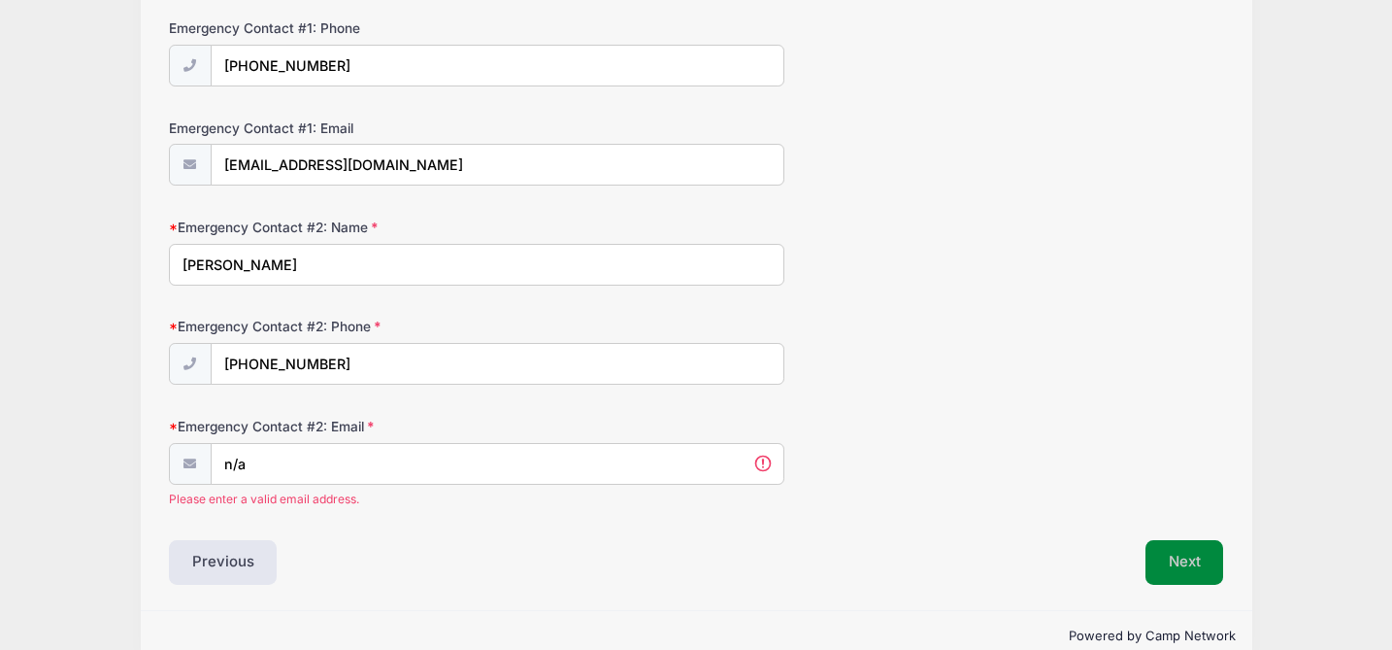
scroll to position [0, 0]
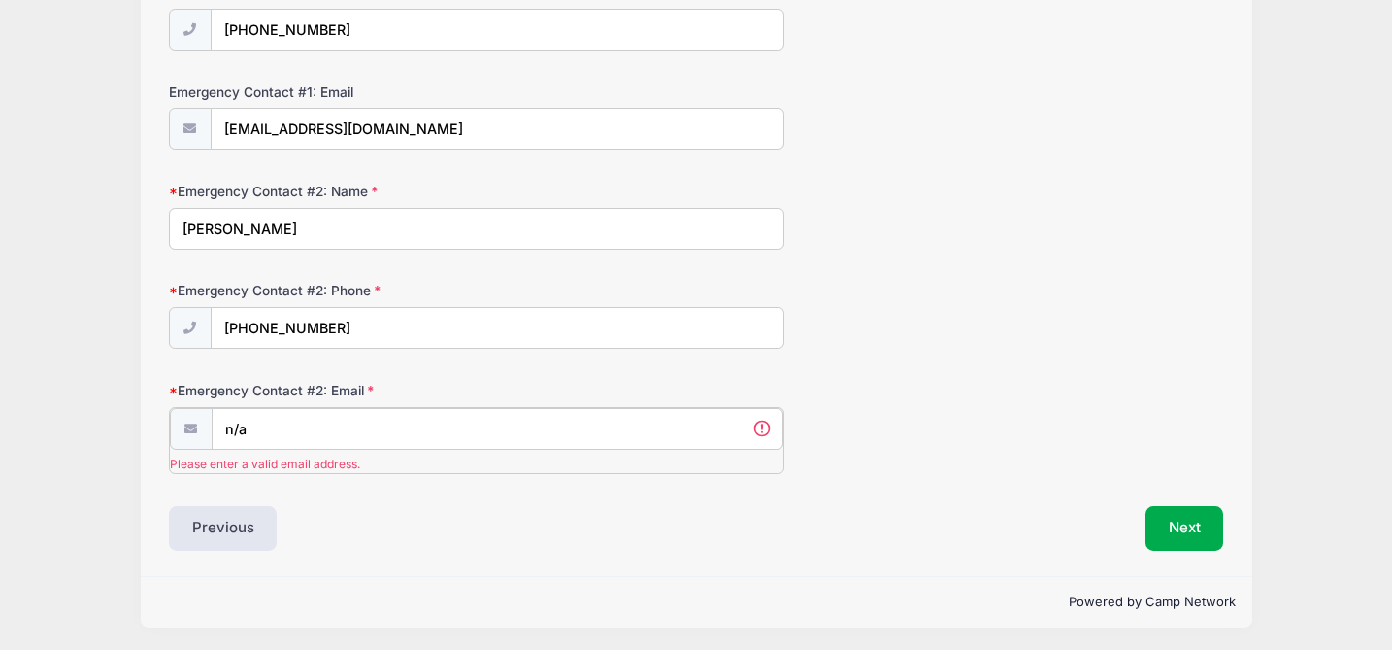
click at [391, 422] on input "n/a" at bounding box center [498, 429] width 572 height 42
drag, startPoint x: 391, startPoint y: 422, endPoint x: 219, endPoint y: 420, distance: 171.9
click at [219, 420] on input "n/a" at bounding box center [498, 429] width 572 height 42
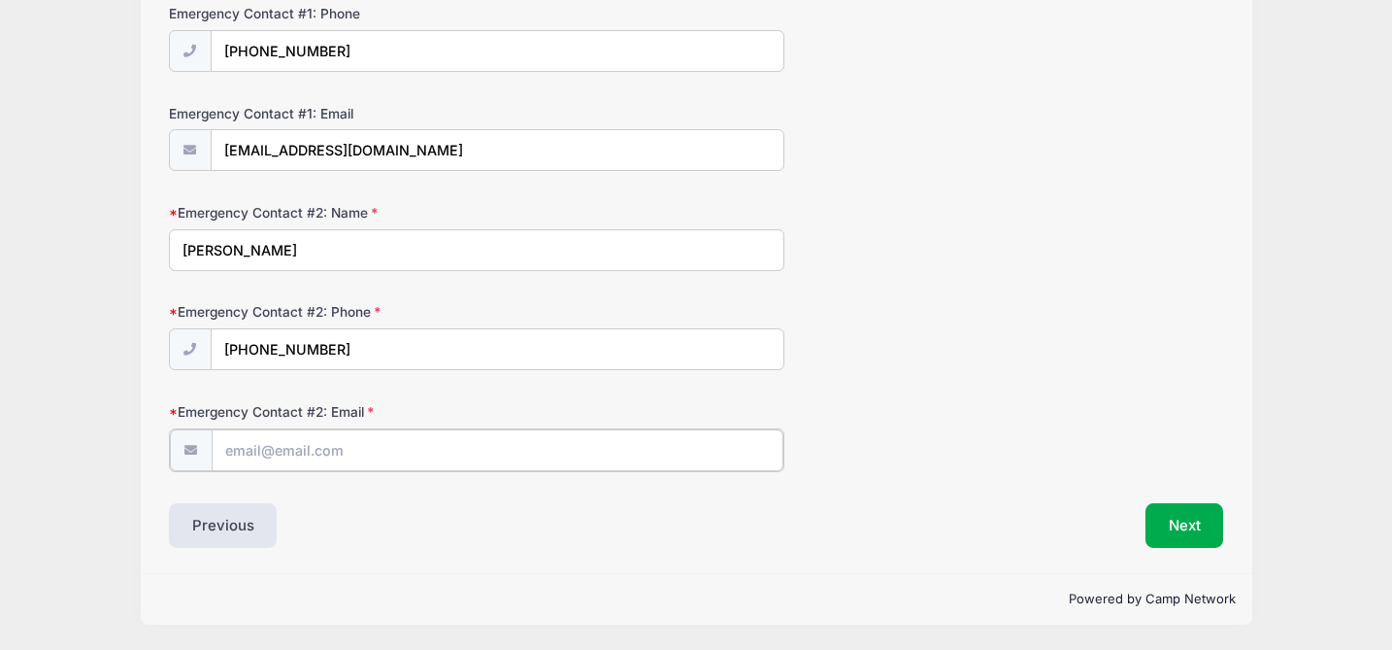
scroll to position [658, 0]
click at [360, 151] on input "[EMAIL_ADDRESS][DOMAIN_NAME]" at bounding box center [498, 152] width 572 height 42
click at [297, 451] on input "Emergency Contact #2: Email" at bounding box center [498, 451] width 572 height 42
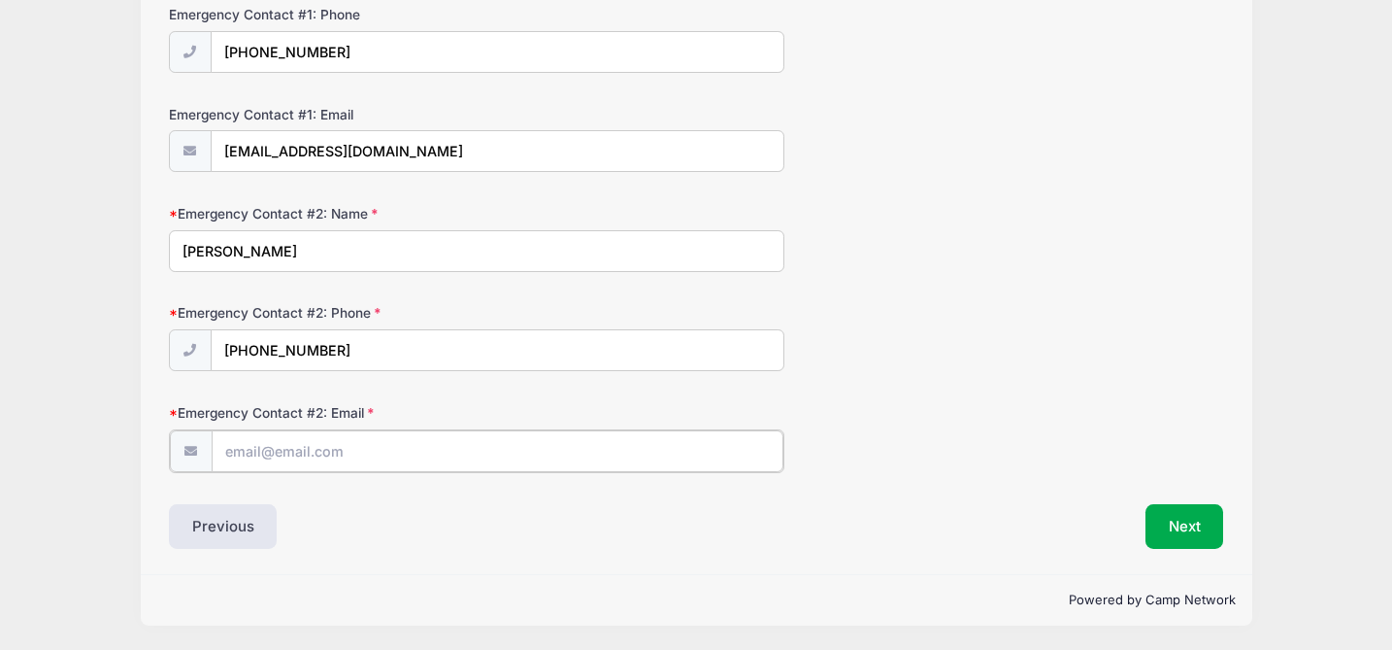
paste input "[EMAIL_ADDRESS][DOMAIN_NAME]"
type input "[EMAIL_ADDRESS][DOMAIN_NAME]"
click at [1181, 535] on button "Next" at bounding box center [1185, 526] width 79 height 45
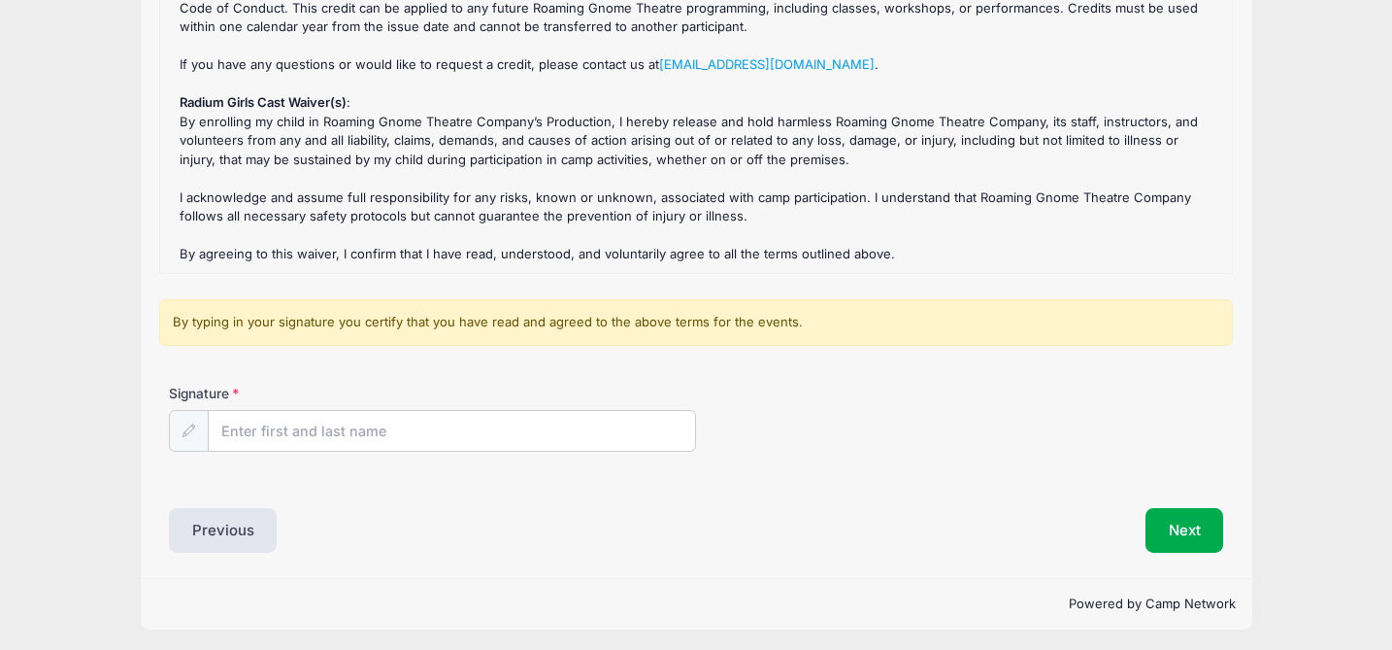
scroll to position [294, 0]
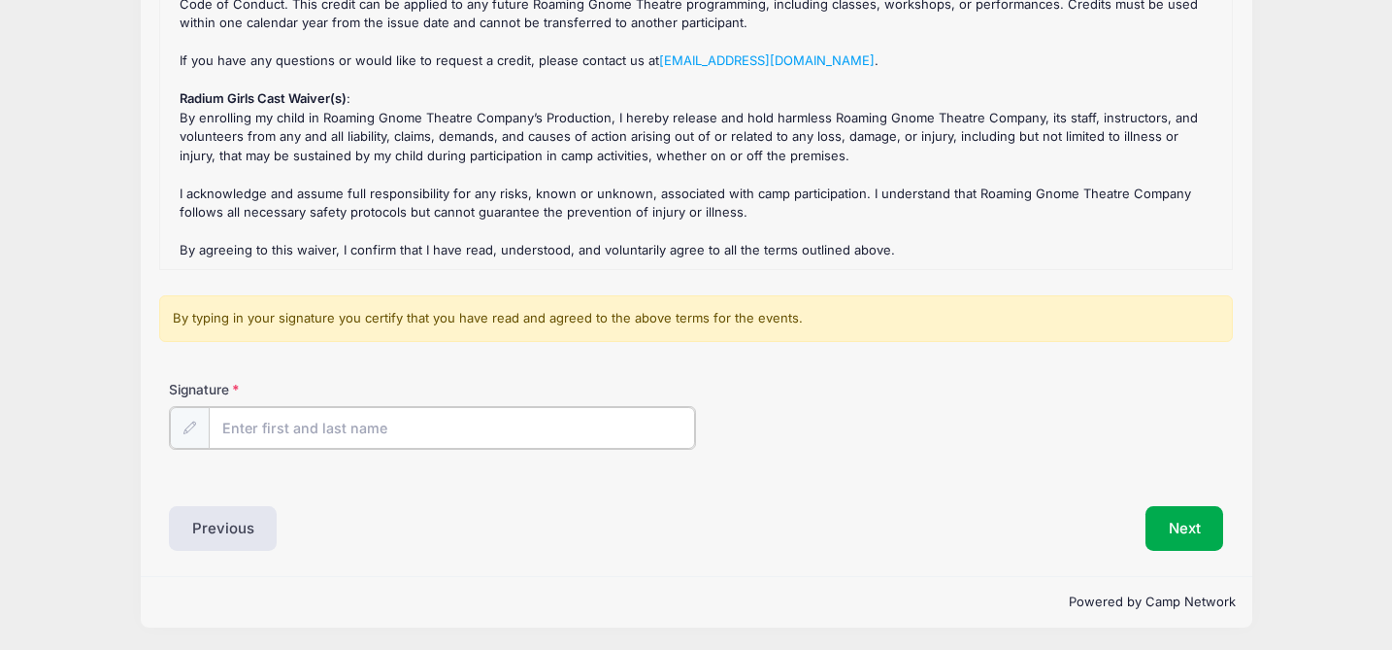
click at [455, 417] on input "Signature" at bounding box center [452, 428] width 486 height 42
type input "[PERSON_NAME]"
click at [1154, 530] on button "Next" at bounding box center [1185, 526] width 79 height 45
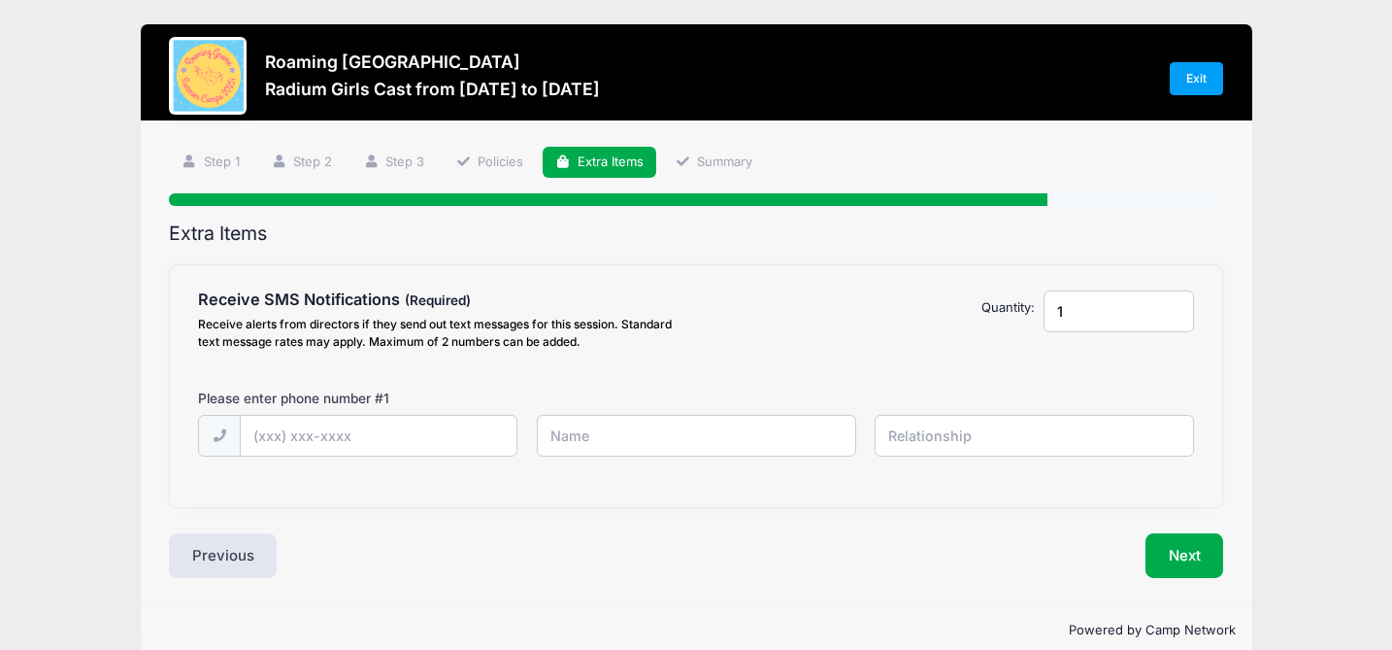
scroll to position [0, 0]
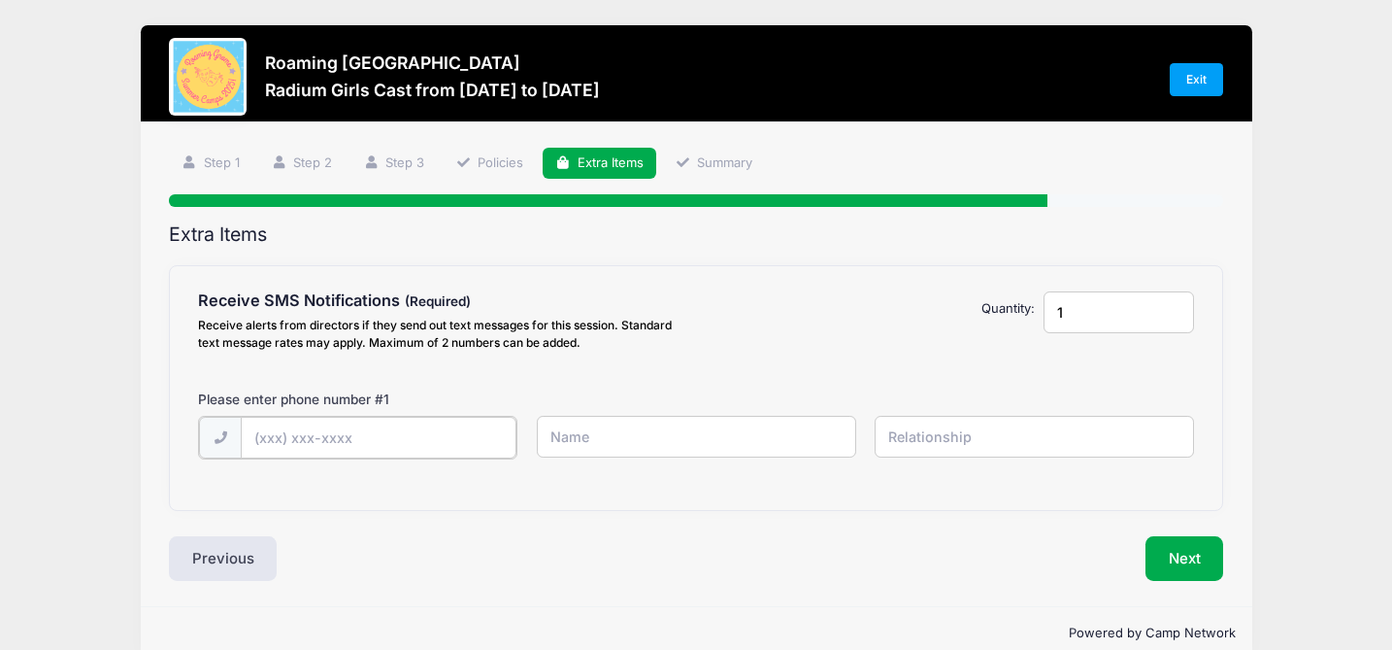
click at [425, 431] on input "text" at bounding box center [379, 438] width 276 height 42
type input "[PHONE_NUMBER]"
click at [1082, 325] on input "1" at bounding box center [1119, 312] width 150 height 42
type input "2"
click at [1175, 307] on input "2" at bounding box center [1119, 312] width 150 height 42
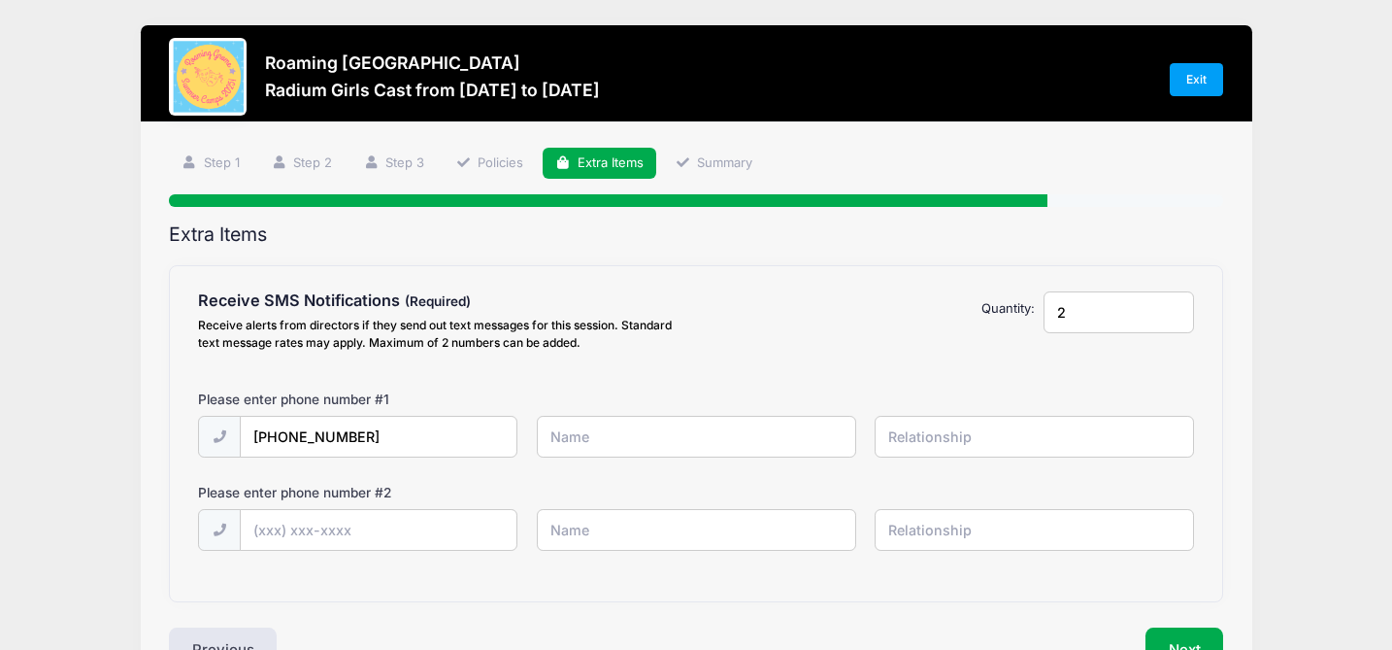
click at [613, 447] on input "text" at bounding box center [696, 437] width 319 height 42
type input "[PERSON_NAME]"
type input "Parent"
type input "[PHONE_NUMBER]"
type input "[PERSON_NAME]"
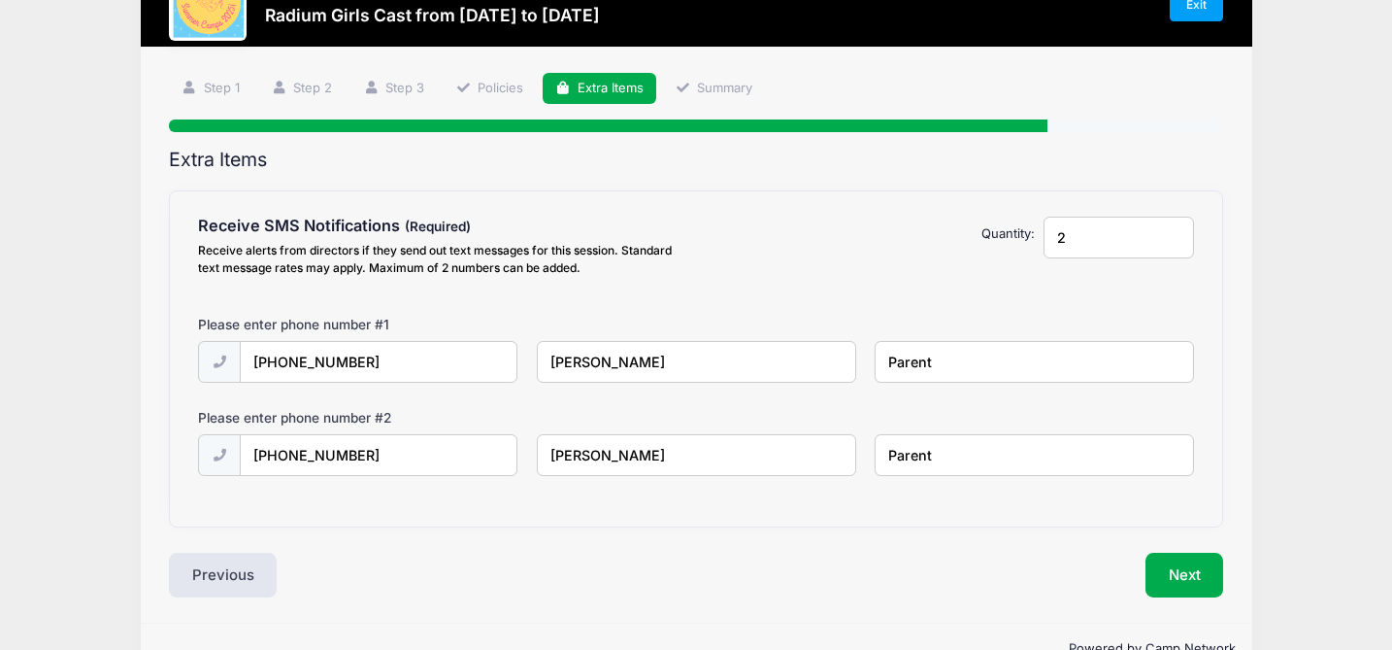
scroll to position [123, 0]
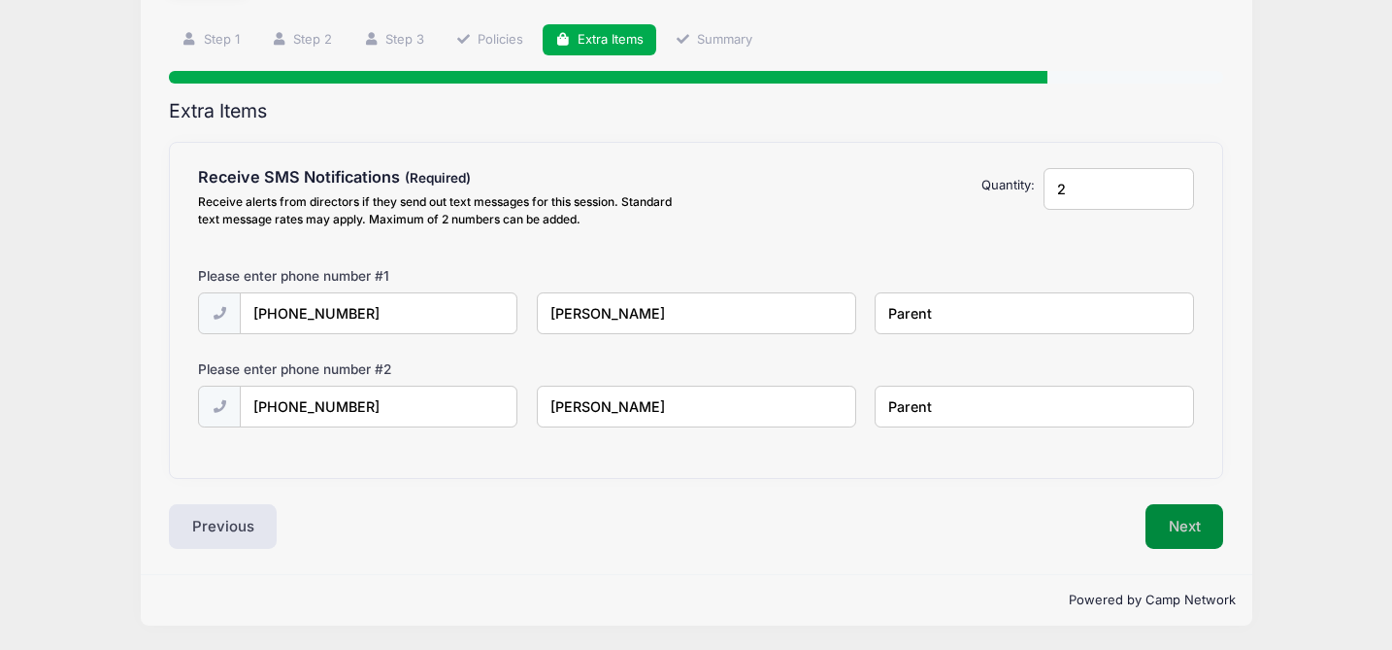
type input "Parent"
click at [1154, 514] on button "Next" at bounding box center [1185, 526] width 79 height 45
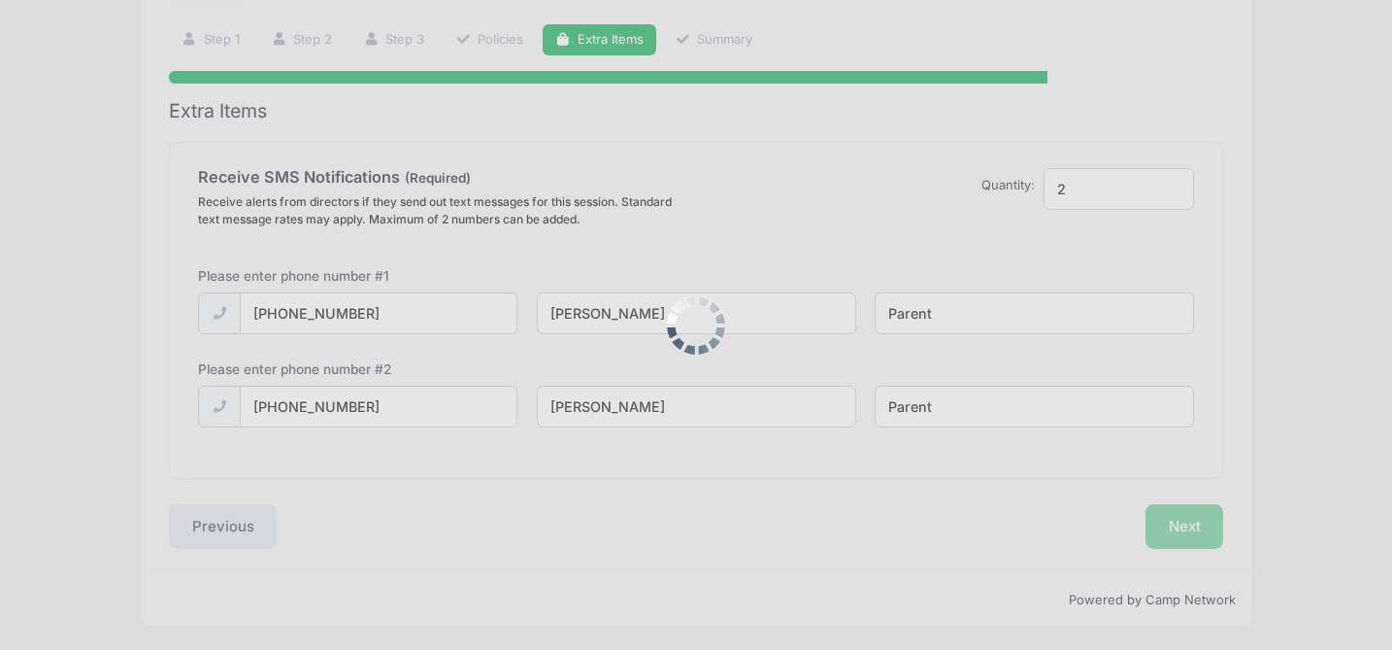
scroll to position [0, 0]
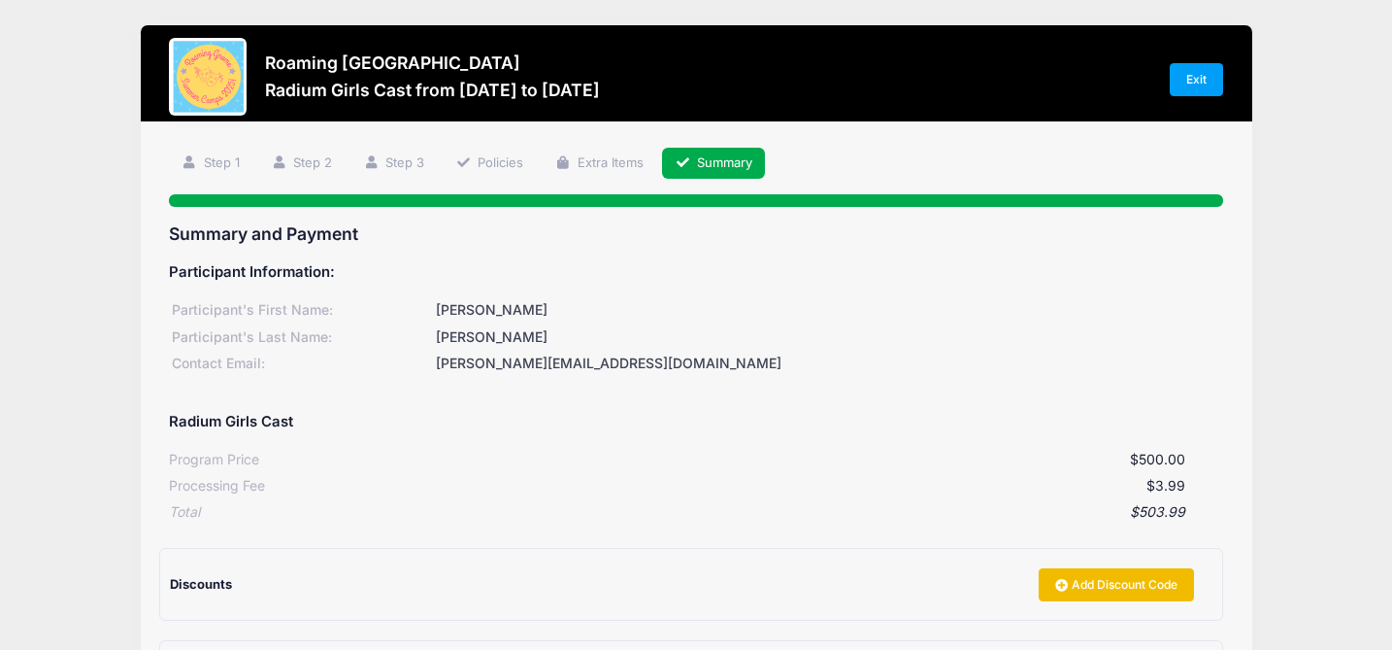
click at [1119, 584] on link "Add Discount Code" at bounding box center [1116, 584] width 155 height 33
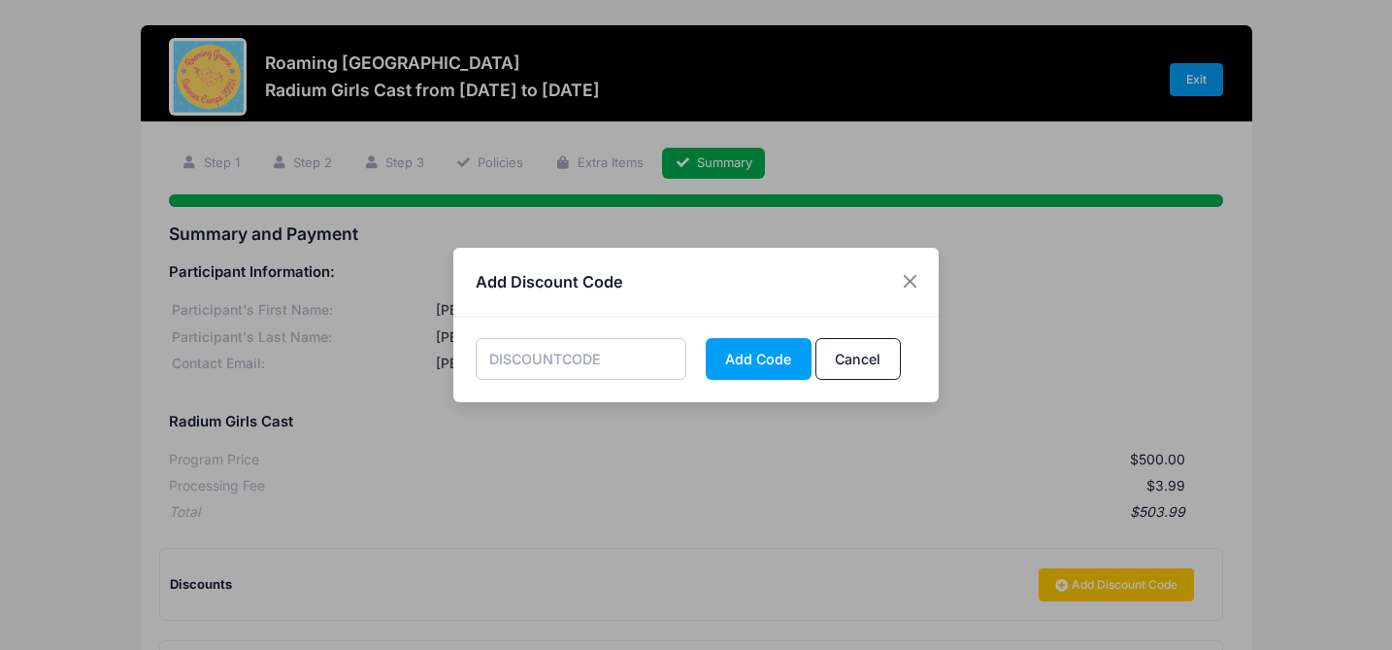
click at [626, 361] on input "text" at bounding box center [582, 359] width 212 height 42
click at [711, 356] on button "Add Code" at bounding box center [759, 359] width 106 height 42
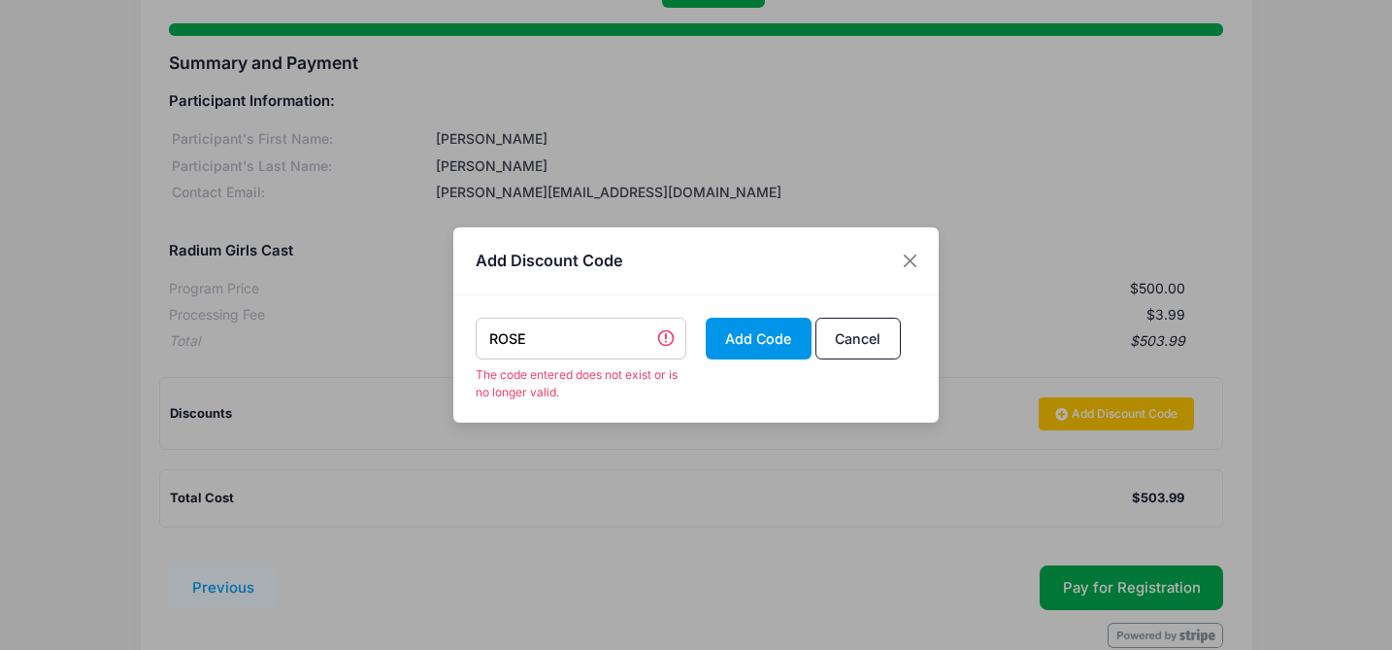
scroll to position [191, 0]
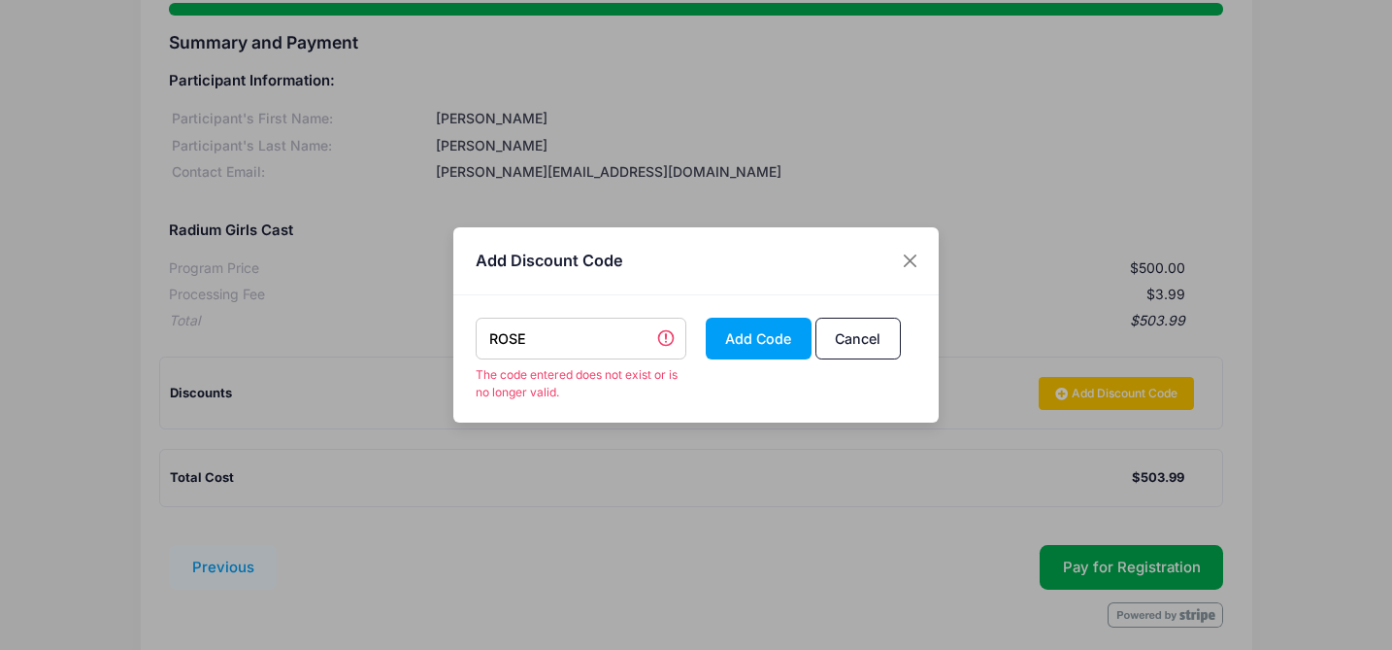
click at [580, 332] on input "ROSE" at bounding box center [582, 338] width 212 height 42
click at [724, 353] on button "Add Code" at bounding box center [759, 338] width 106 height 42
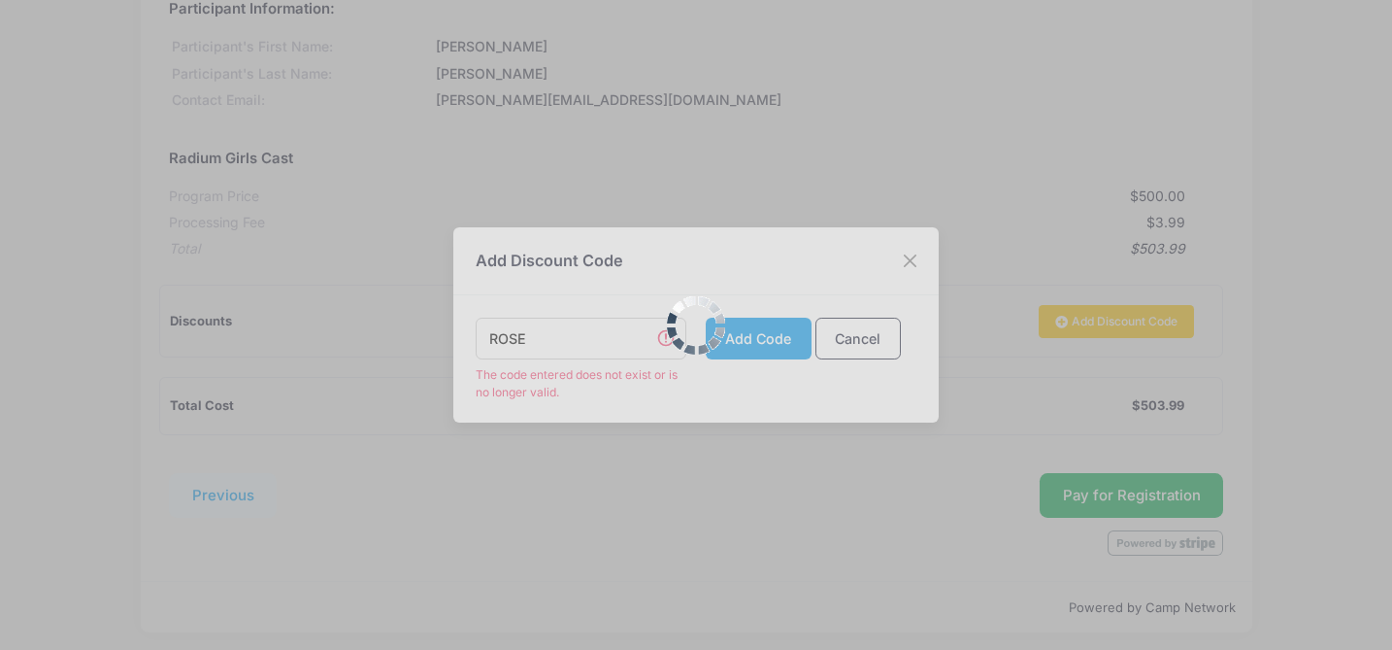
scroll to position [271, 0]
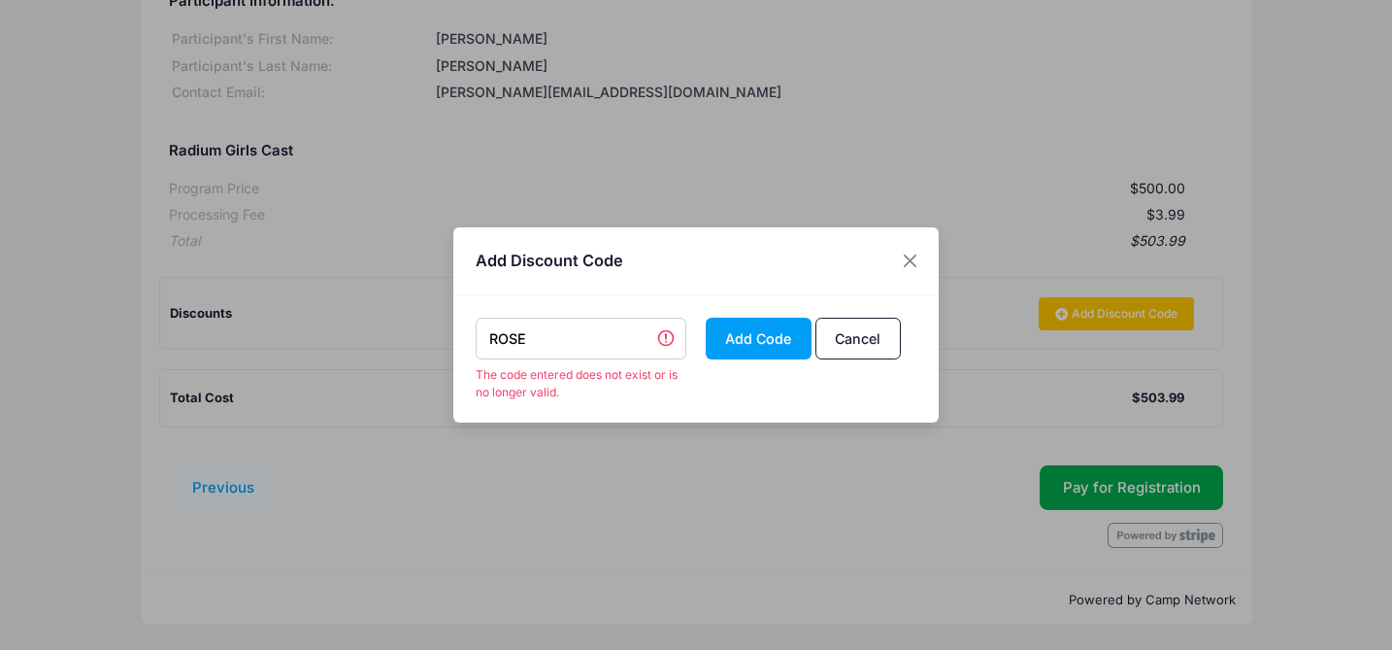
click at [579, 344] on input "ROSE" at bounding box center [582, 338] width 212 height 42
drag, startPoint x: 579, startPoint y: 344, endPoint x: 464, endPoint y: 344, distance: 114.6
click at [464, 344] on div "ROSE The code entered does not exist or is no longer valid. Add Code Cancel" at bounding box center [695, 358] width 485 height 127
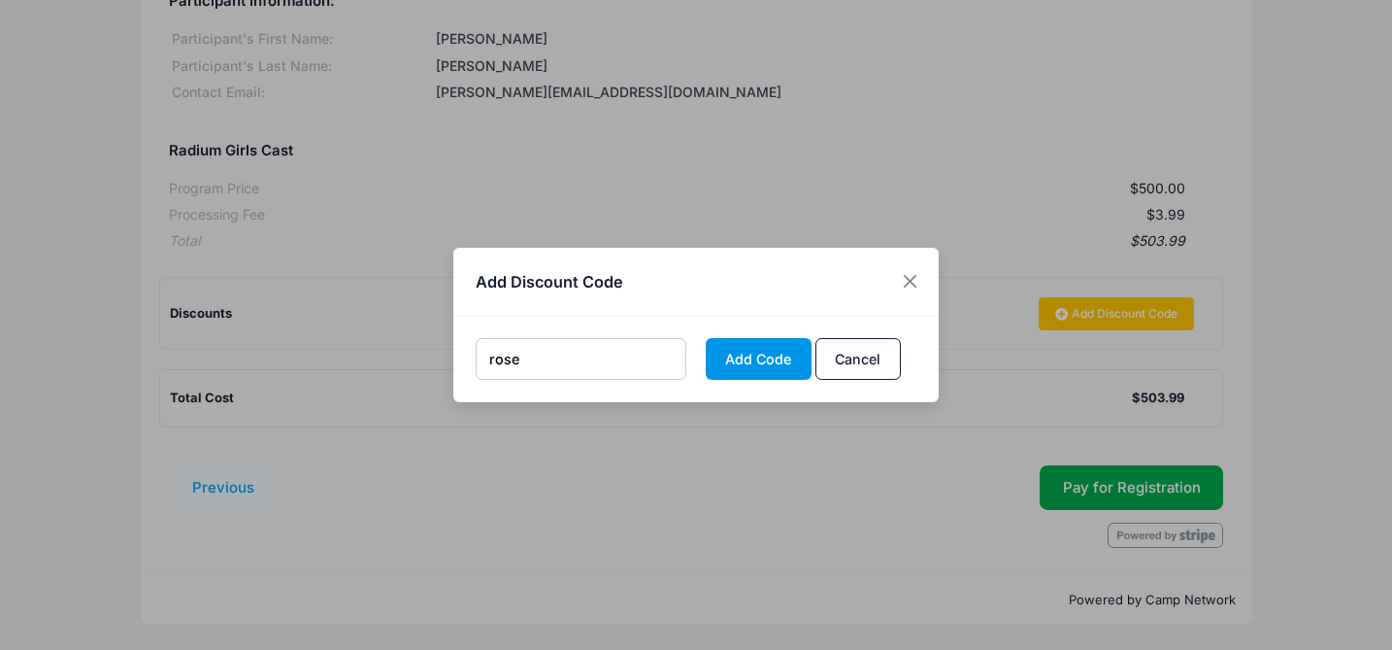
click at [708, 353] on button "Add Code" at bounding box center [759, 359] width 106 height 42
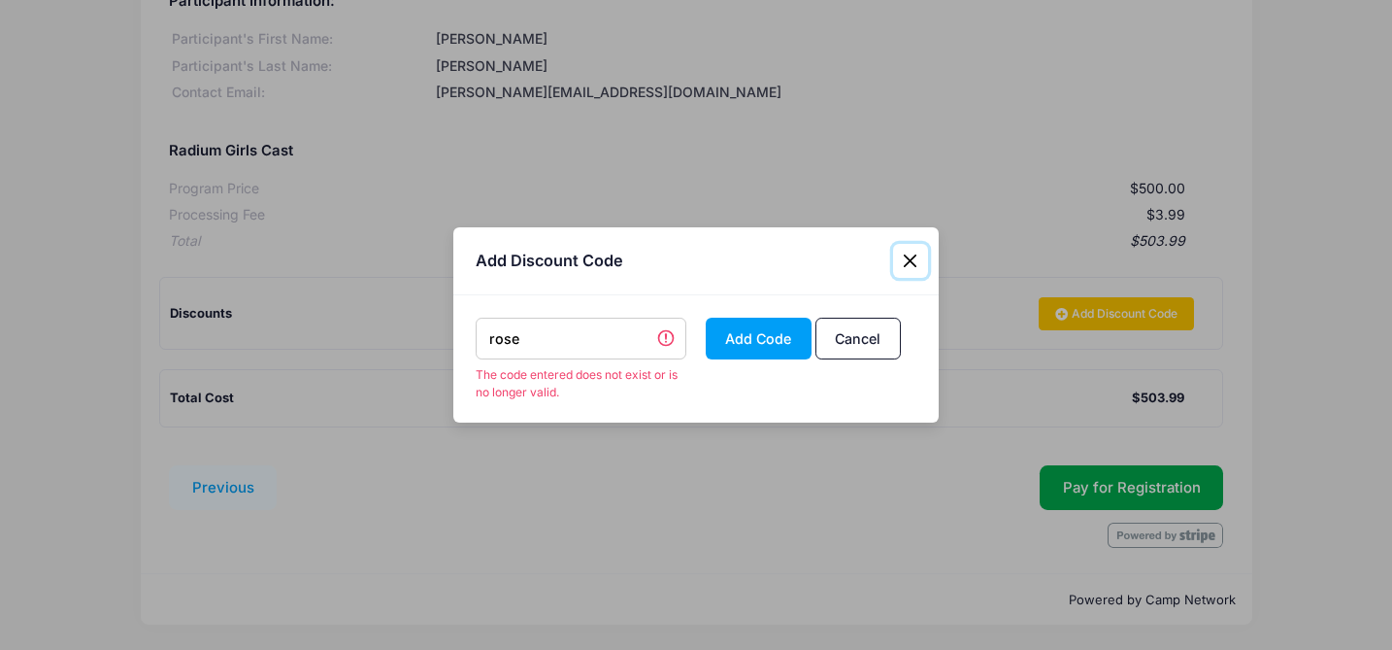
click at [905, 257] on button "Close" at bounding box center [910, 261] width 35 height 35
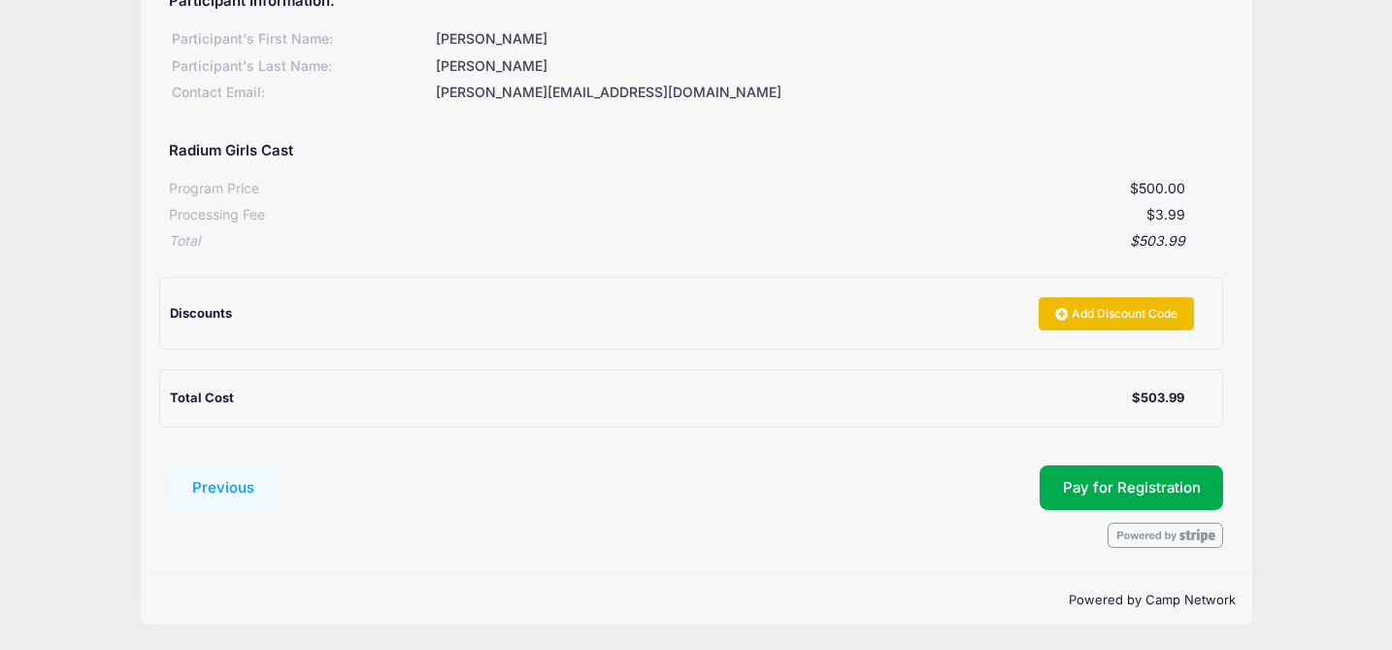
click at [1172, 318] on link "Add Discount Code" at bounding box center [1116, 313] width 155 height 33
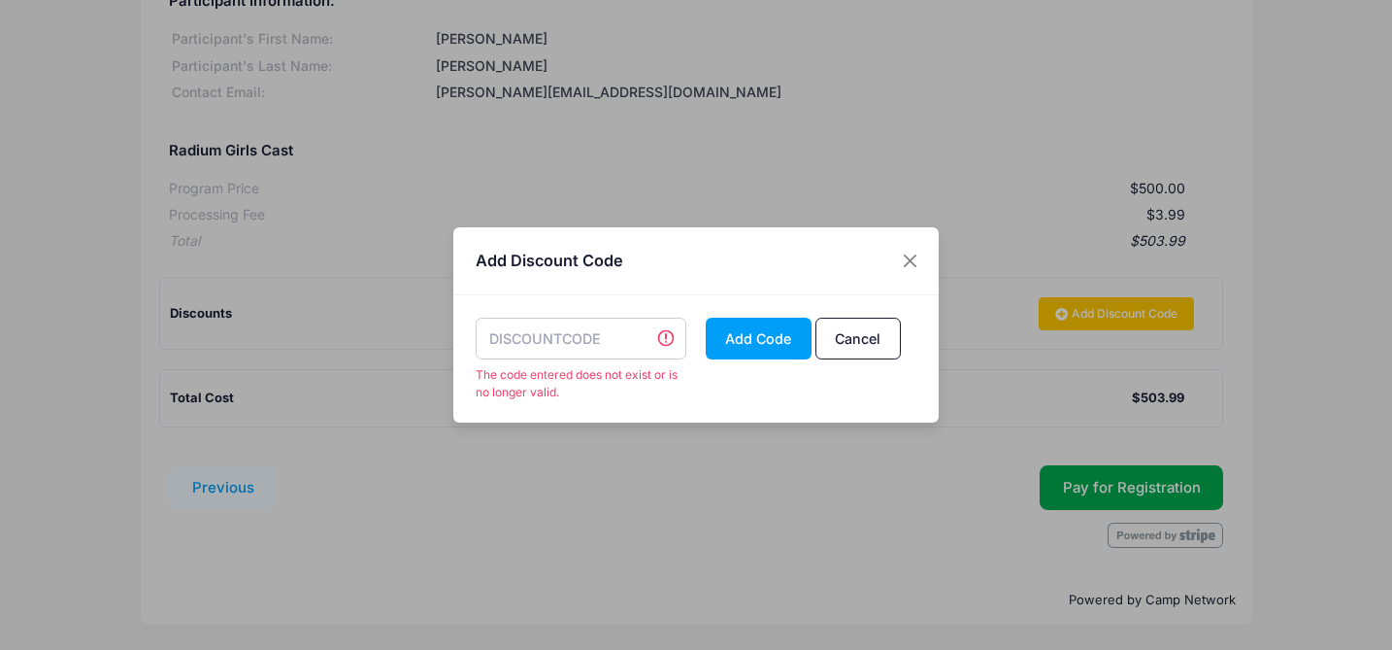
click at [586, 346] on input "text" at bounding box center [582, 338] width 212 height 42
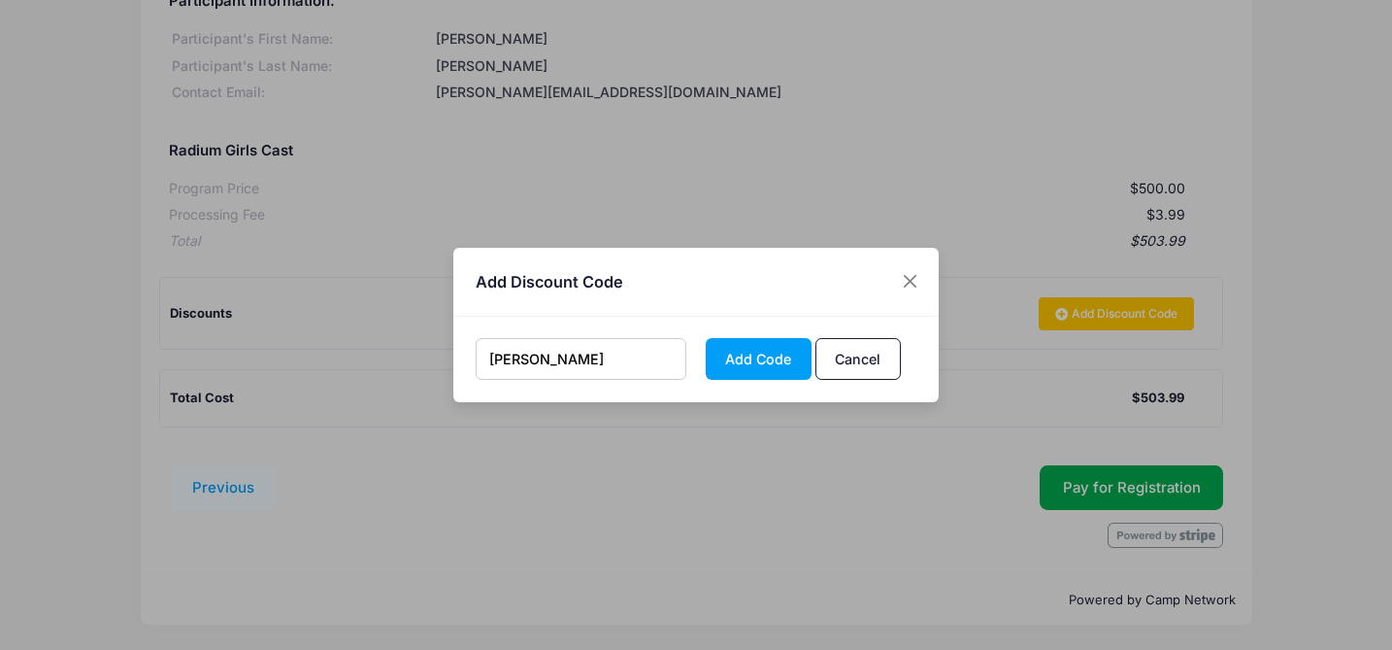
type input "[PERSON_NAME]"
click at [706, 338] on button "Add Code" at bounding box center [759, 359] width 106 height 42
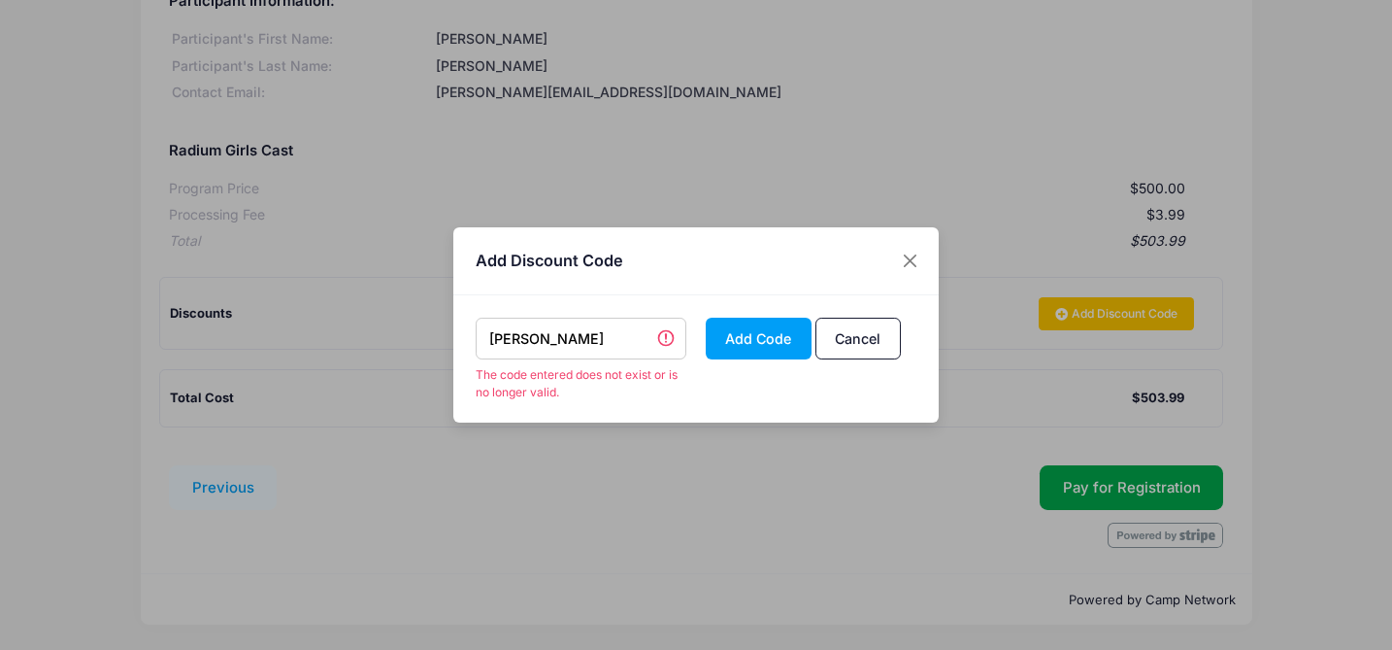
drag, startPoint x: 619, startPoint y: 337, endPoint x: 466, endPoint y: 336, distance: 153.4
click at [466, 337] on div "[PERSON_NAME] The code entered does not exist or is no longer valid." at bounding box center [581, 358] width 230 height 83
click at [902, 268] on button "Close" at bounding box center [910, 261] width 35 height 35
